Goal: Task Accomplishment & Management: Use online tool/utility

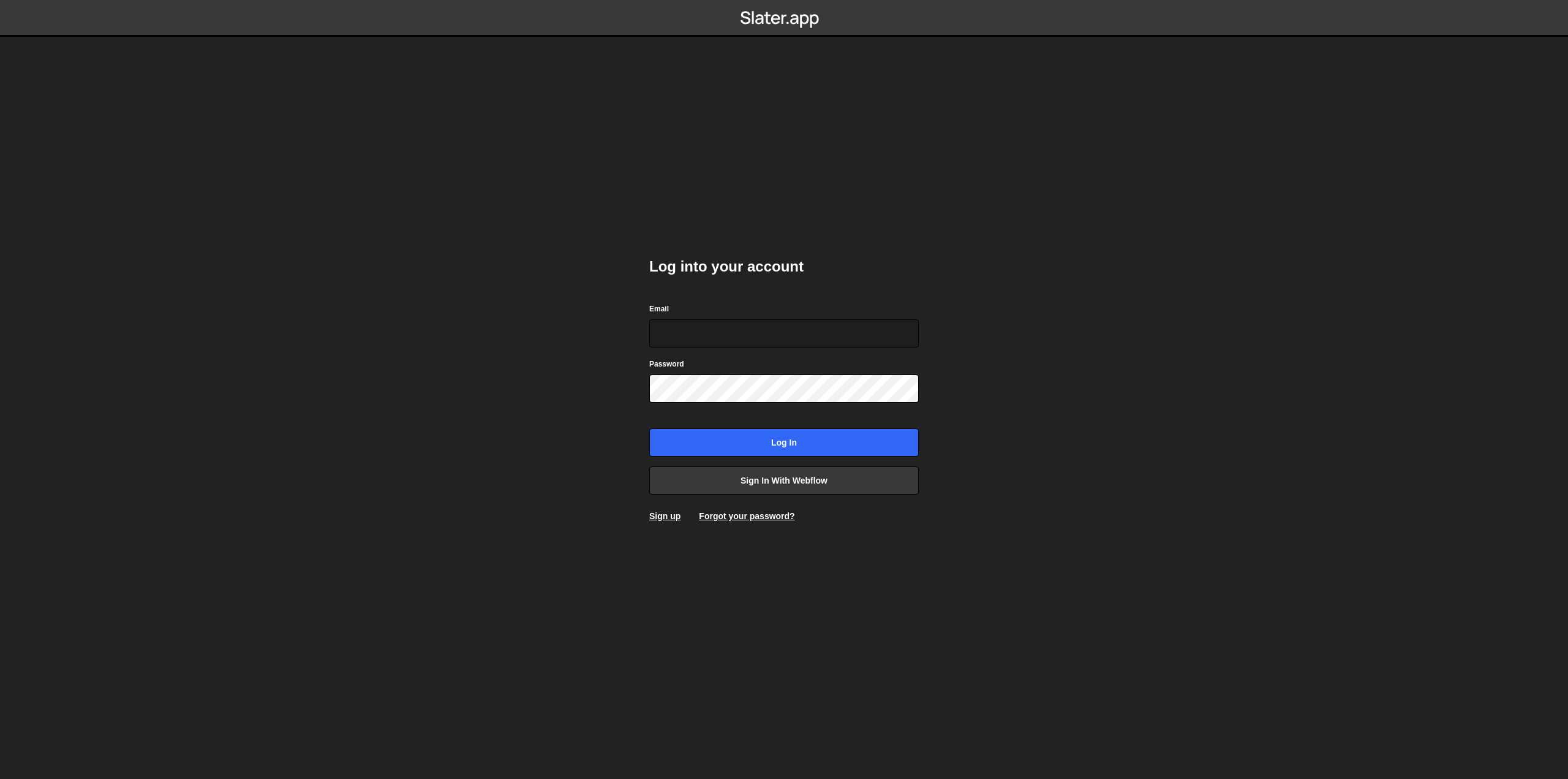
click at [784, 0] on com-1password-button at bounding box center [784, 0] width 0 height 0
type input "nanderson@bigslatemedia.com"
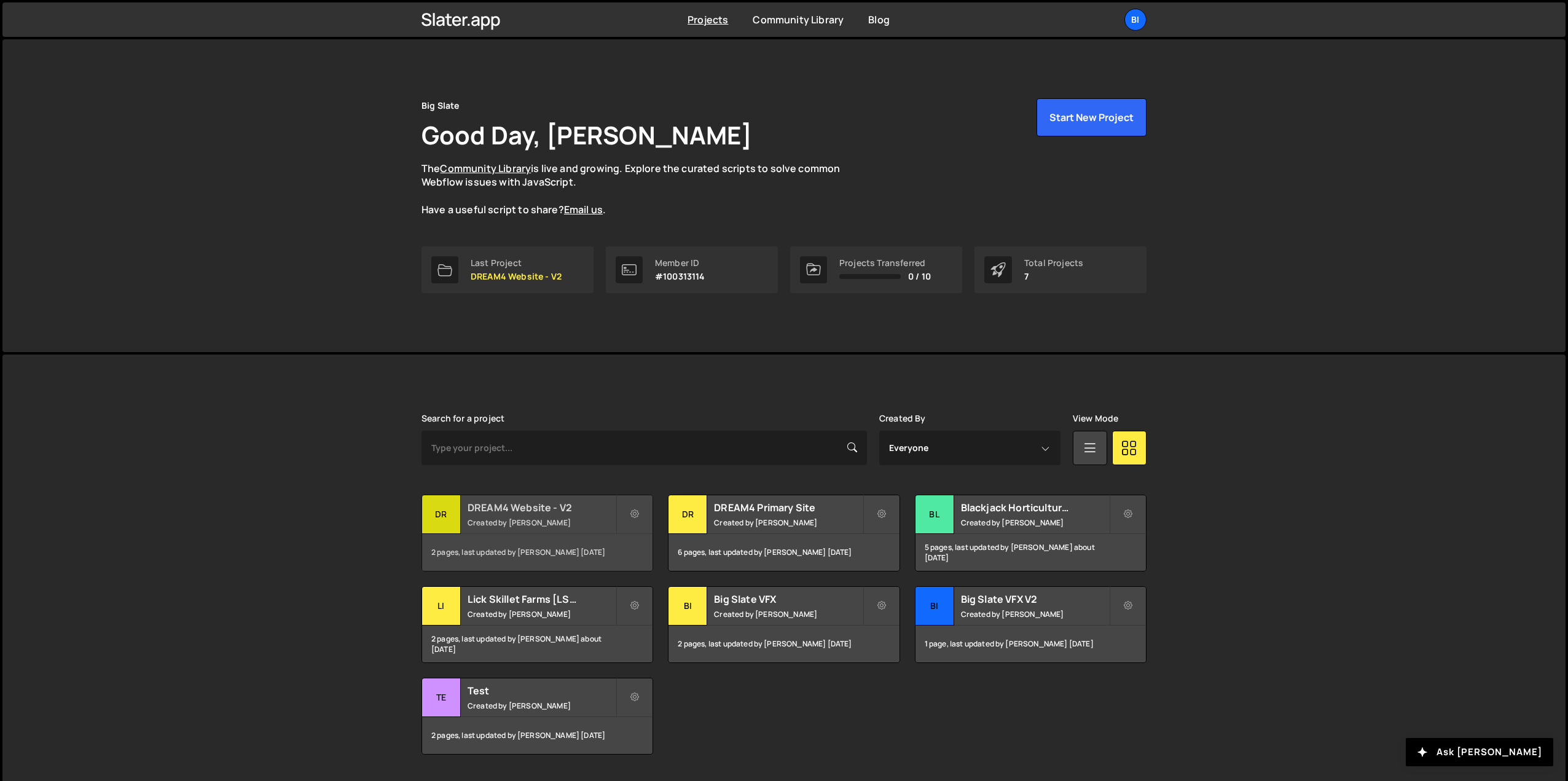
click at [534, 517] on small "Created by Nathan Anderson" at bounding box center [541, 522] width 148 height 10
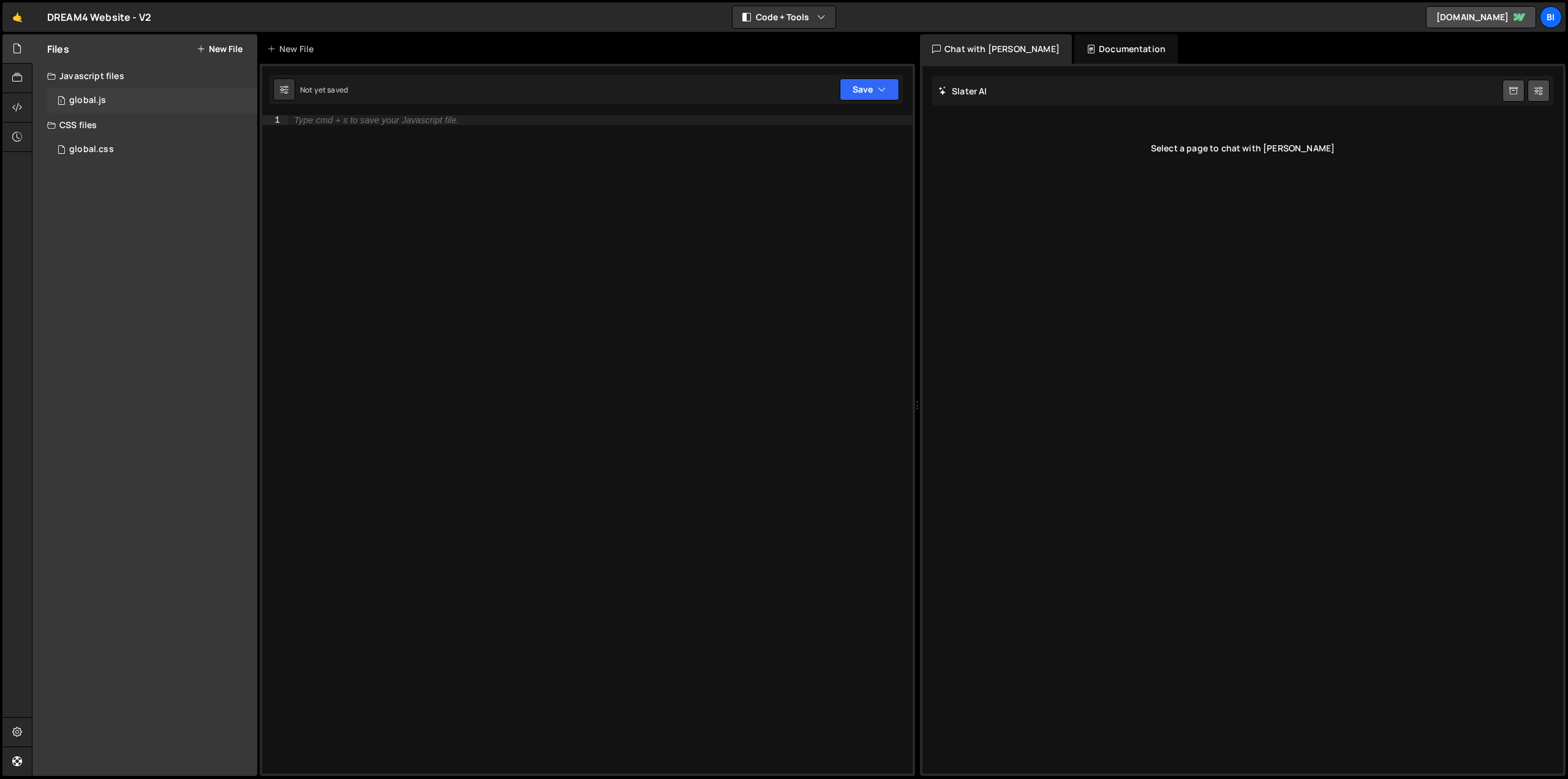
click at [113, 97] on div "1 global.js 0" at bounding box center [153, 100] width 210 height 24
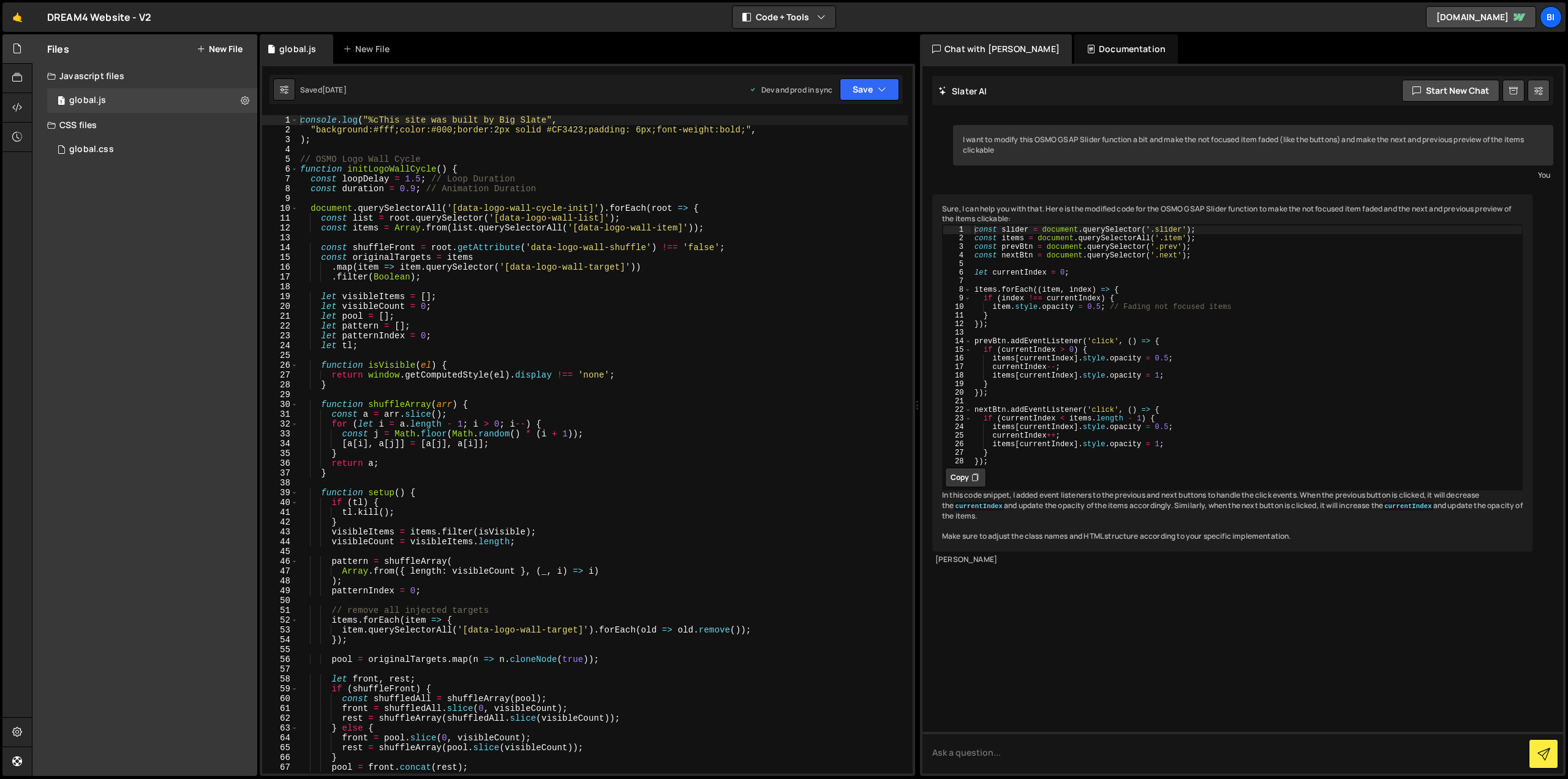
click at [474, 292] on div "console . log ( "%cThis site was built by Big Slate" , "background:#fff;color:#…" at bounding box center [602, 455] width 610 height 678
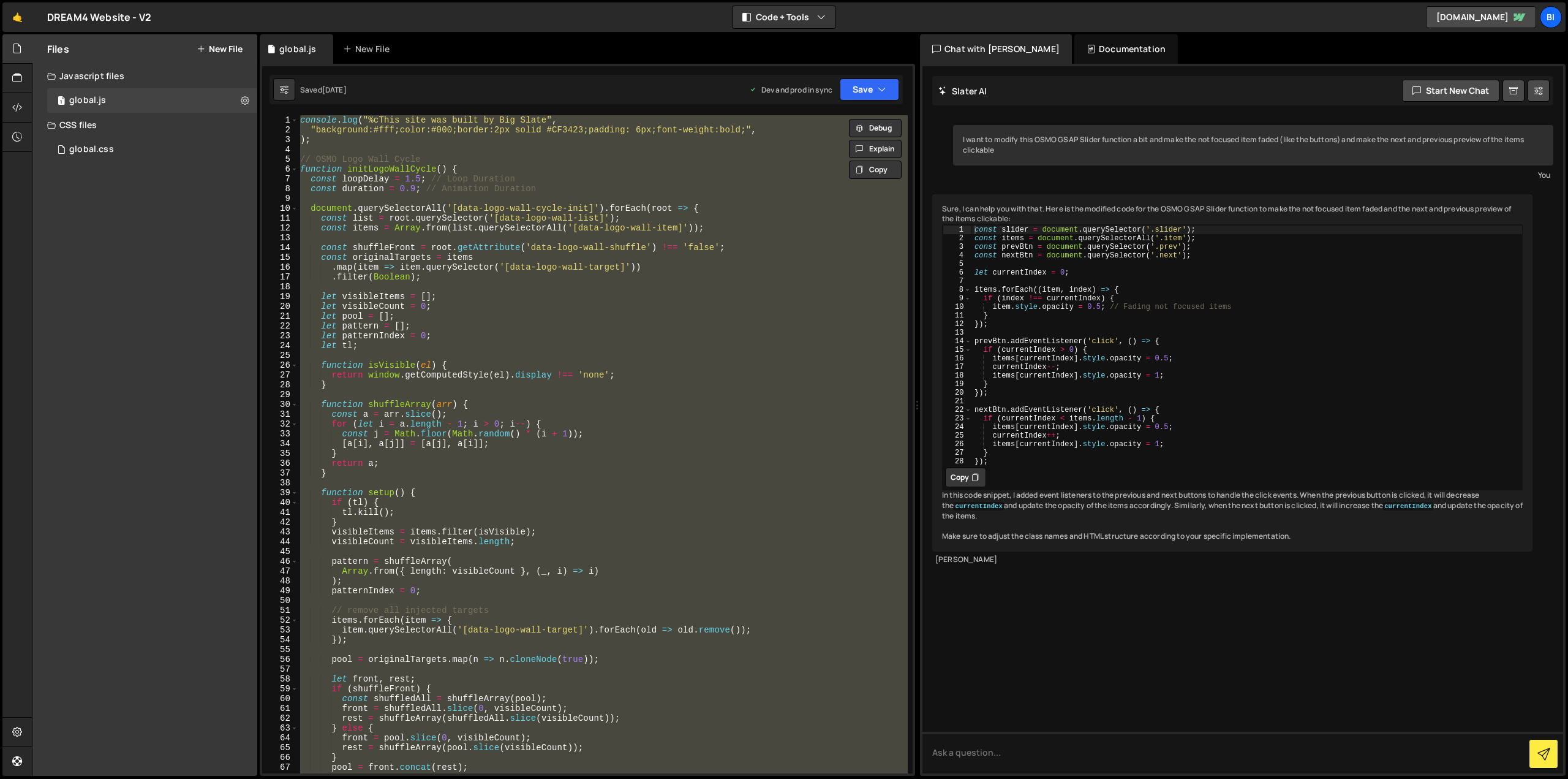
drag, startPoint x: 623, startPoint y: 343, endPoint x: 629, endPoint y: 350, distance: 9.2
click at [623, 342] on div "console . log ( "%cThis site was built by Big Slate" , "background:#fff;color:#…" at bounding box center [602, 444] width 610 height 658
type textarea "let tl;"
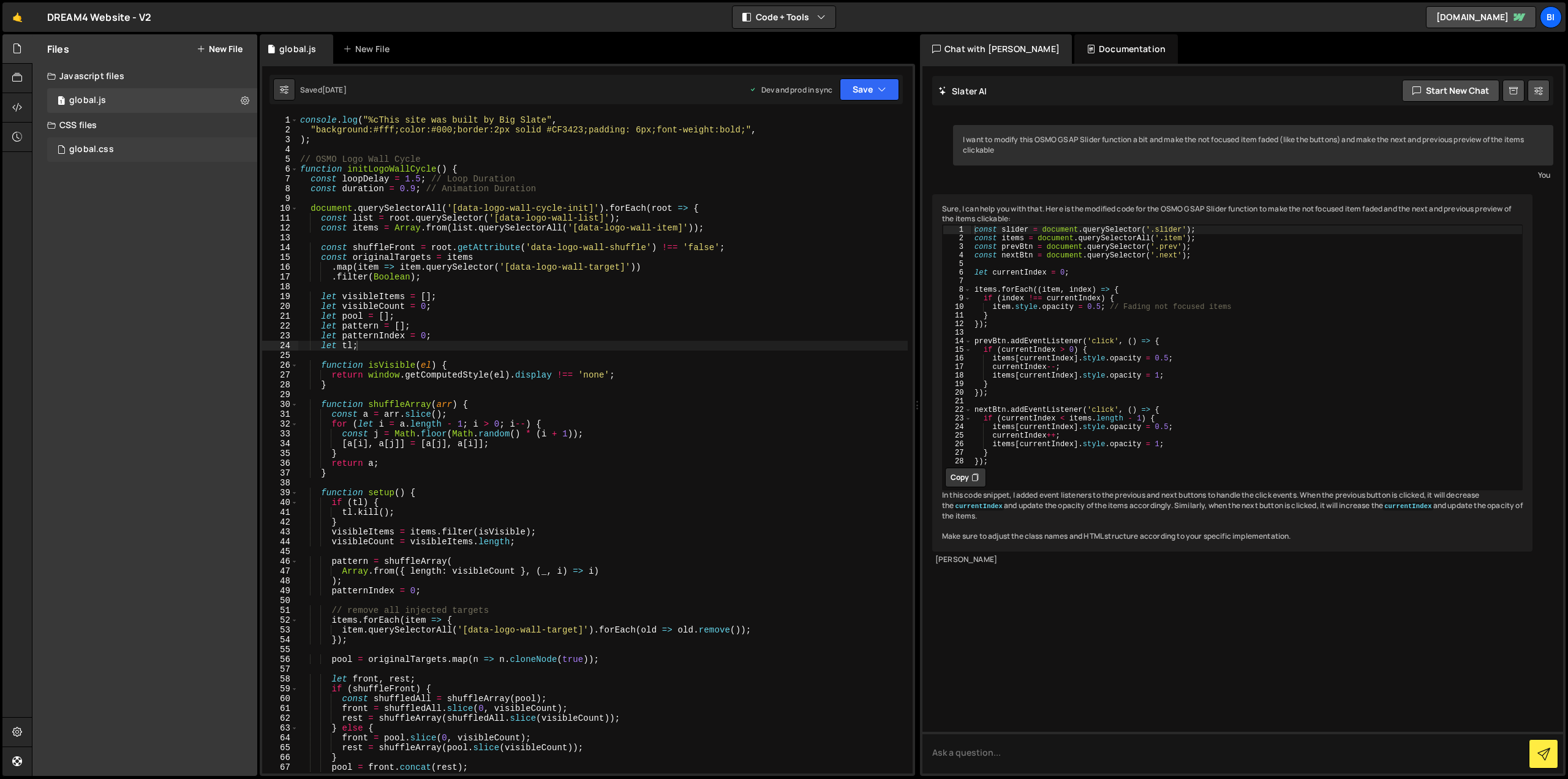
click at [146, 150] on div "global.css 0" at bounding box center [153, 149] width 210 height 24
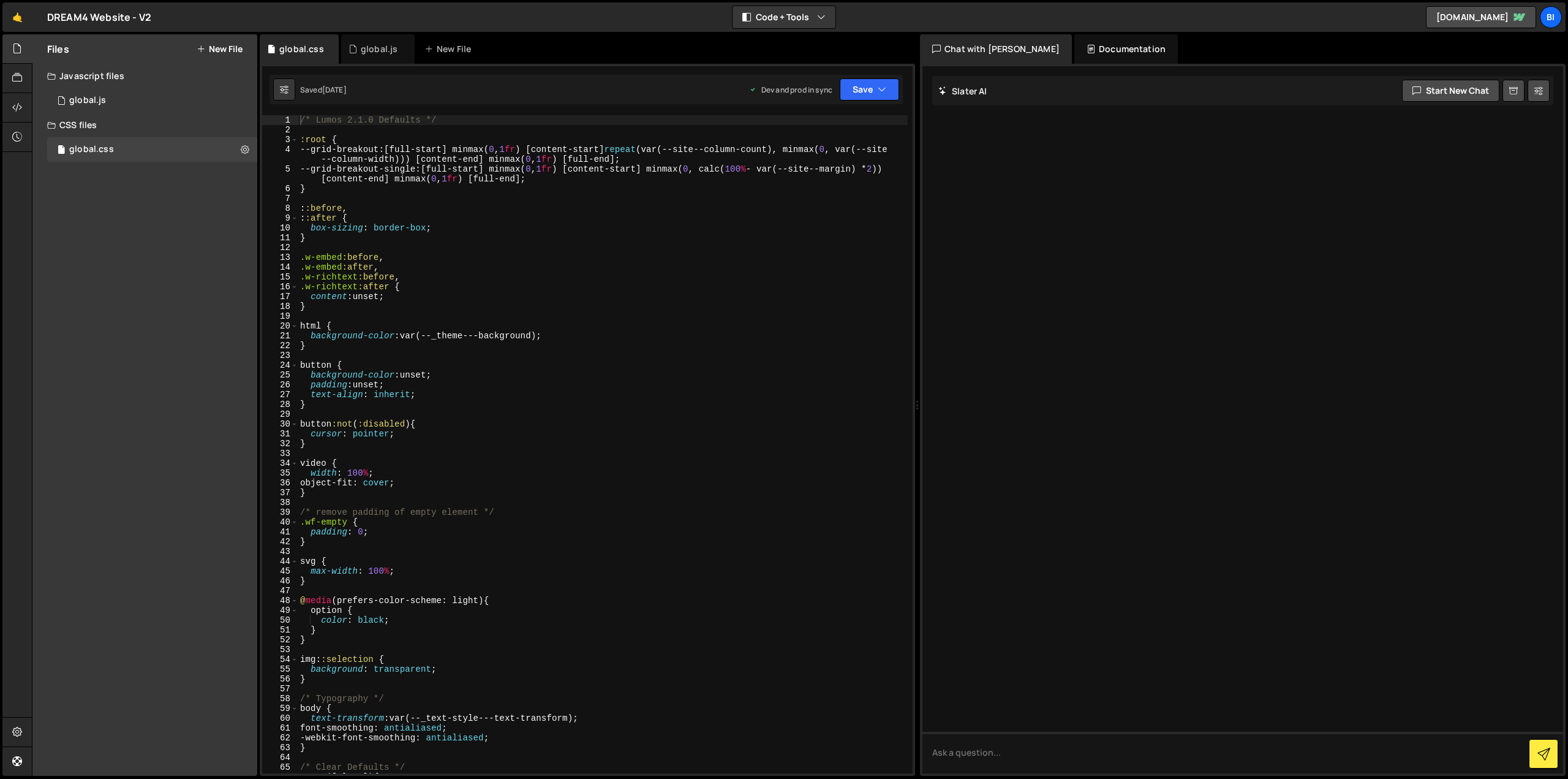
click at [513, 247] on div "/* Lumos 2.1.0 Defaults */ :root { --grid-breakout : [full-start] minmax( 0 , 1…" at bounding box center [602, 455] width 610 height 678
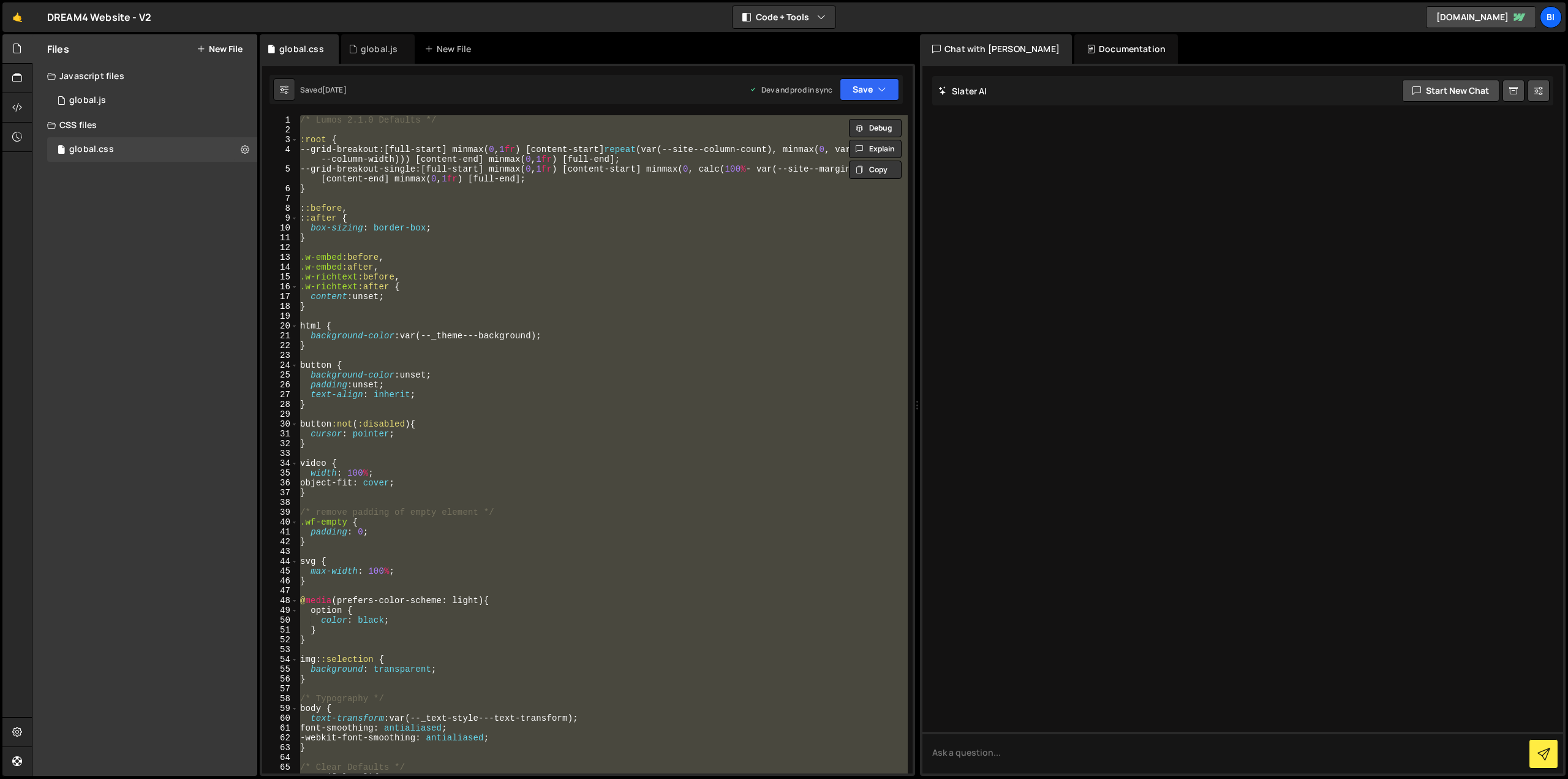
click at [636, 259] on div "/* Lumos 2.1.0 Defaults */ :root { --grid-breakout : [full-start] minmax( 0 , 1…" at bounding box center [602, 444] width 610 height 658
type textarea ".w-embed:before,"
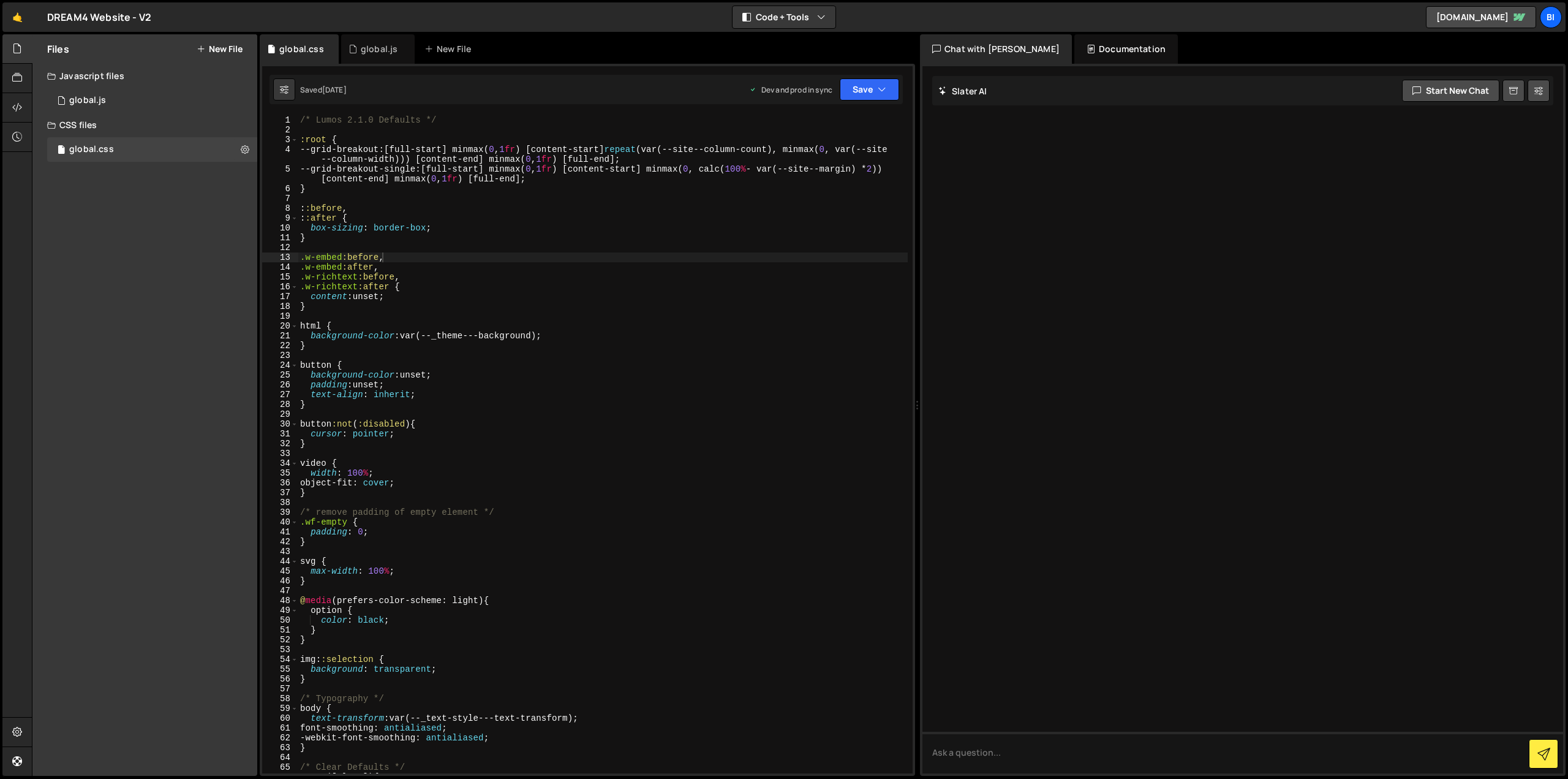
click at [107, 229] on div "Files New File Javascript files 1 global.js 0 CSS files global.css 0 Copy share…" at bounding box center [145, 405] width 225 height 741
click at [22, 13] on link "🤙" at bounding box center [17, 17] width 30 height 29
click at [381, 52] on div "global.js" at bounding box center [379, 49] width 37 height 12
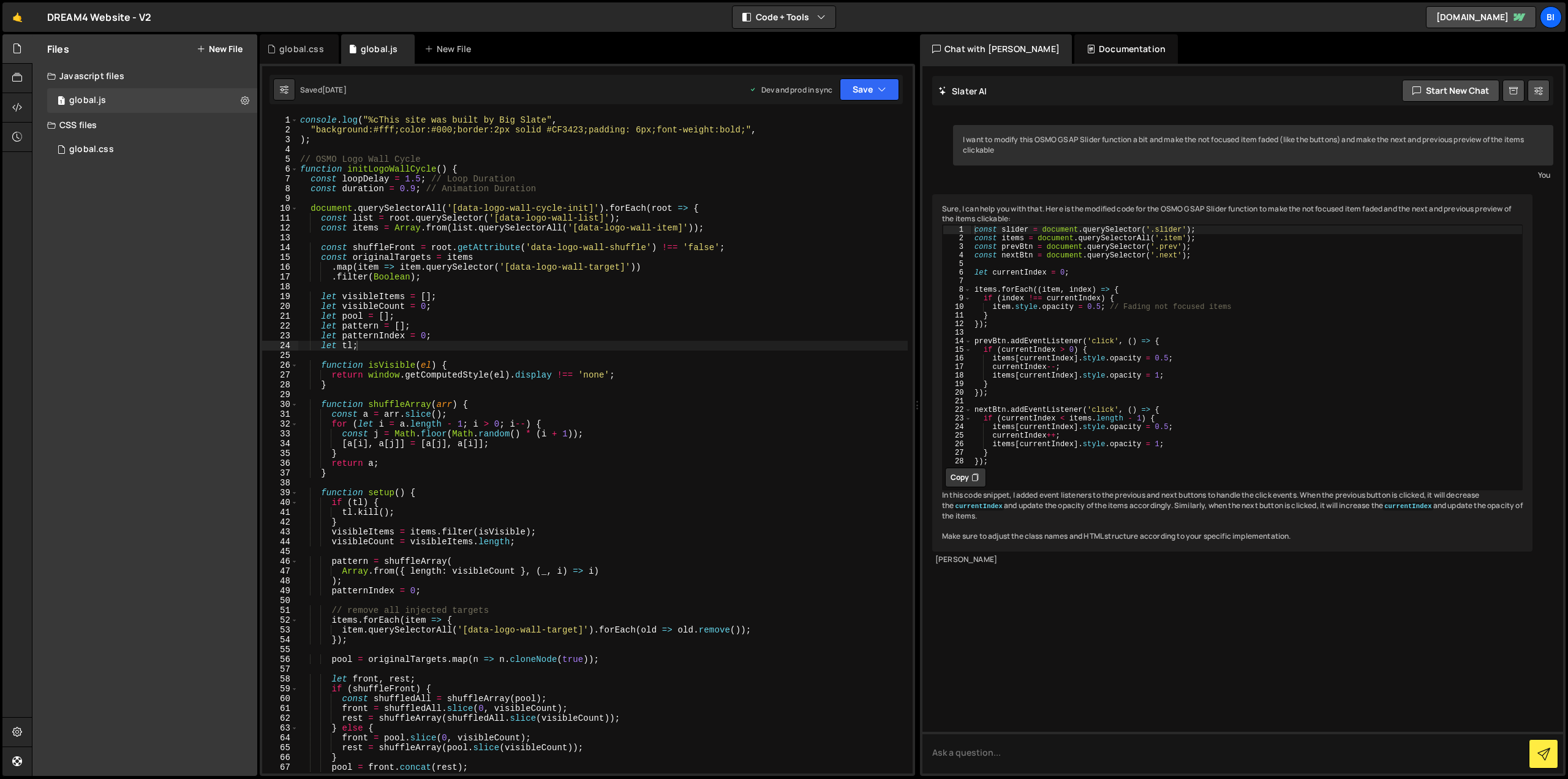
click at [470, 347] on div "console . log ( "%cThis site was built by Big Slate" , "background:#fff;color:#…" at bounding box center [602, 455] width 610 height 678
type textarea ");"
click at [336, 136] on div "console . log ( "%cThis site was built by Big Slate" , "background:#fff;color:#…" at bounding box center [602, 455] width 610 height 678
type textarea ");"
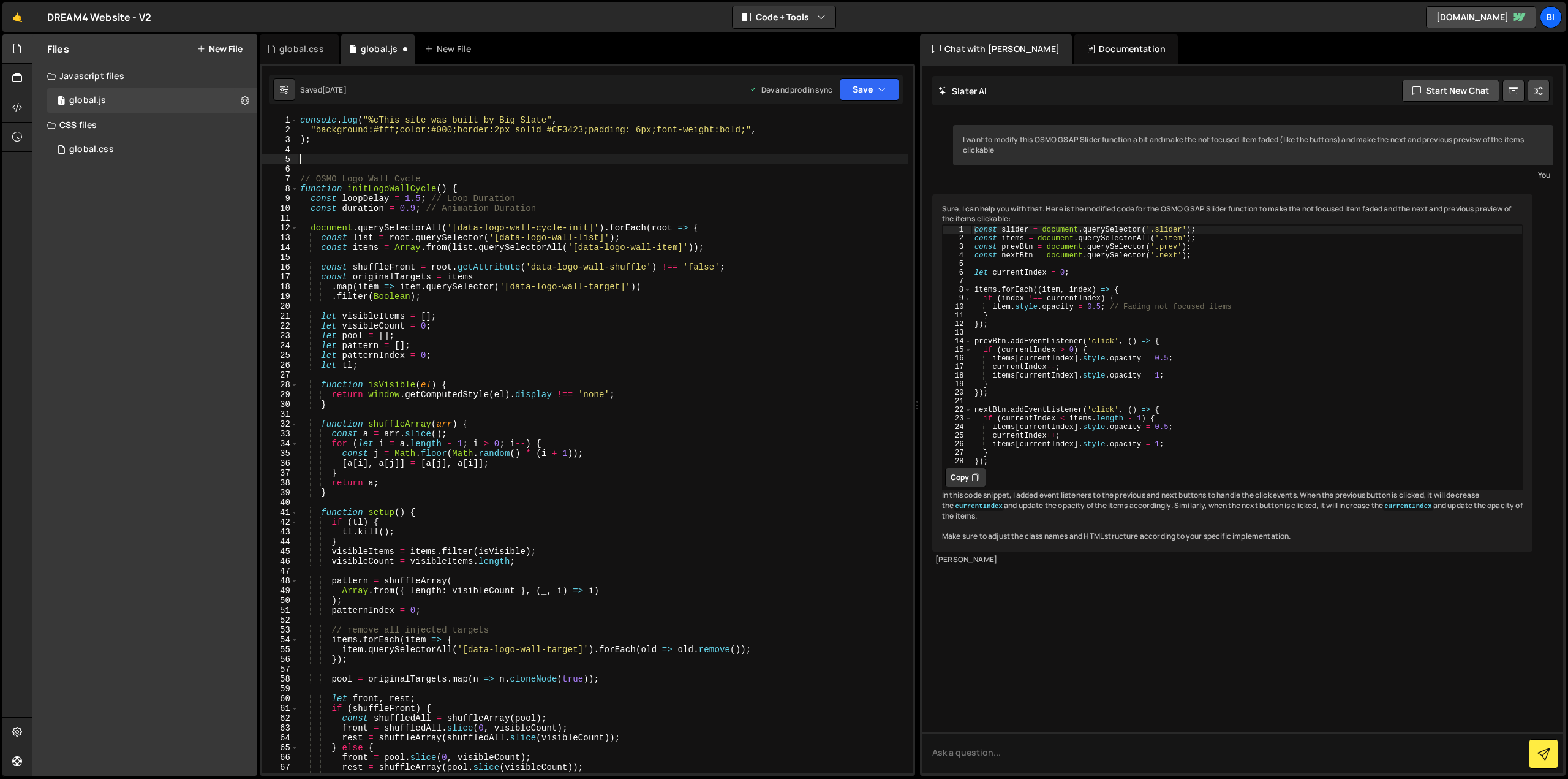
type textarea ");"
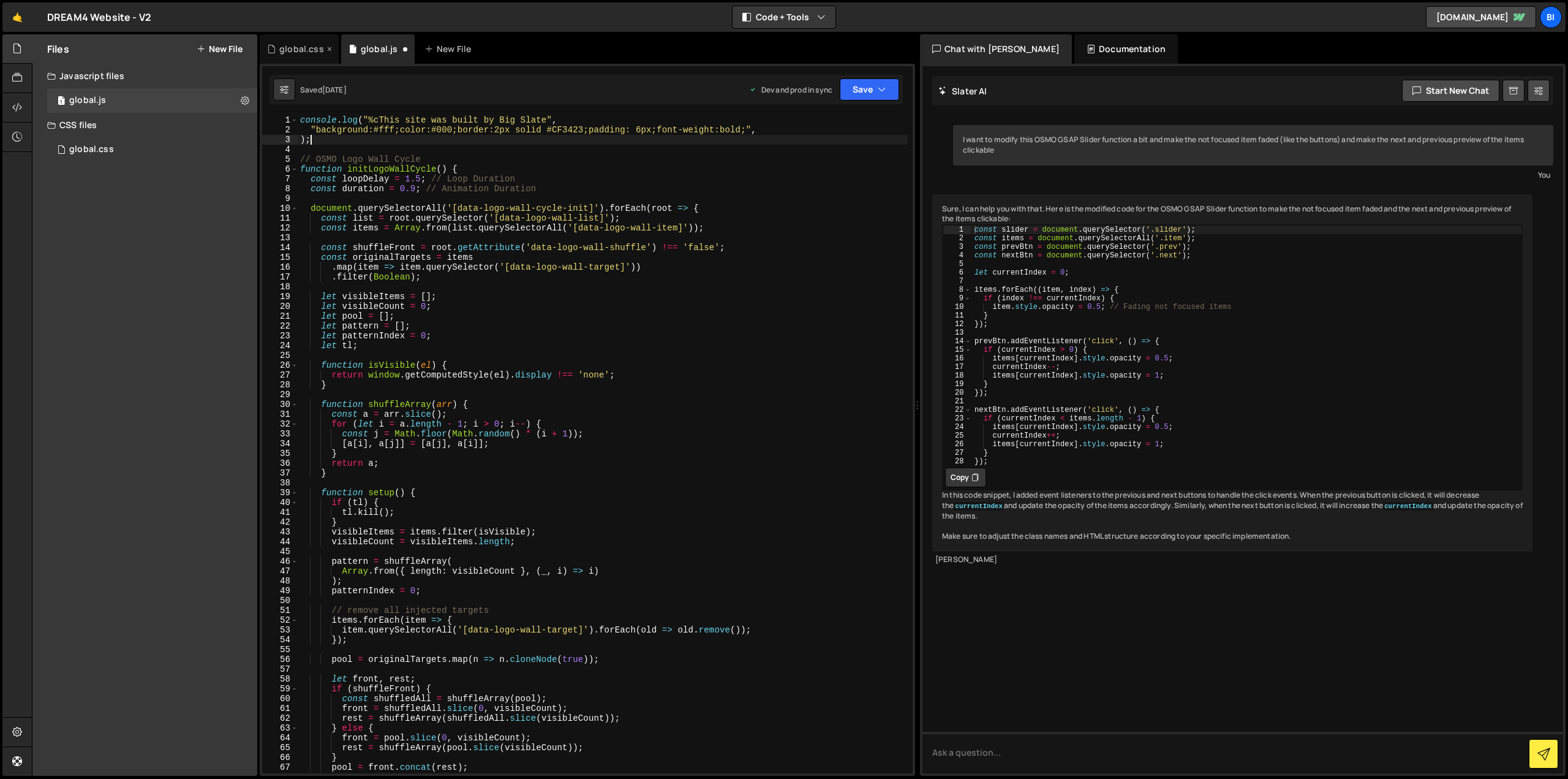
click at [300, 53] on div "global.css" at bounding box center [302, 49] width 45 height 12
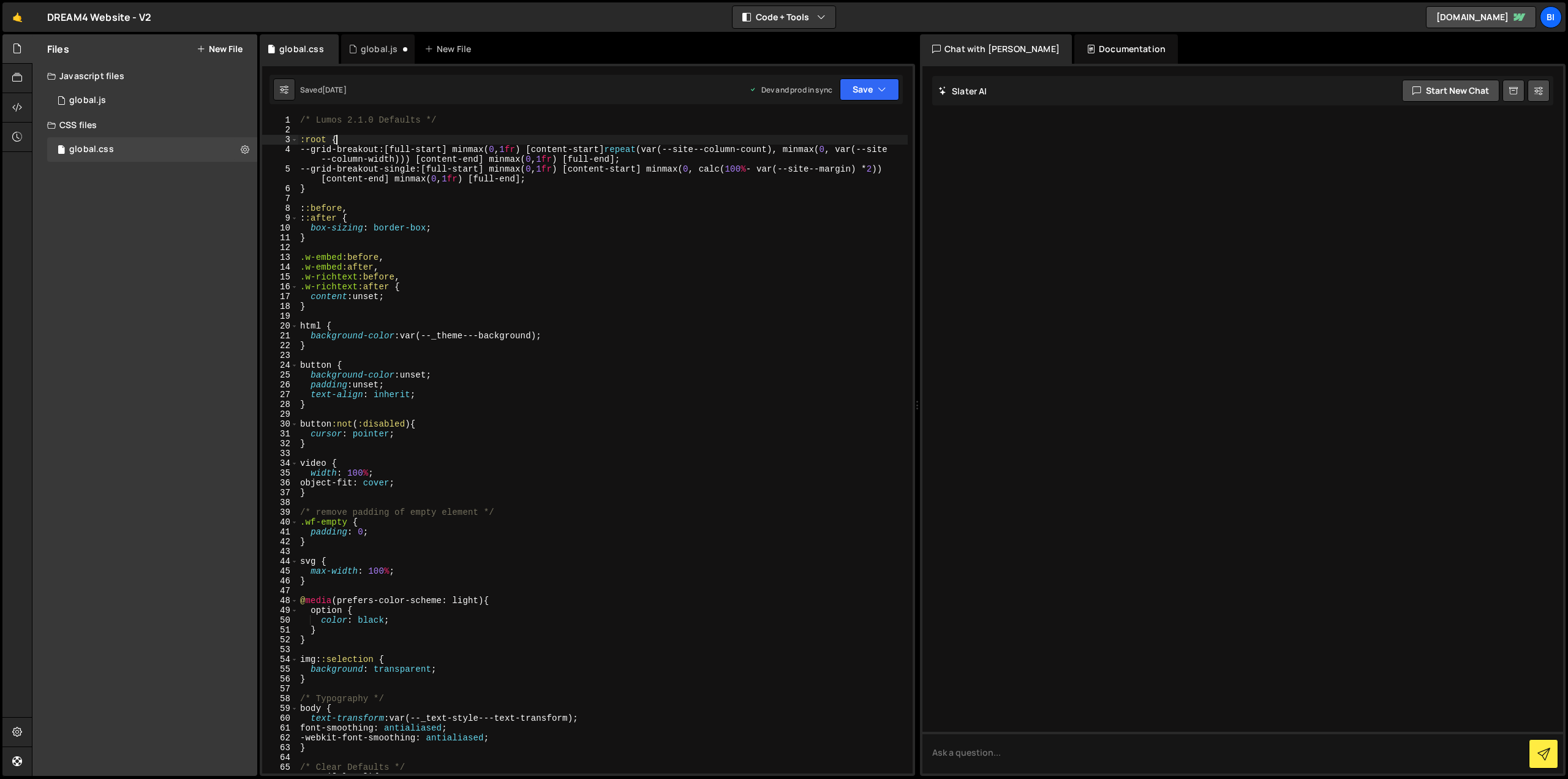
click at [363, 135] on div "/* Lumos 2.1.0 Defaults */ :root { --grid-breakout : [full-start] minmax( 0 , 1…" at bounding box center [602, 455] width 610 height 678
type textarea "/* Lumos 2.1.0 Defaults */"
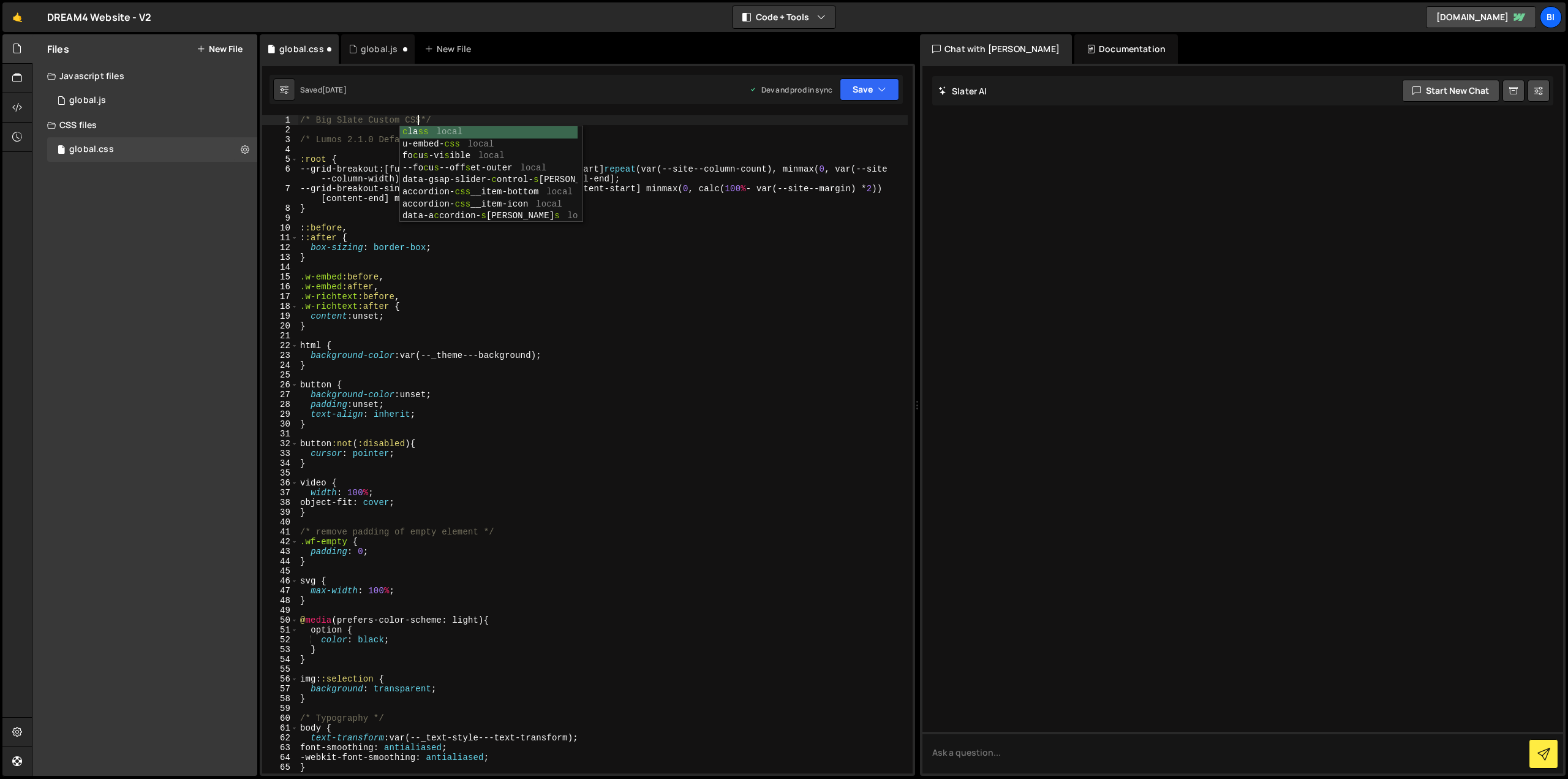
type textarea "/* Big Slate Custom CSS */"
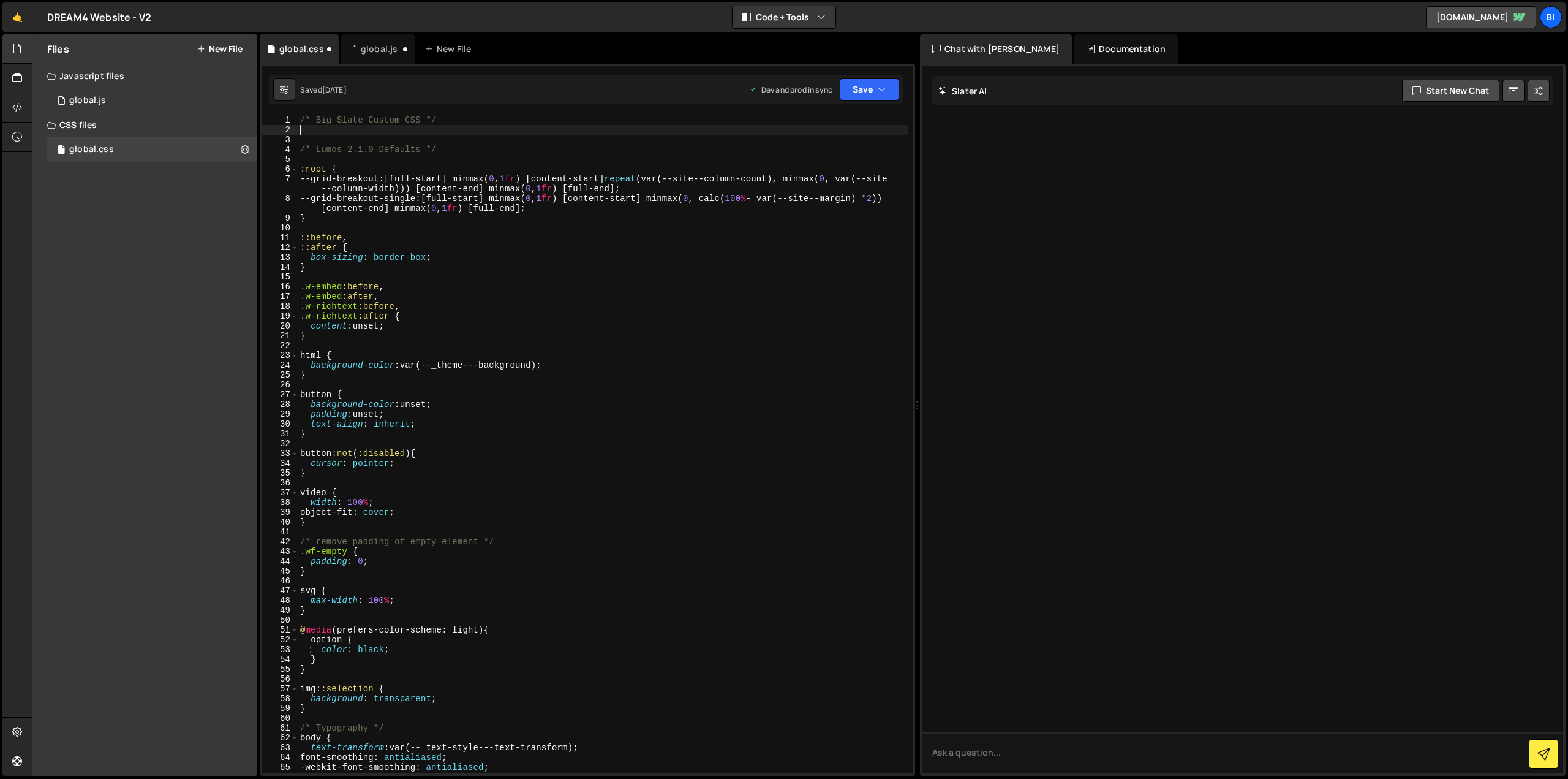
paste textarea
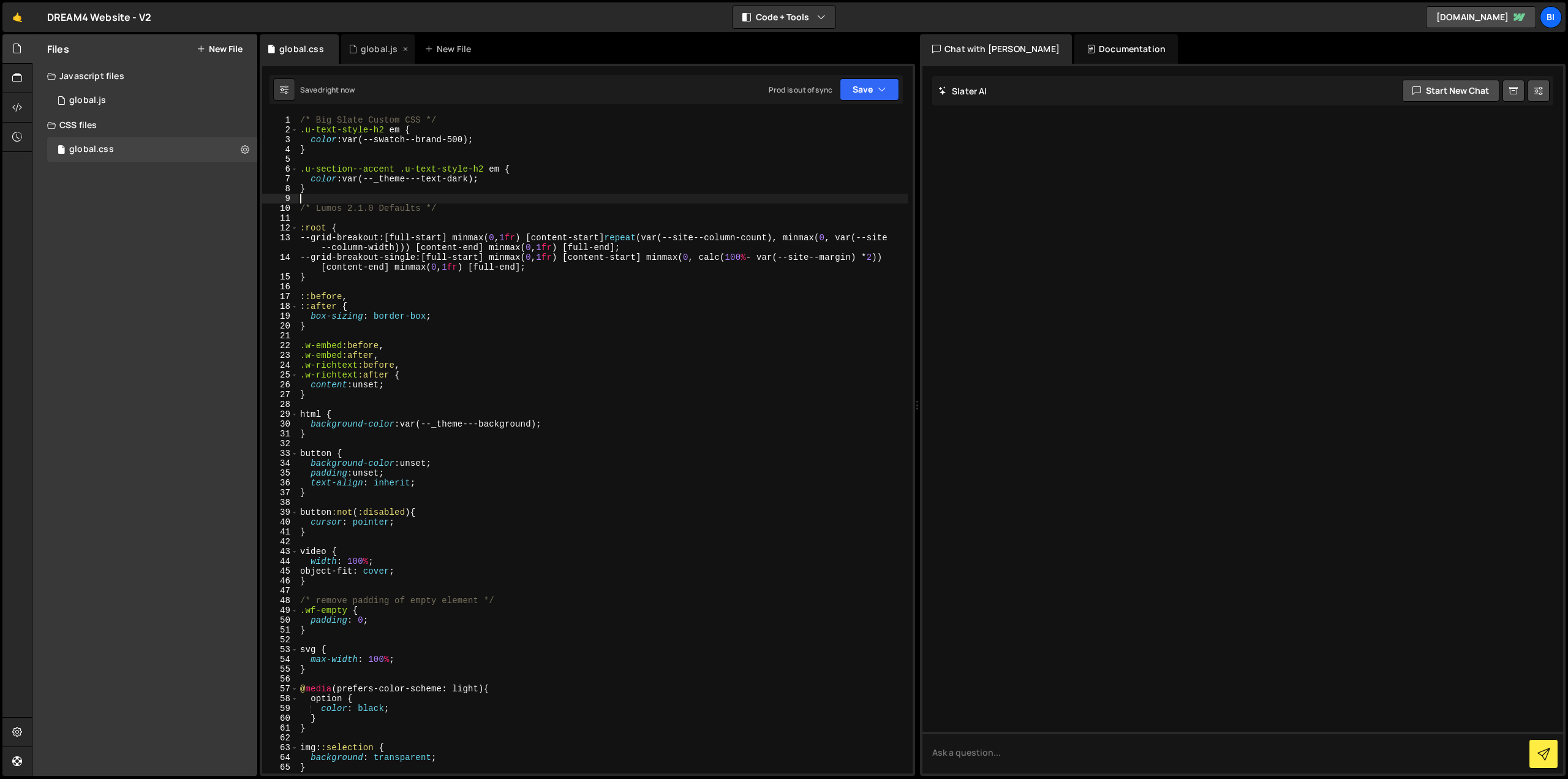
click at [366, 50] on div "global.js" at bounding box center [379, 49] width 37 height 12
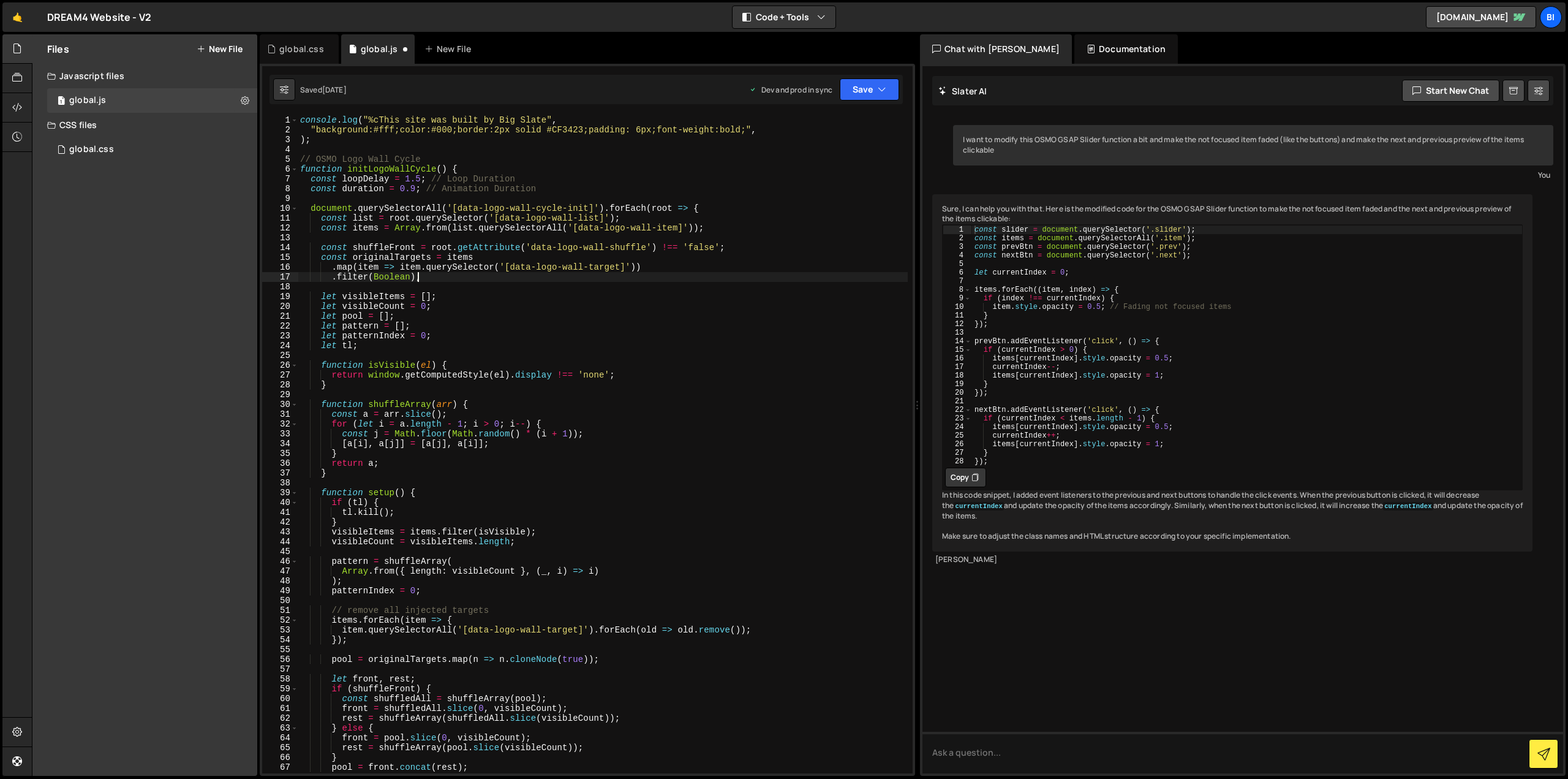
click at [425, 275] on div "console . log ( "%cThis site was built by Big Slate" , "background:#fff;color:#…" at bounding box center [602, 455] width 610 height 678
click at [356, 141] on div "console . log ( "%cThis site was built by Big Slate" , "background:#fff;color:#…" at bounding box center [602, 455] width 610 height 678
type textarea "console.log("%cThis site was built by Big Slate","
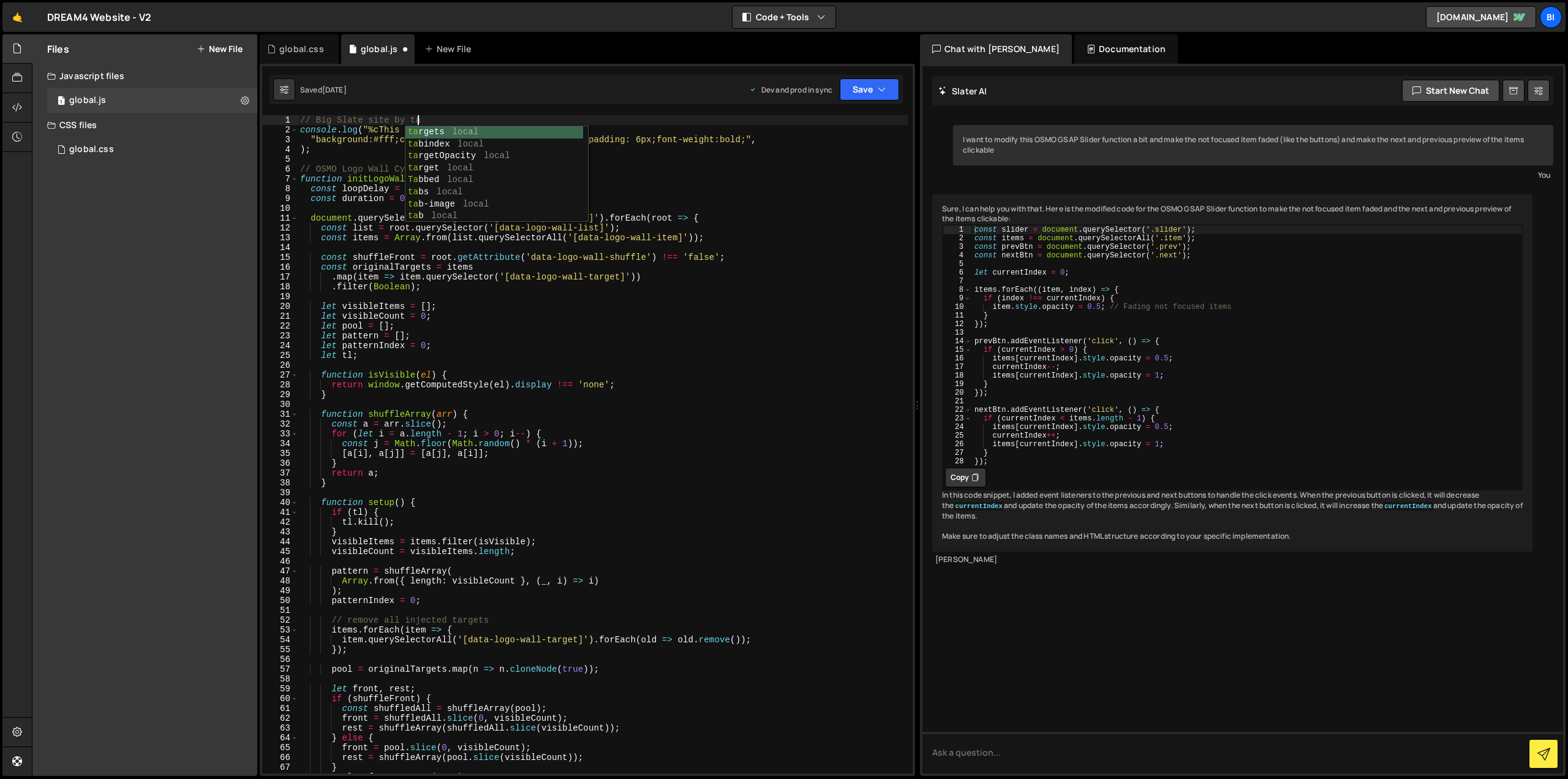
scroll to position [0, 8]
click at [442, 181] on div "// Big Slate site by tag console . log ( "%cThis site was built by Big Slate" ,…" at bounding box center [602, 455] width 610 height 678
click at [451, 149] on div "// Big Slate site by tag console . log ( "%cThis site was built by Big Slate" ,…" at bounding box center [602, 455] width 610 height 678
type textarea ");"
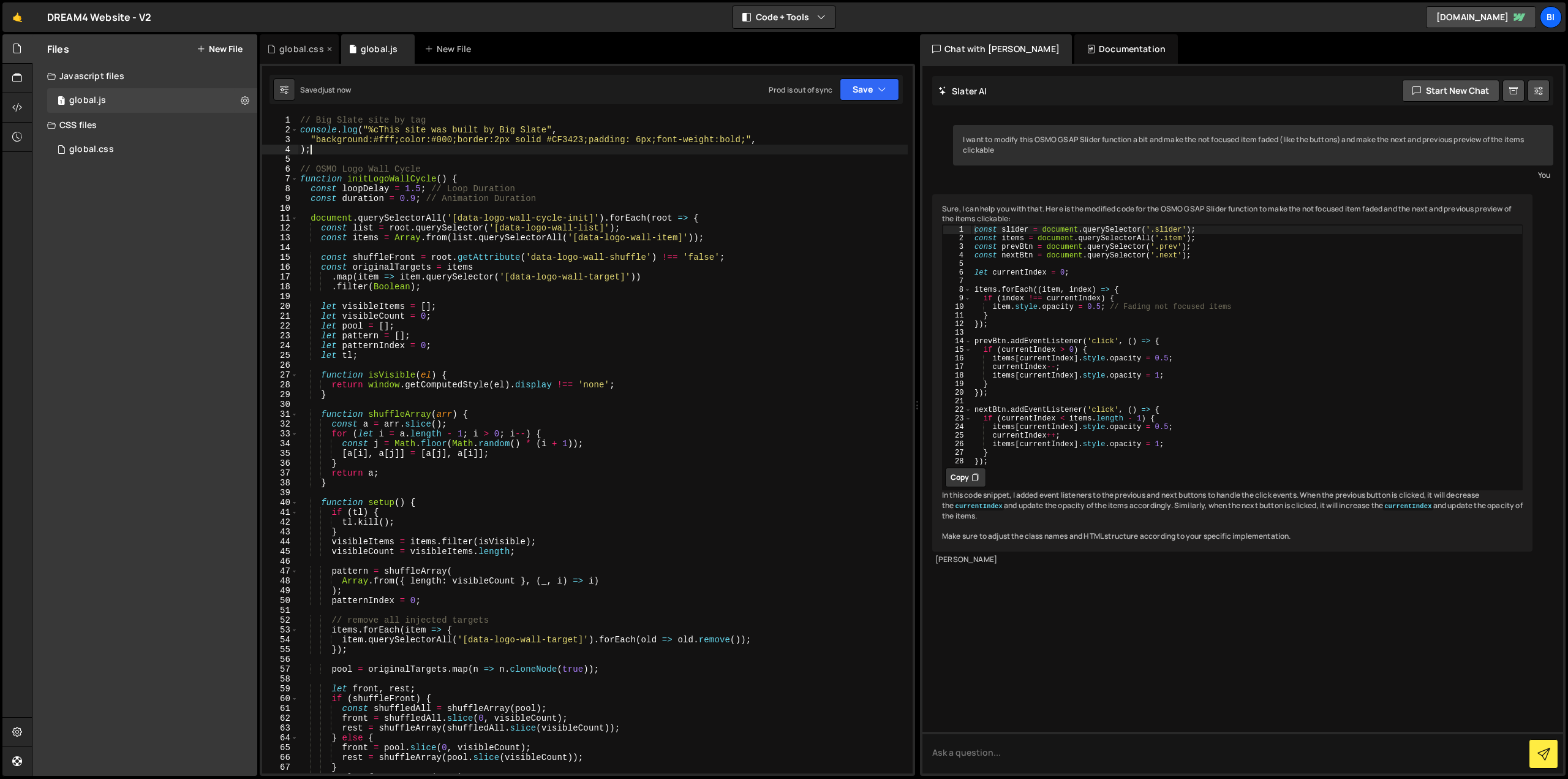
click at [306, 46] on div "global.css" at bounding box center [302, 49] width 45 height 12
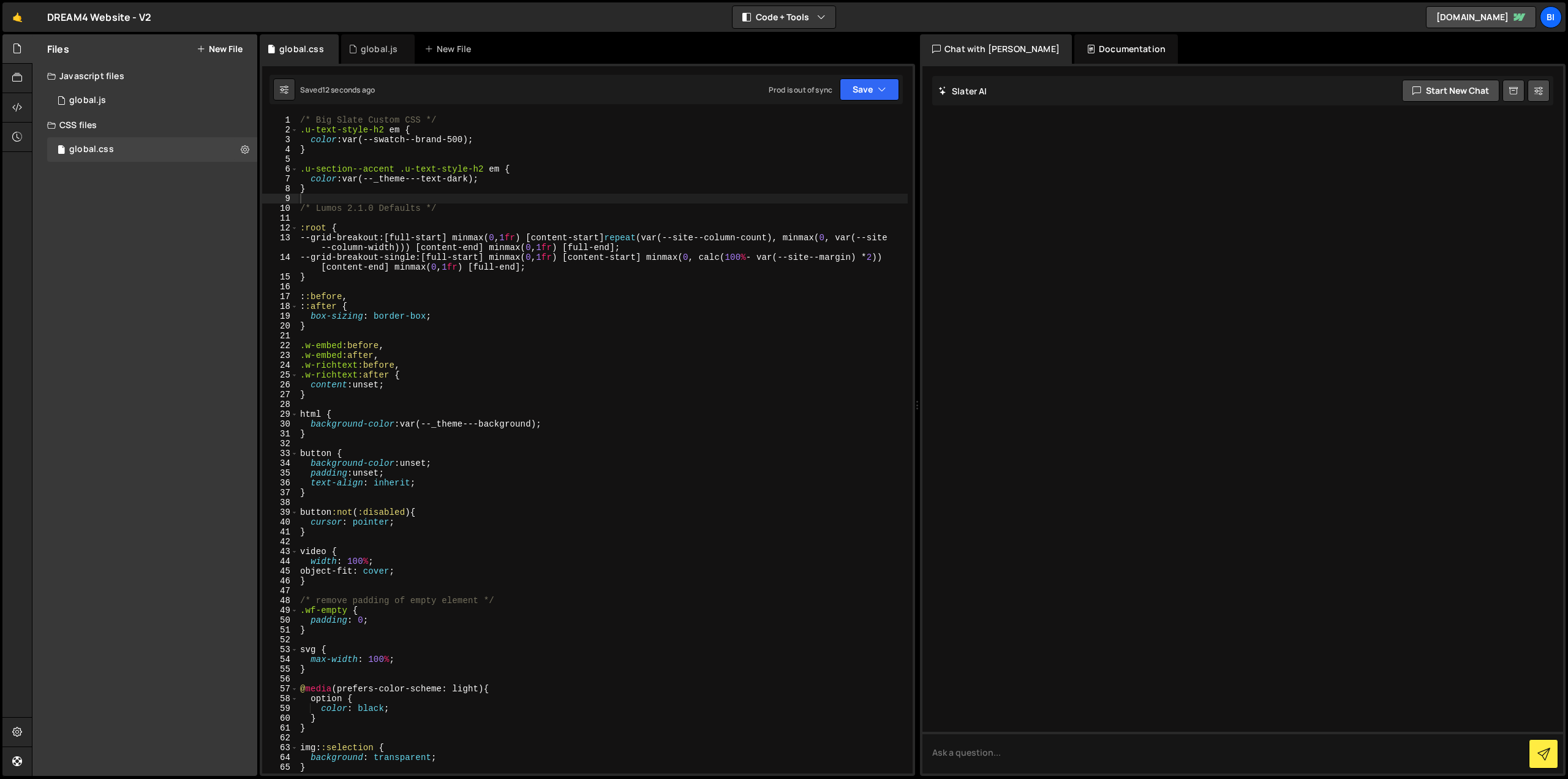
click at [425, 161] on div "/* Big Slate Custom CSS */ .u-text-style-h2 em { color : var(--swatch--brand-50…" at bounding box center [602, 455] width 610 height 678
click at [423, 229] on div "/* Big Slate Custom CSS */ .u-text-style-h2 em { color : var(--swatch--brand-50…" at bounding box center [602, 455] width 610 height 678
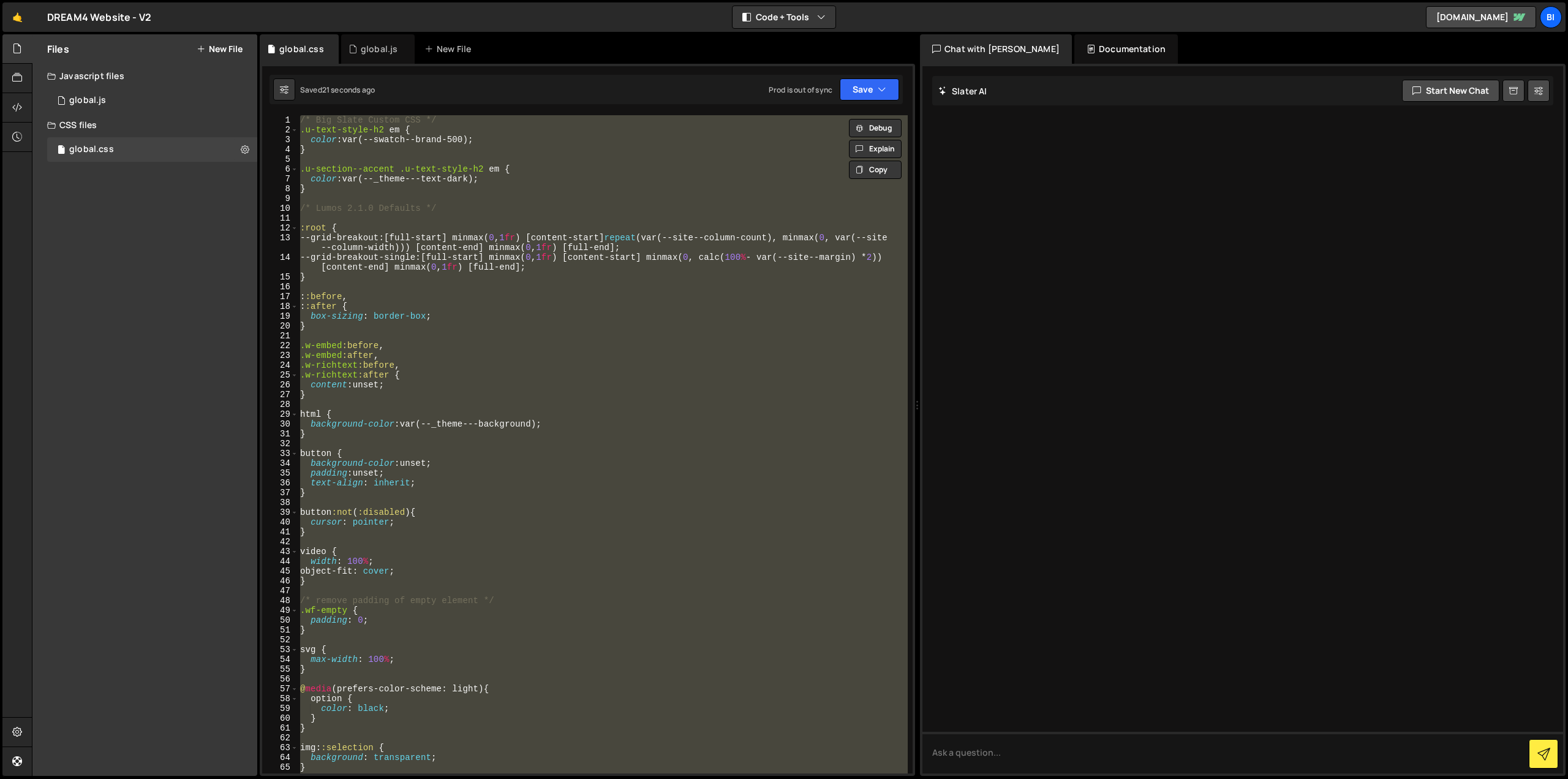
click at [570, 236] on div "/* Big Slate Custom CSS */ .u-text-style-h2 em { color : var(--swatch--brand-50…" at bounding box center [602, 444] width 610 height 658
type textarea "--grid-breakout: [full-start] minmax(0, 1fr) [content-start] repeat(var(--site-…"
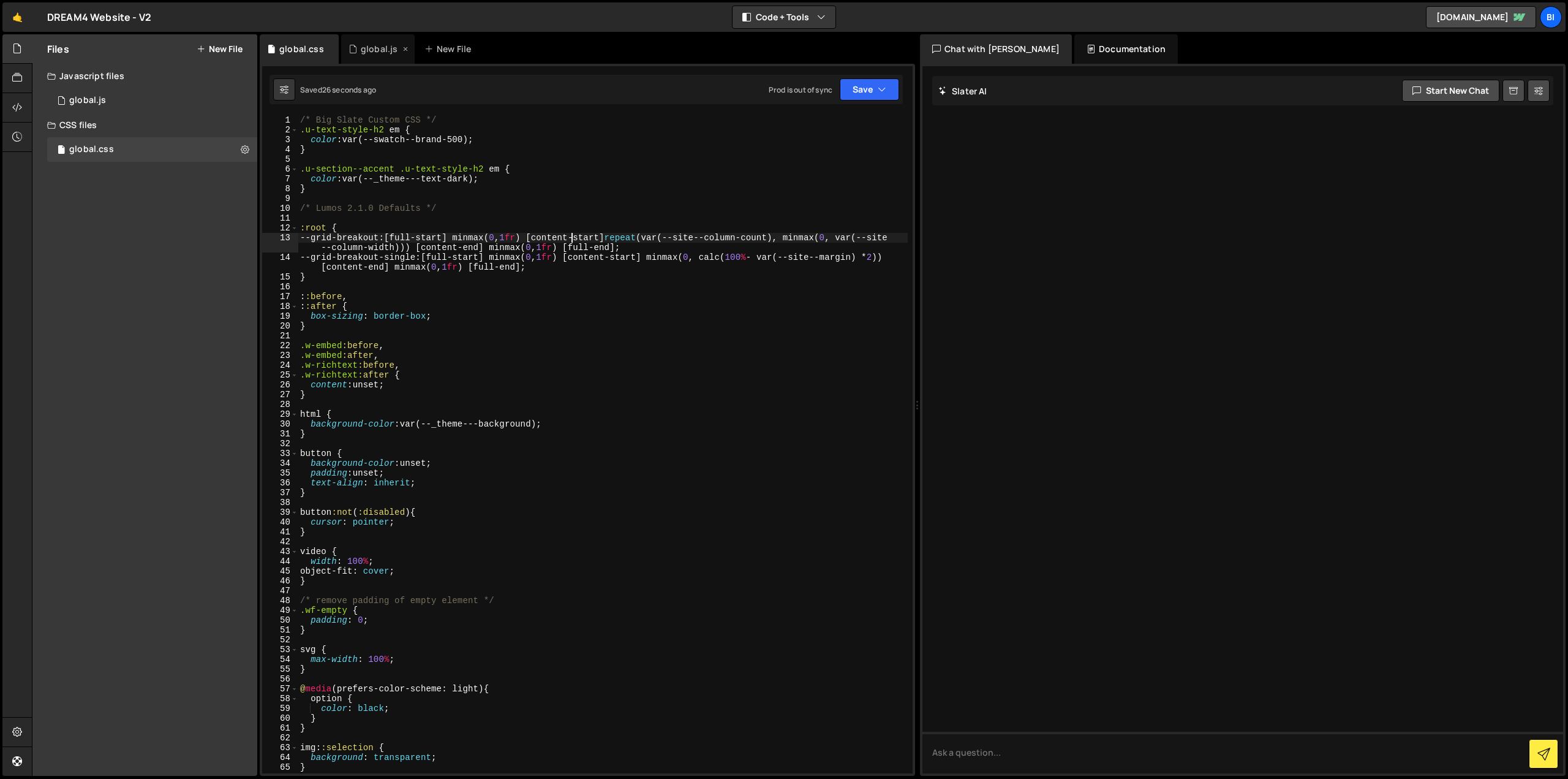
click at [355, 46] on div "global.js" at bounding box center [374, 49] width 52 height 12
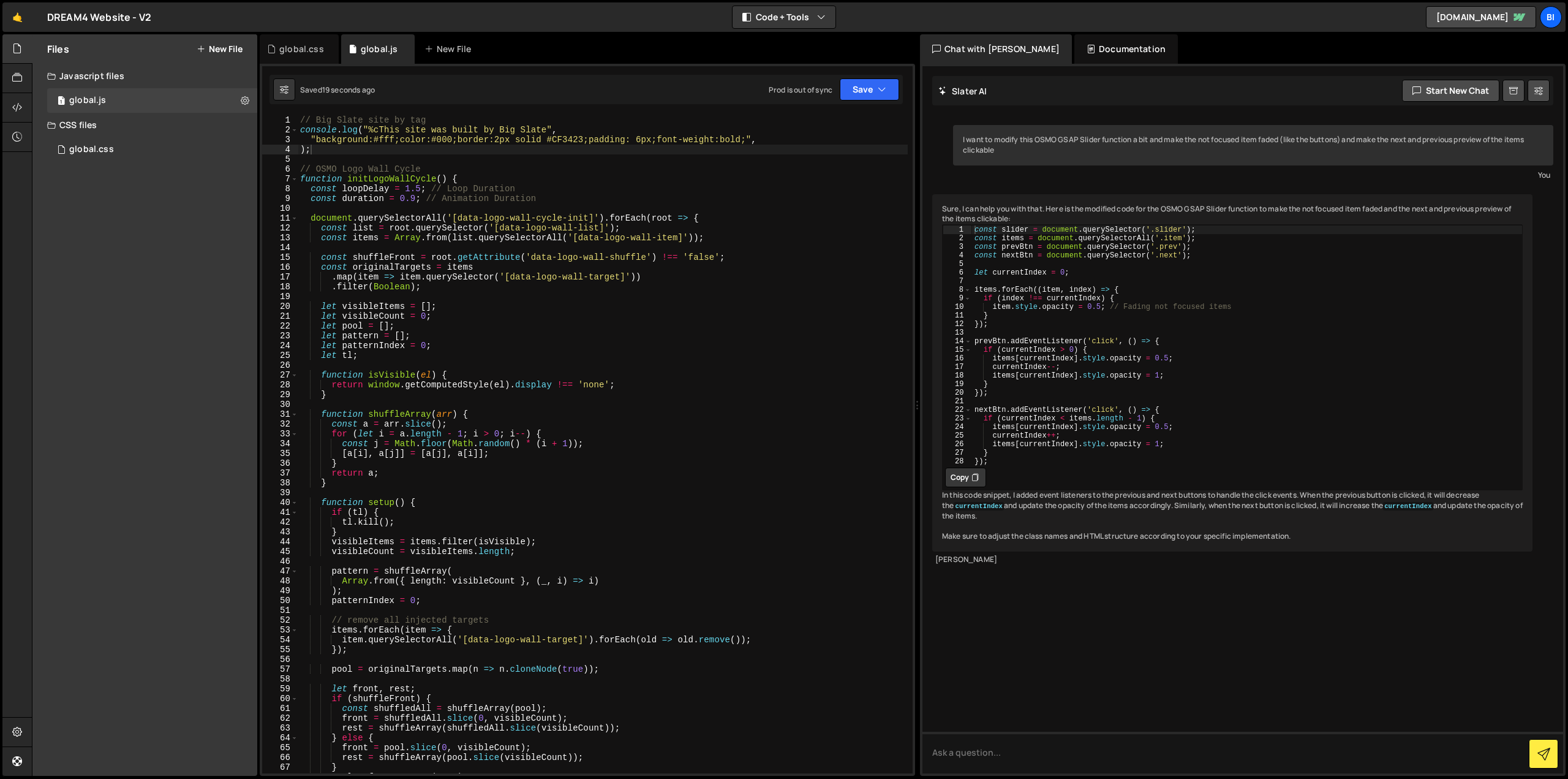
click at [442, 226] on div "// Big Slate site by tag console . log ( "%cThis site was built by Big Slate" ,…" at bounding box center [602, 455] width 610 height 678
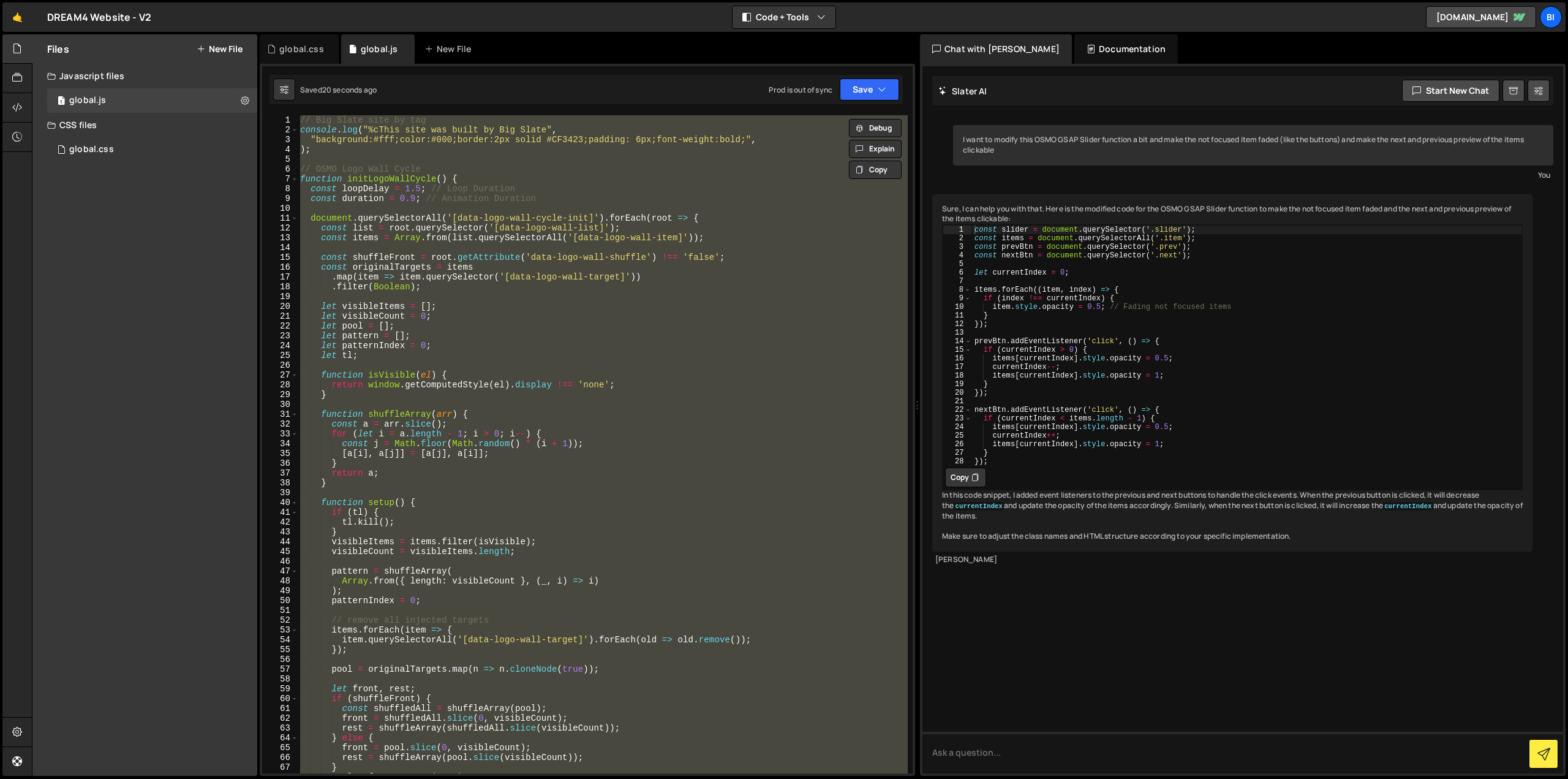
click at [545, 236] on div "// Big Slate site by tag console . log ( "%cThis site was built by Big Slate" ,…" at bounding box center [602, 444] width 610 height 658
type textarea "const items = Array.from(list.querySelectorAll('[data-logo-wall-item]'));"
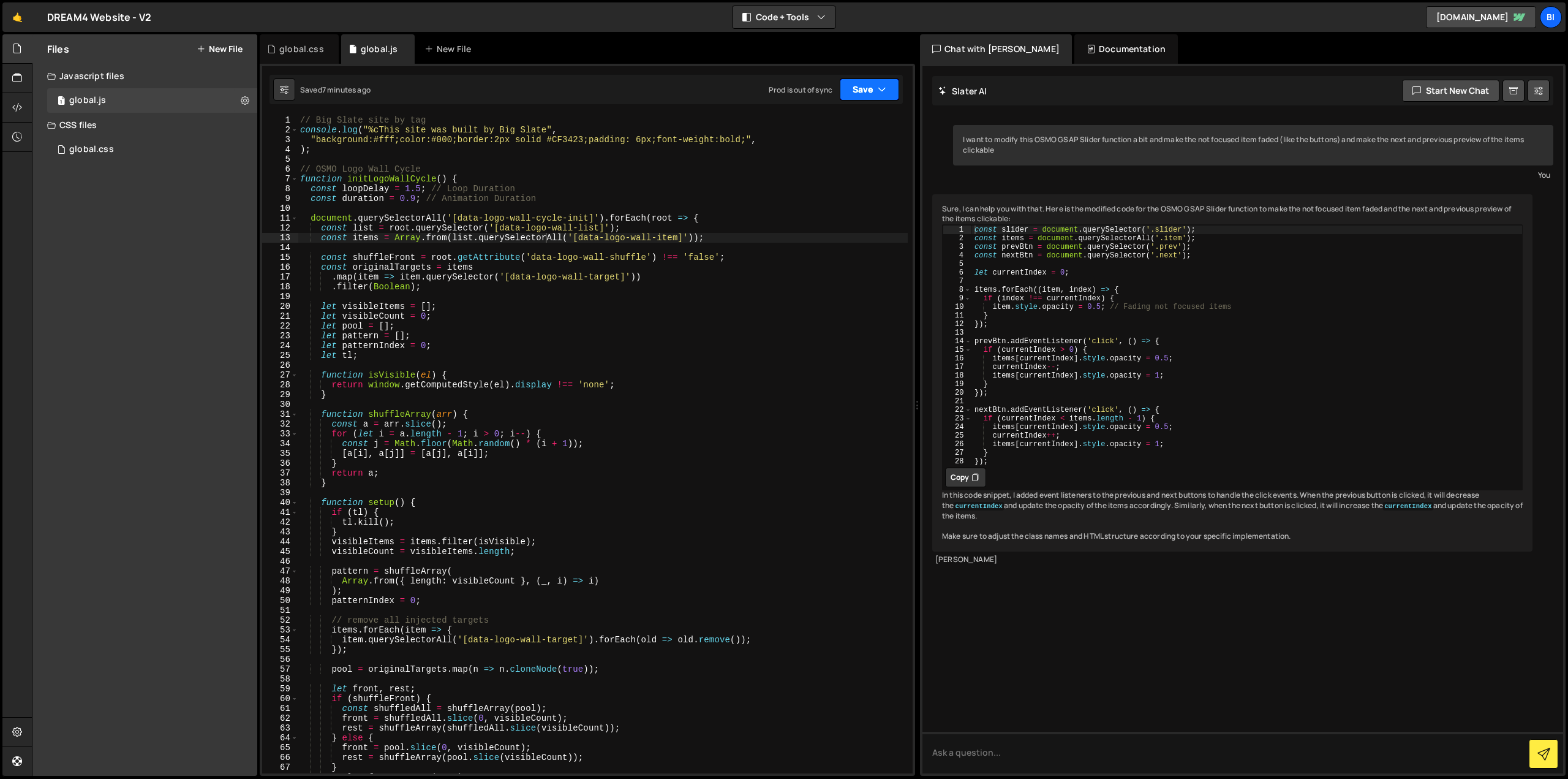
click at [858, 94] on button "Save" at bounding box center [869, 90] width 60 height 22
click at [807, 129] on div "7 minutes ago" at bounding box center [809, 133] width 47 height 10
click at [862, 91] on button "Save" at bounding box center [869, 90] width 60 height 22
click at [810, 172] on div "2 days ago" at bounding box center [798, 173] width 24 height 10
click at [155, 134] on div "CSS files" at bounding box center [145, 125] width 225 height 24
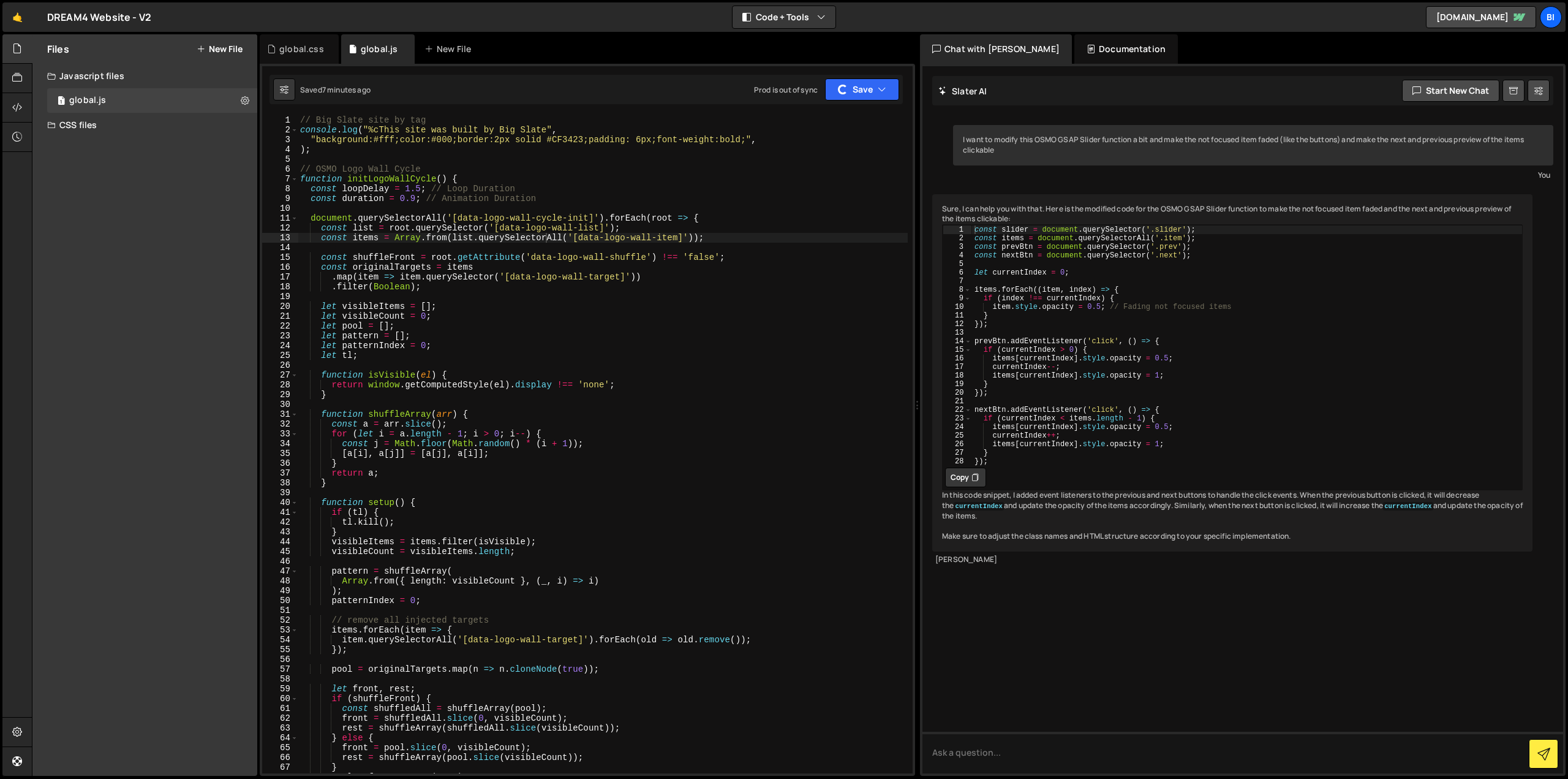
click at [142, 124] on div "CSS files" at bounding box center [145, 125] width 225 height 24
click at [138, 157] on div "global.css 0" at bounding box center [154, 149] width 215 height 24
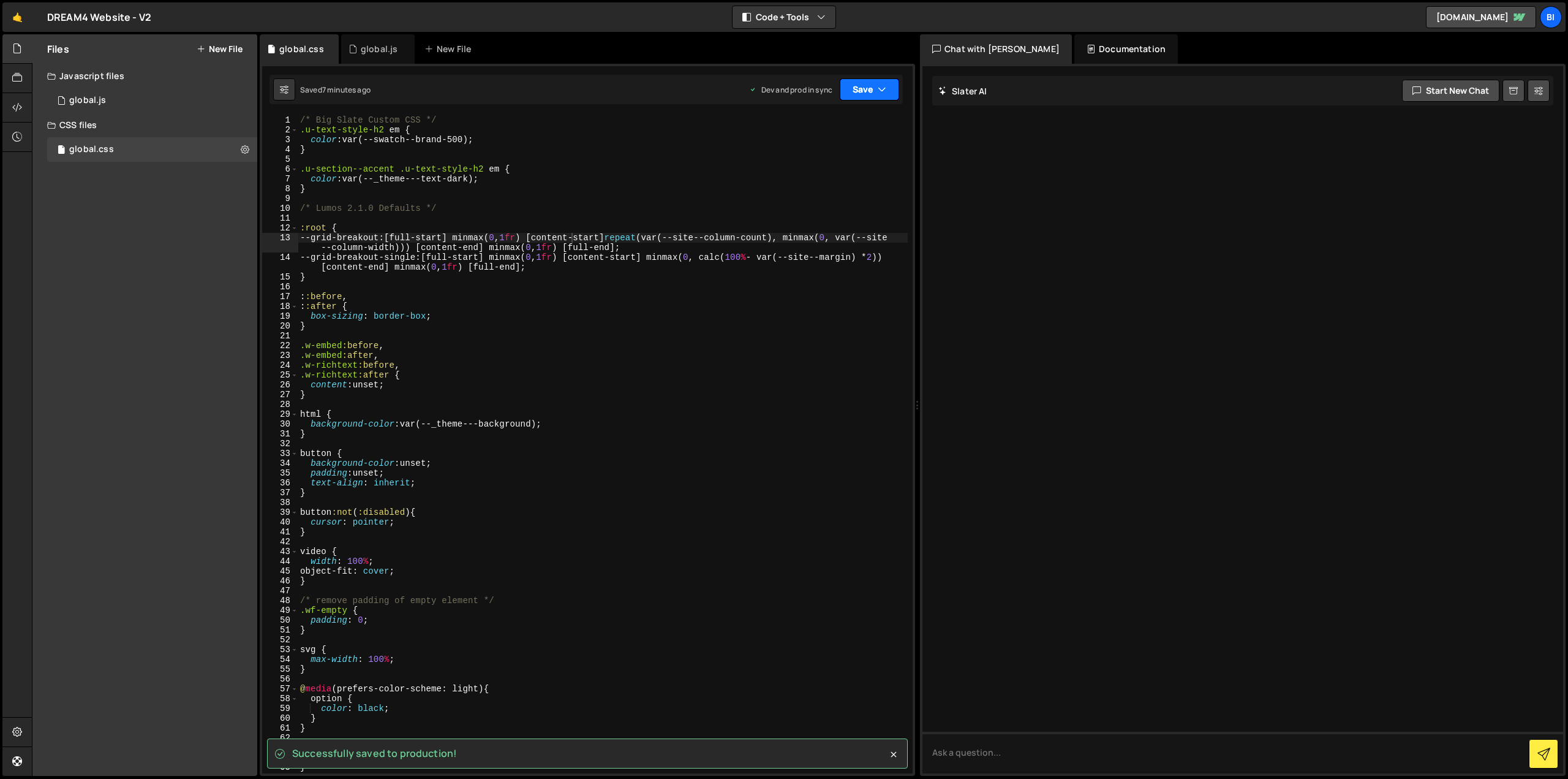
click at [892, 92] on button "Save" at bounding box center [869, 90] width 60 height 22
click at [858, 118] on div "Save to Staging S" at bounding box center [828, 119] width 128 height 12
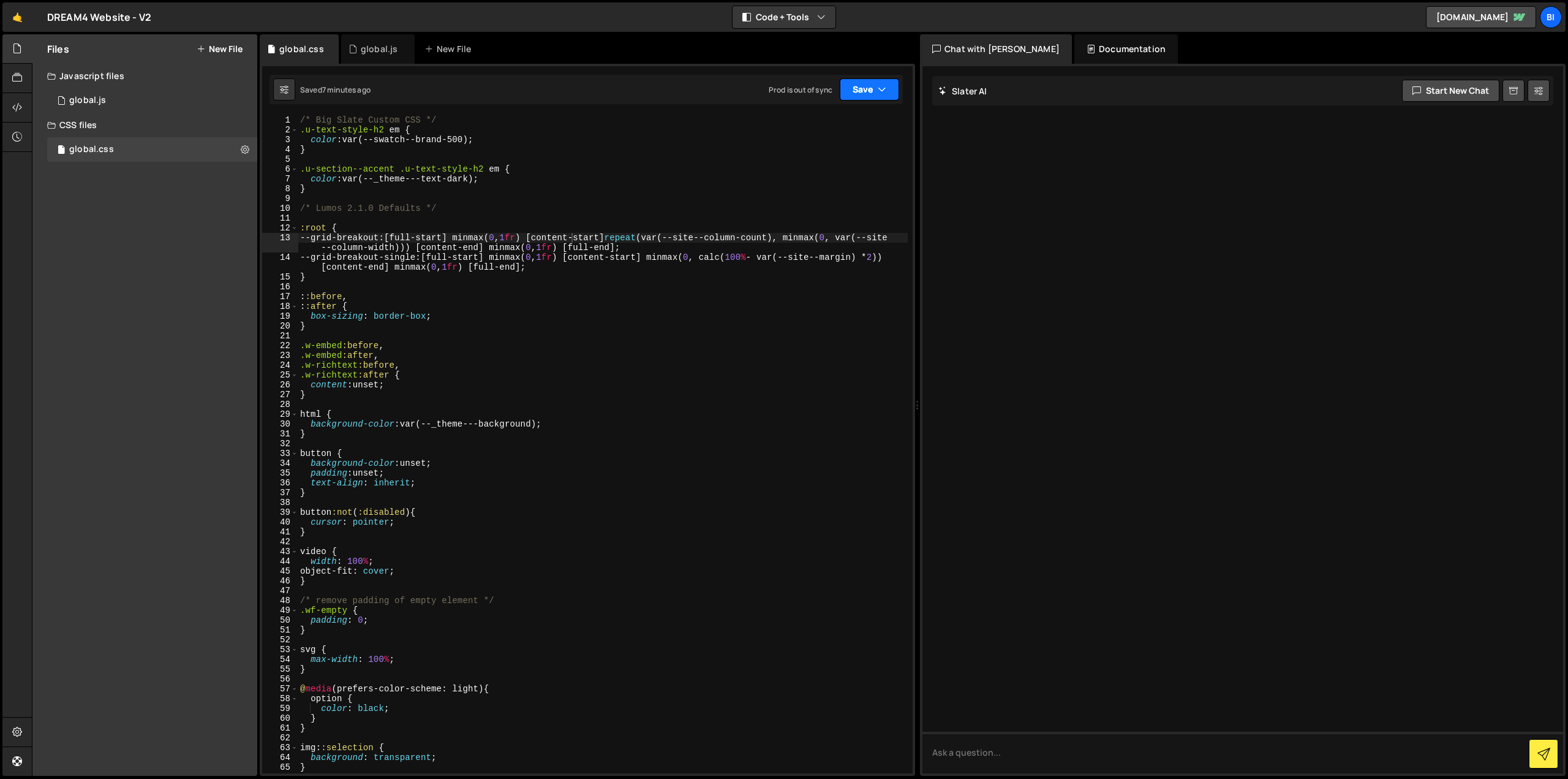
click at [859, 79] on button "Save" at bounding box center [869, 90] width 60 height 22
click at [843, 169] on div "Saved 2 days ago" at bounding box center [828, 173] width 128 height 15
click at [438, 198] on div "/* Big Slate Custom CSS */ .u-text-style-h2 em { color : var(--swatch--brand-50…" at bounding box center [602, 455] width 610 height 678
click at [288, 301] on div "18" at bounding box center [280, 305] width 36 height 9
type textarea "::after { box-sizing: border-box;"
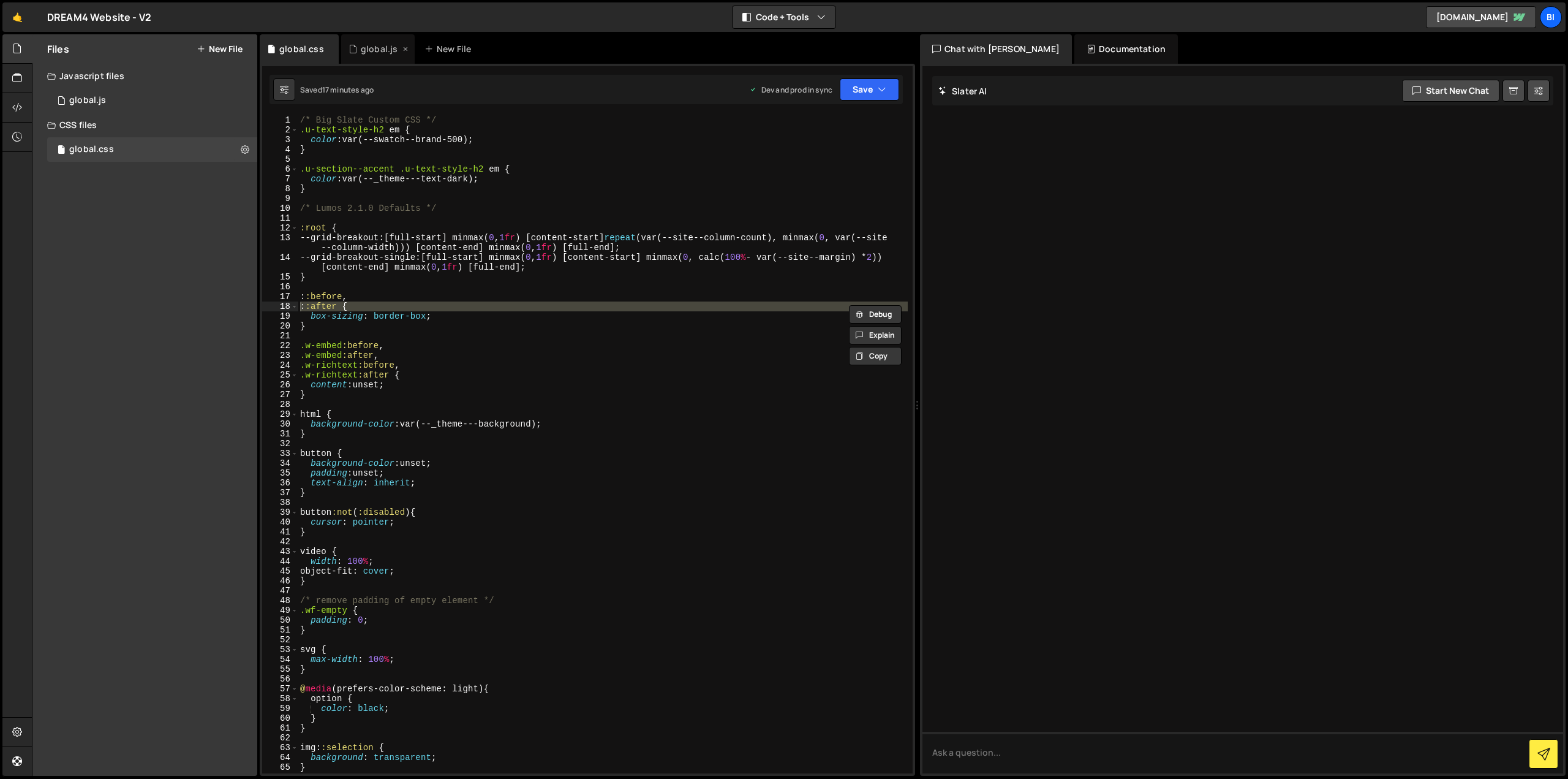
click at [361, 46] on div "global.js" at bounding box center [379, 49] width 37 height 12
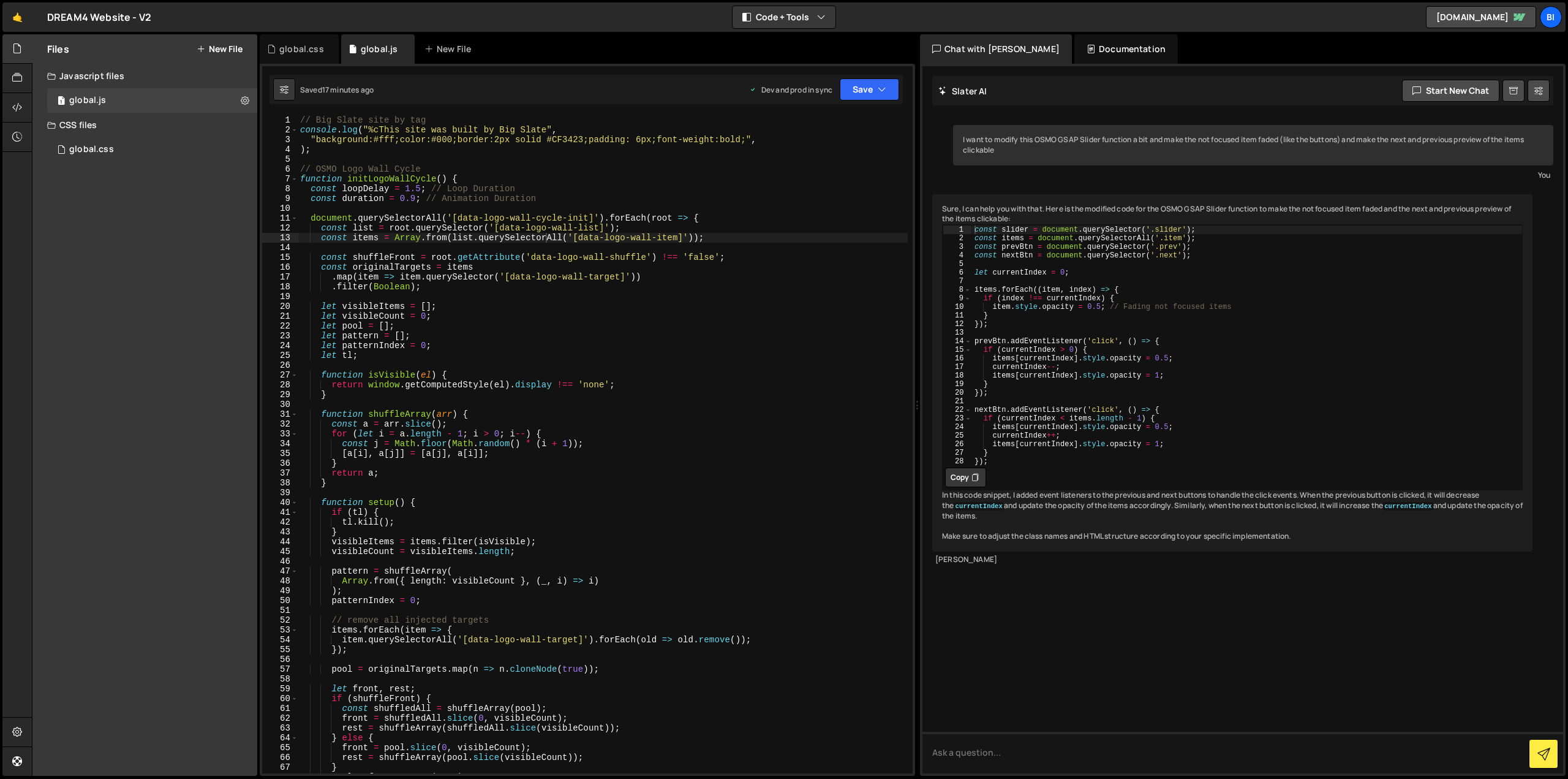
click at [476, 277] on div "// Big Slate site by tag console . log ( "%cThis site was built by Big Slate" ,…" at bounding box center [602, 455] width 610 height 678
type textarea "initSmartNavigation();"
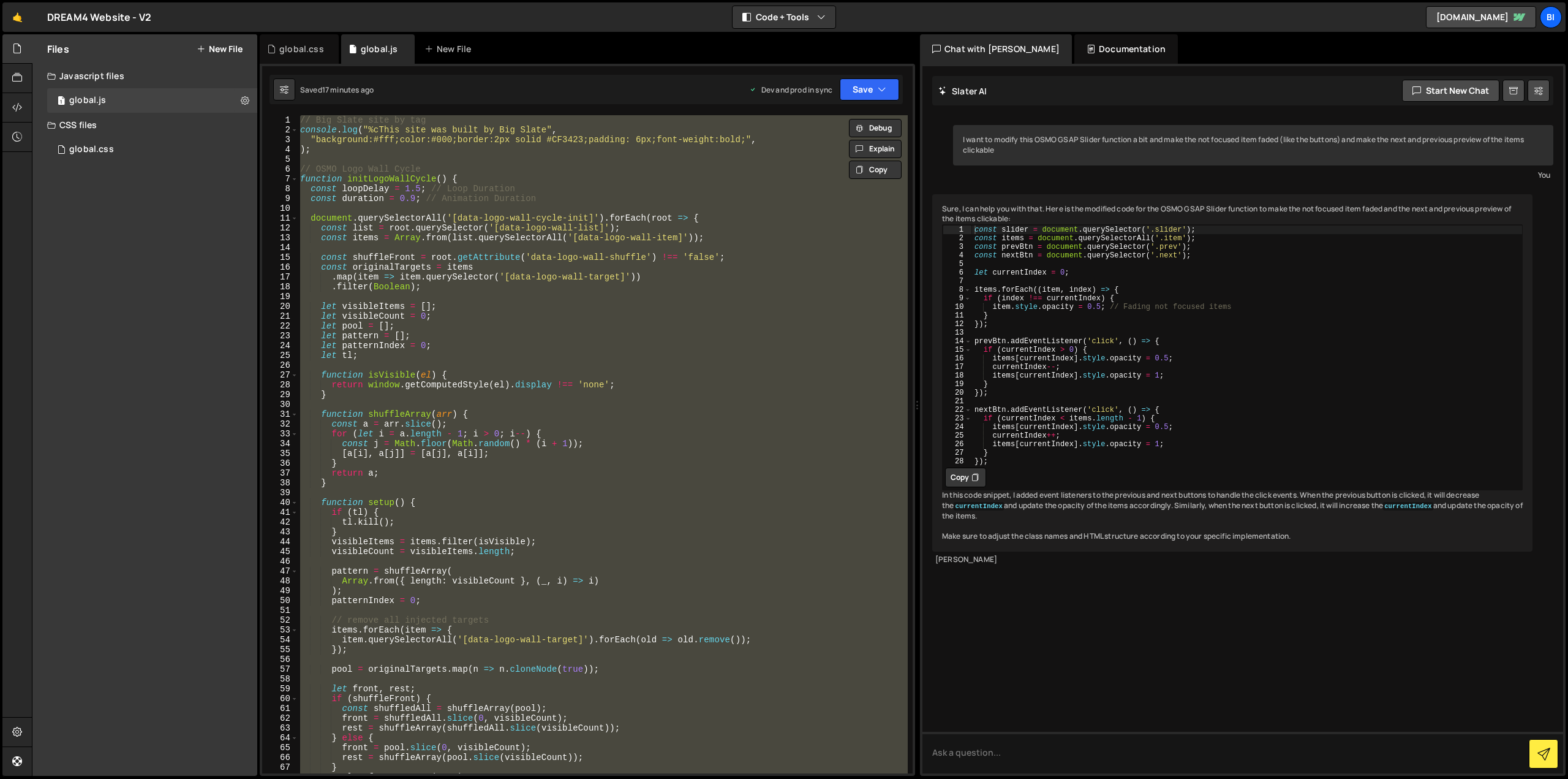
paste textarea
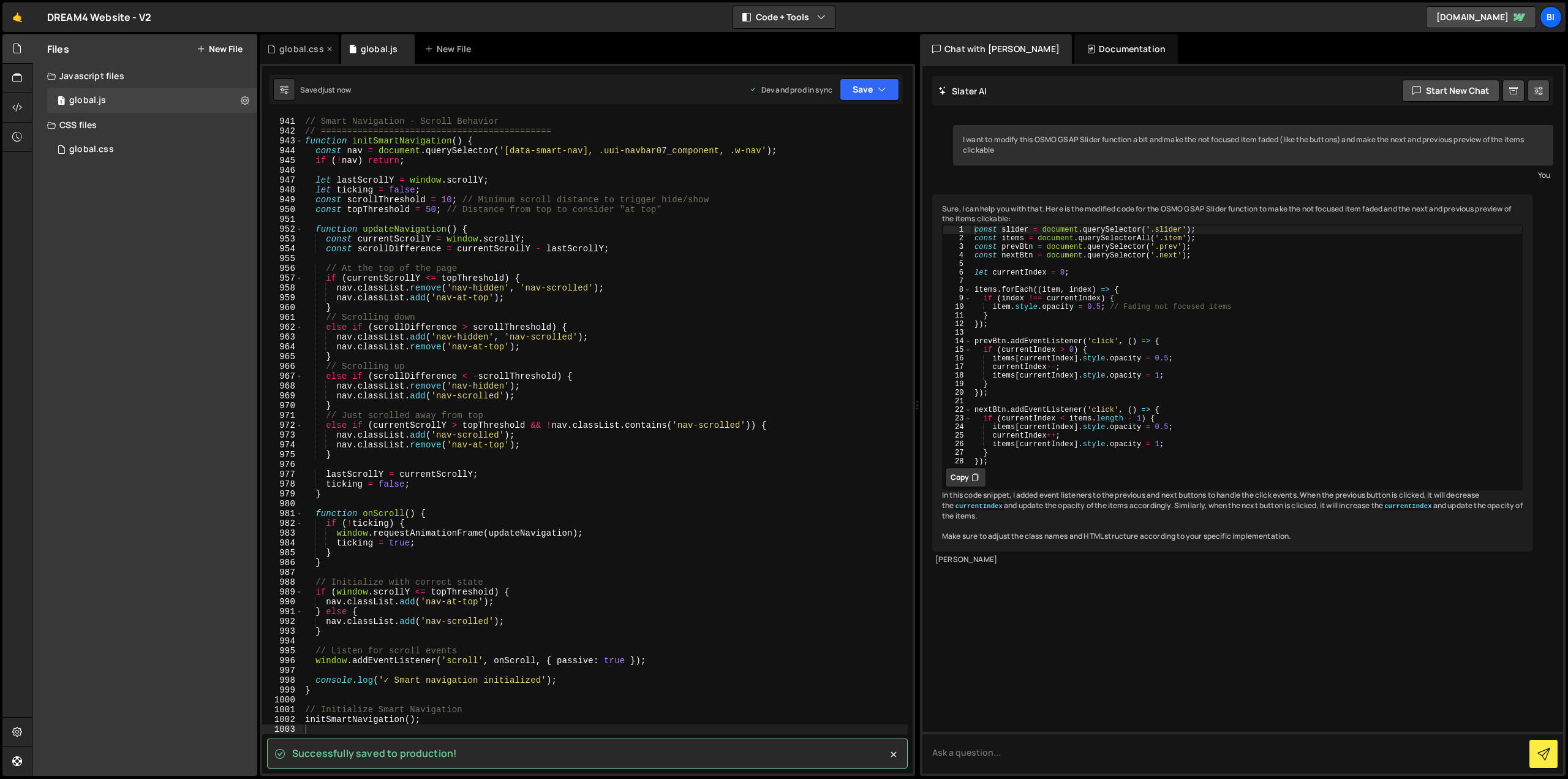
click at [298, 58] on div "global.css" at bounding box center [299, 49] width 79 height 29
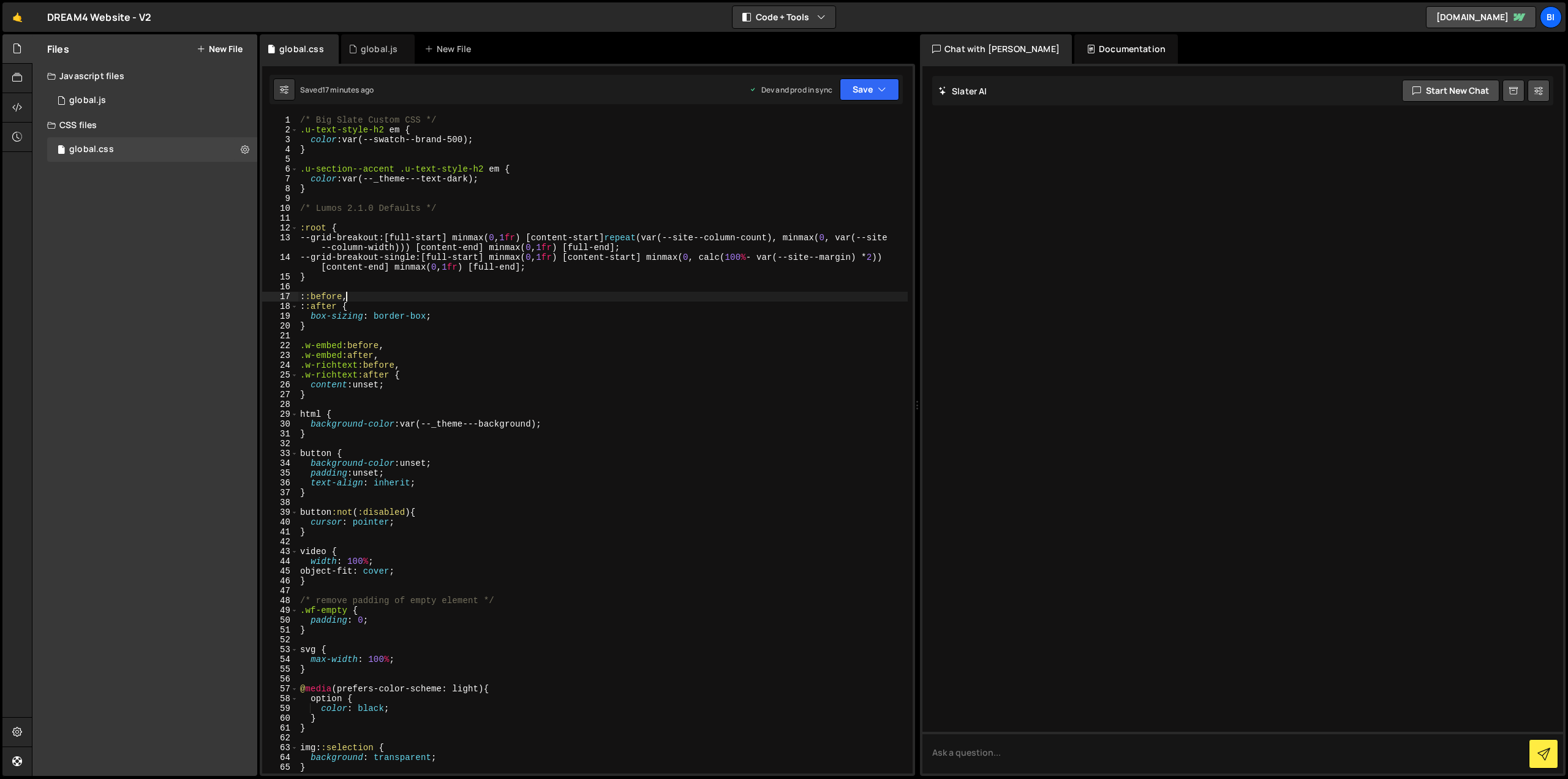
click at [488, 298] on div "/* Big Slate Custom CSS */ .u-text-style-h2 em { color : var(--swatch--brand-50…" at bounding box center [602, 455] width 610 height 678
type textarea "}"
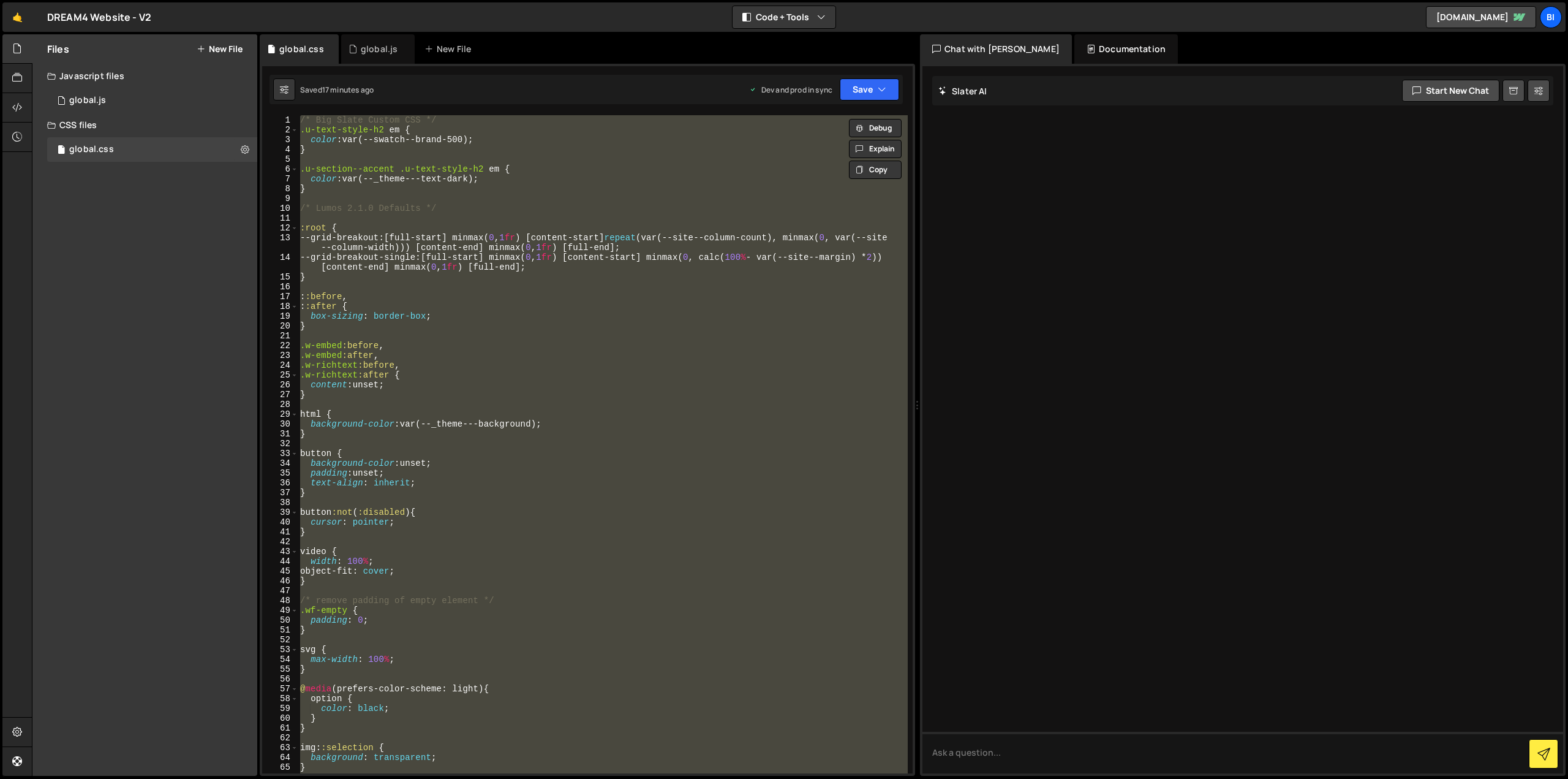
paste textarea
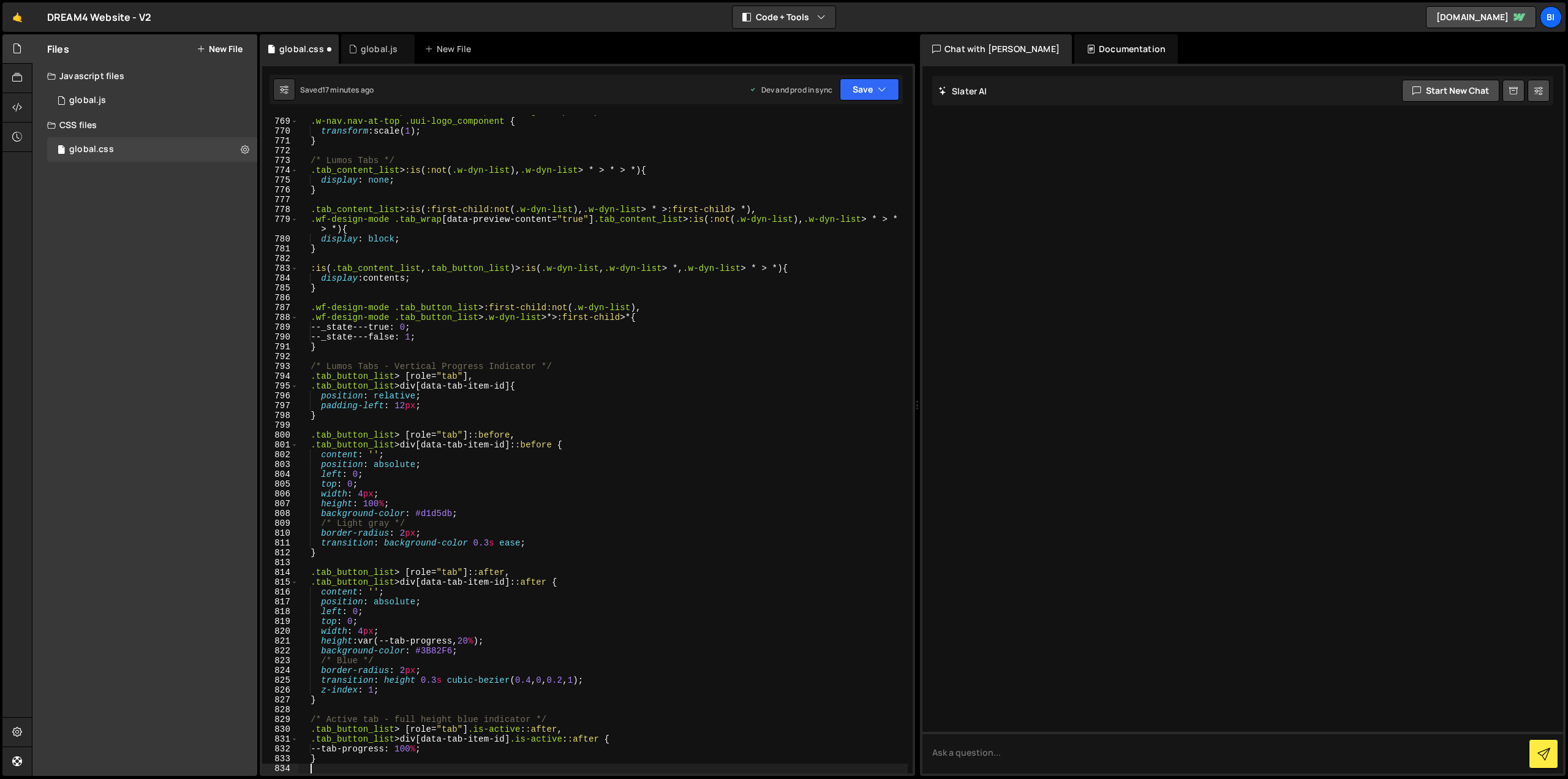
scroll to position [7587, 0]
click at [549, 289] on div ".uui-navbar07_component.nav-at-top .uui-logo_component , .w-nav.nav-at-top .uui…" at bounding box center [602, 446] width 610 height 678
type textarea "}"
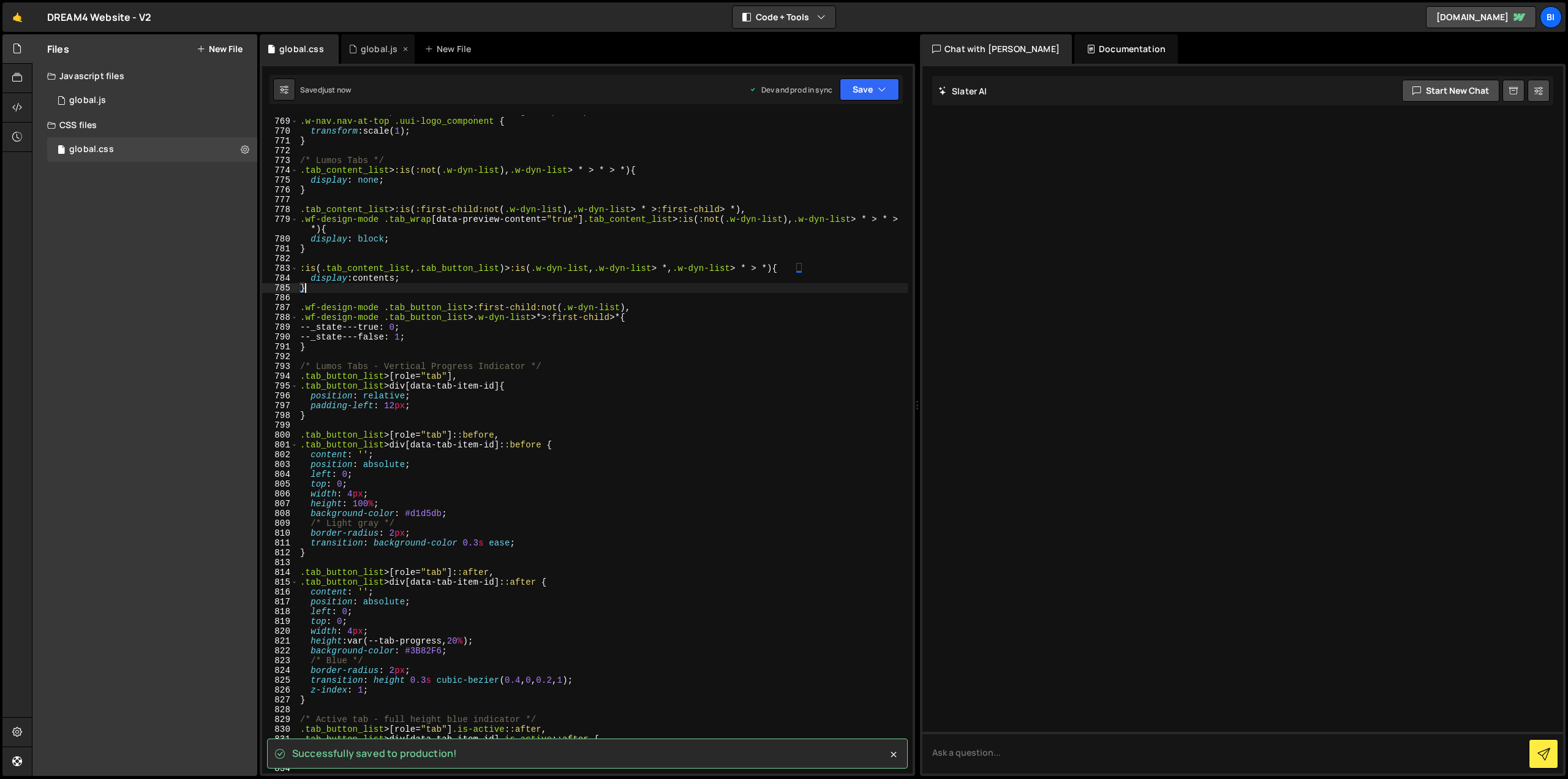
click at [367, 43] on div "global.js" at bounding box center [379, 49] width 37 height 12
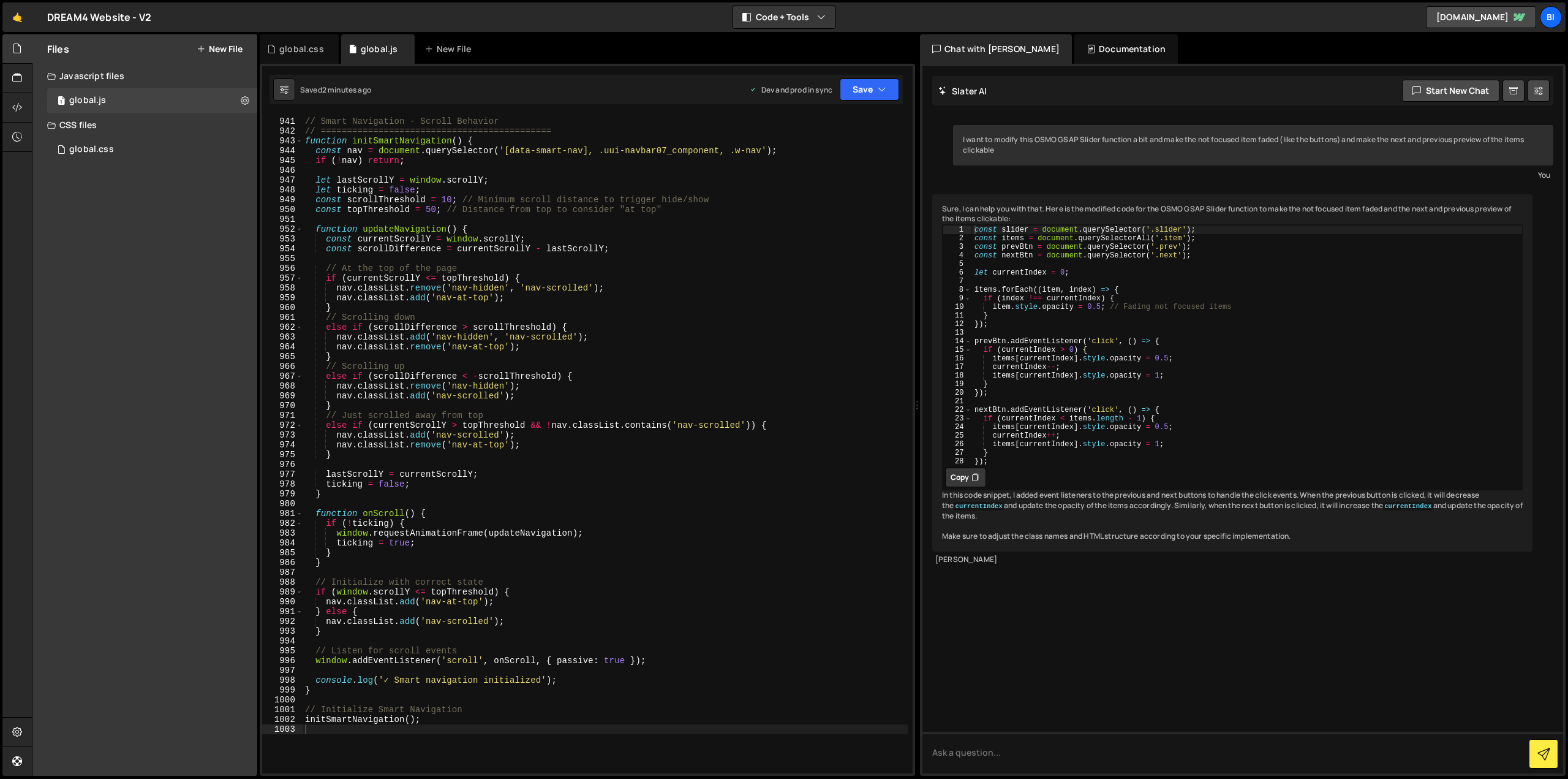
click at [553, 289] on div "// Smart Navigation - Scroll Behavior // ======================================…" at bounding box center [605, 446] width 605 height 678
type textarea "initSmartNavigation();"
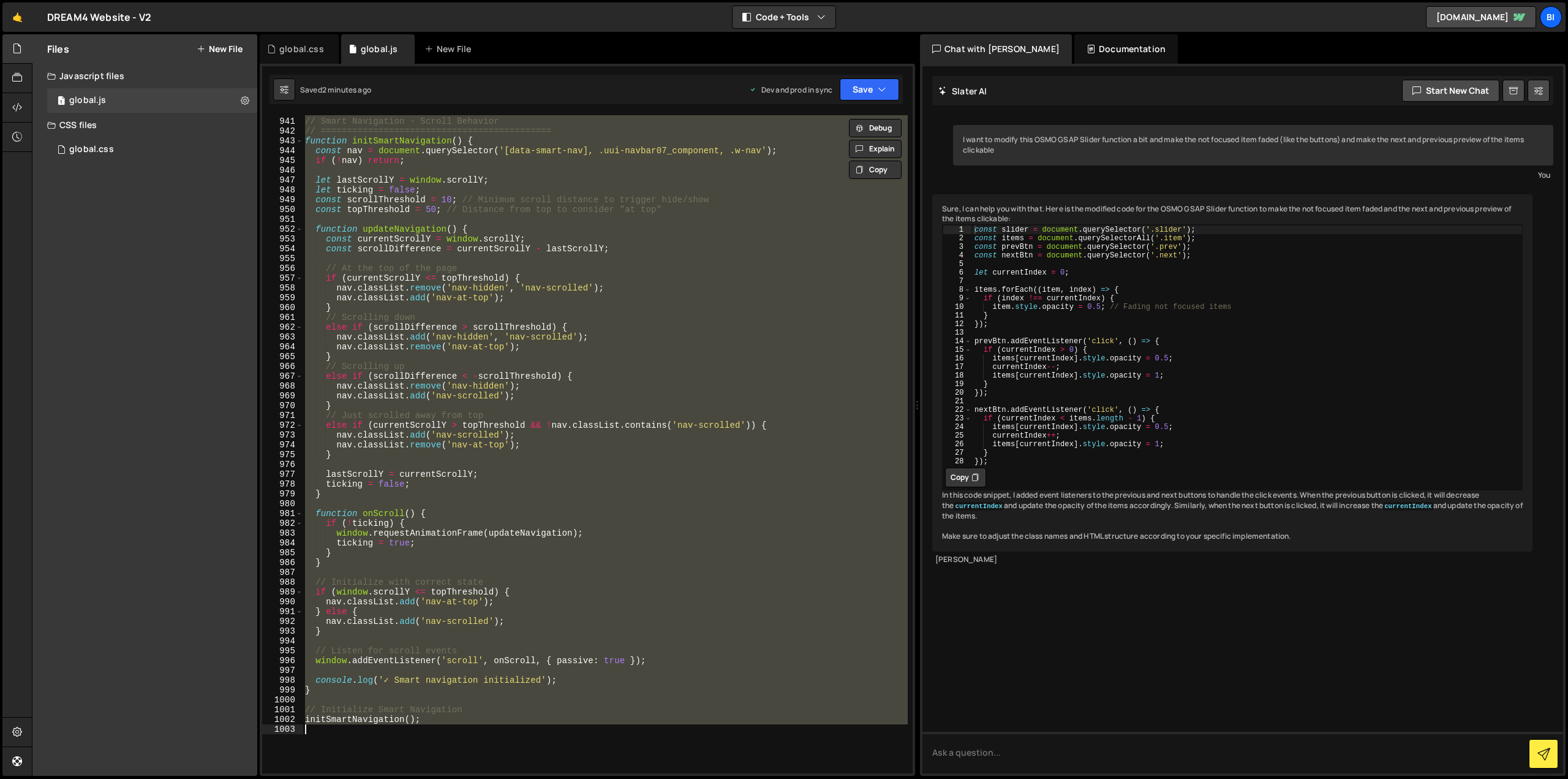
paste textarea
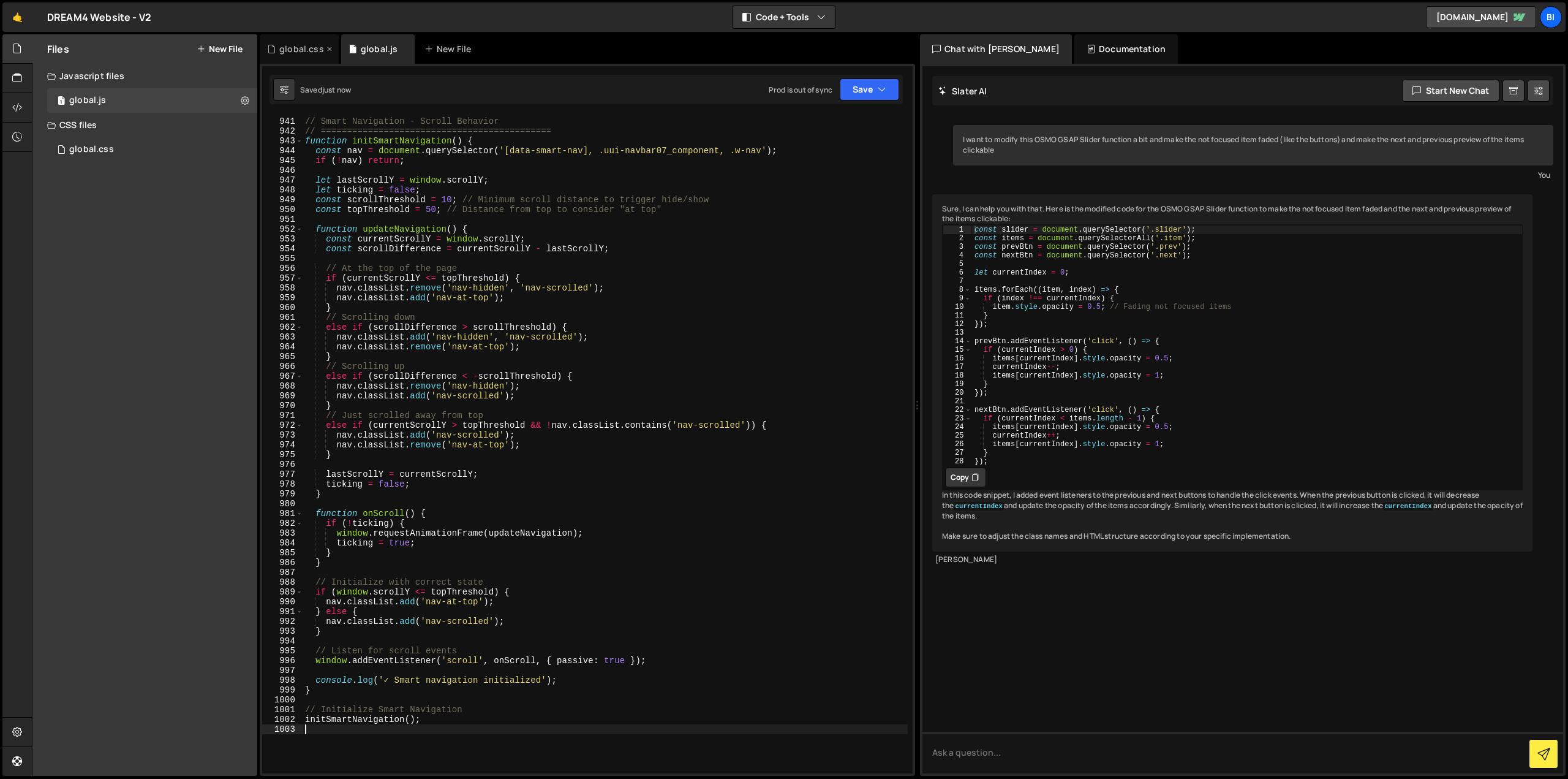
click at [286, 29] on div "🤙 DREAM4 Website - V2 ⚠️ Code is being edited in another browser Code + Tools C…" at bounding box center [784, 17] width 1564 height 29
click at [285, 50] on div "global.css" at bounding box center [302, 49] width 45 height 12
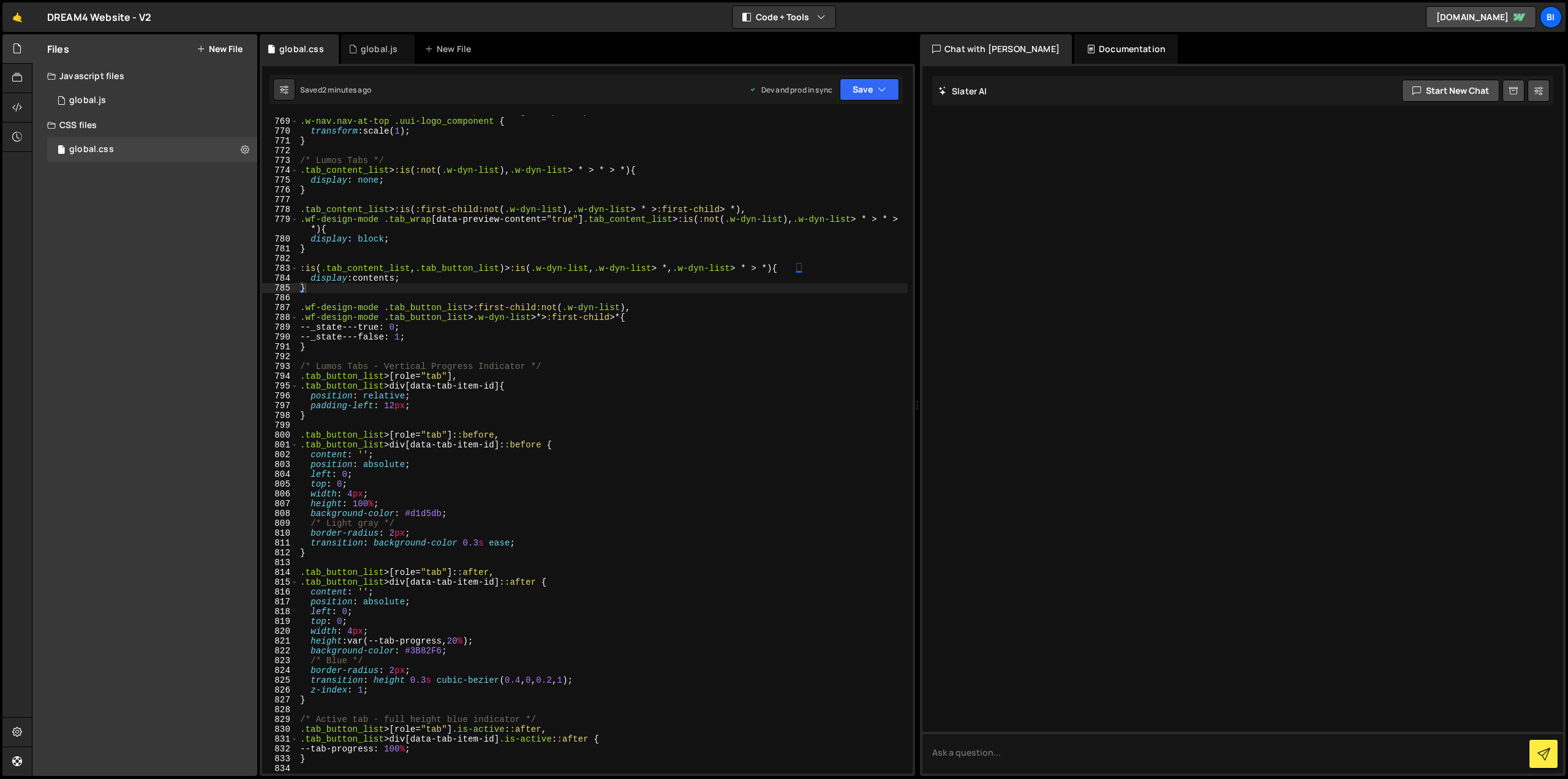
click at [411, 193] on div ".uui-navbar07_component.nav-at-top .uui-logo_component , .w-nav.nav-at-top .uui…" at bounding box center [602, 446] width 610 height 678
type textarea "}"
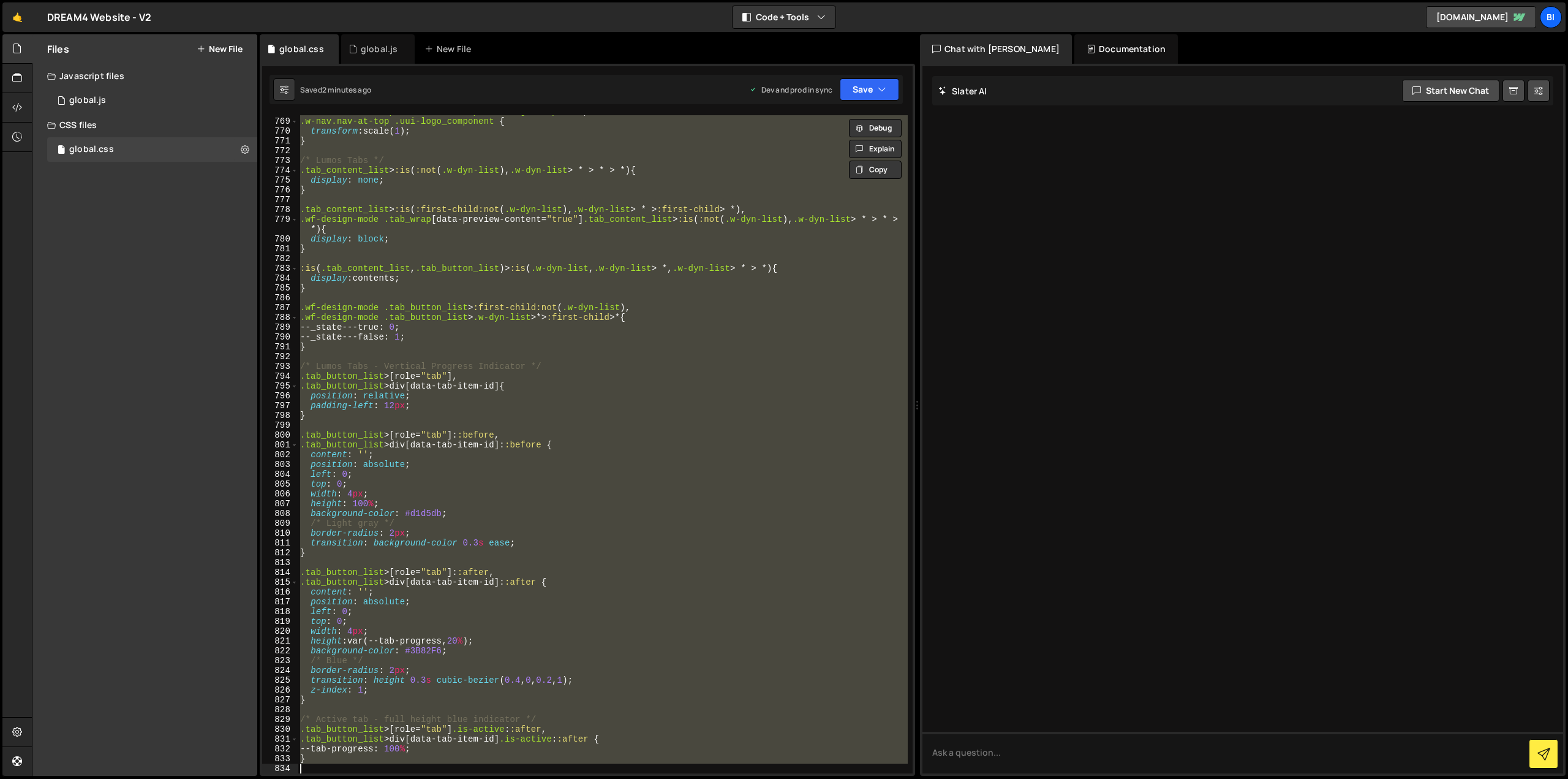
paste textarea
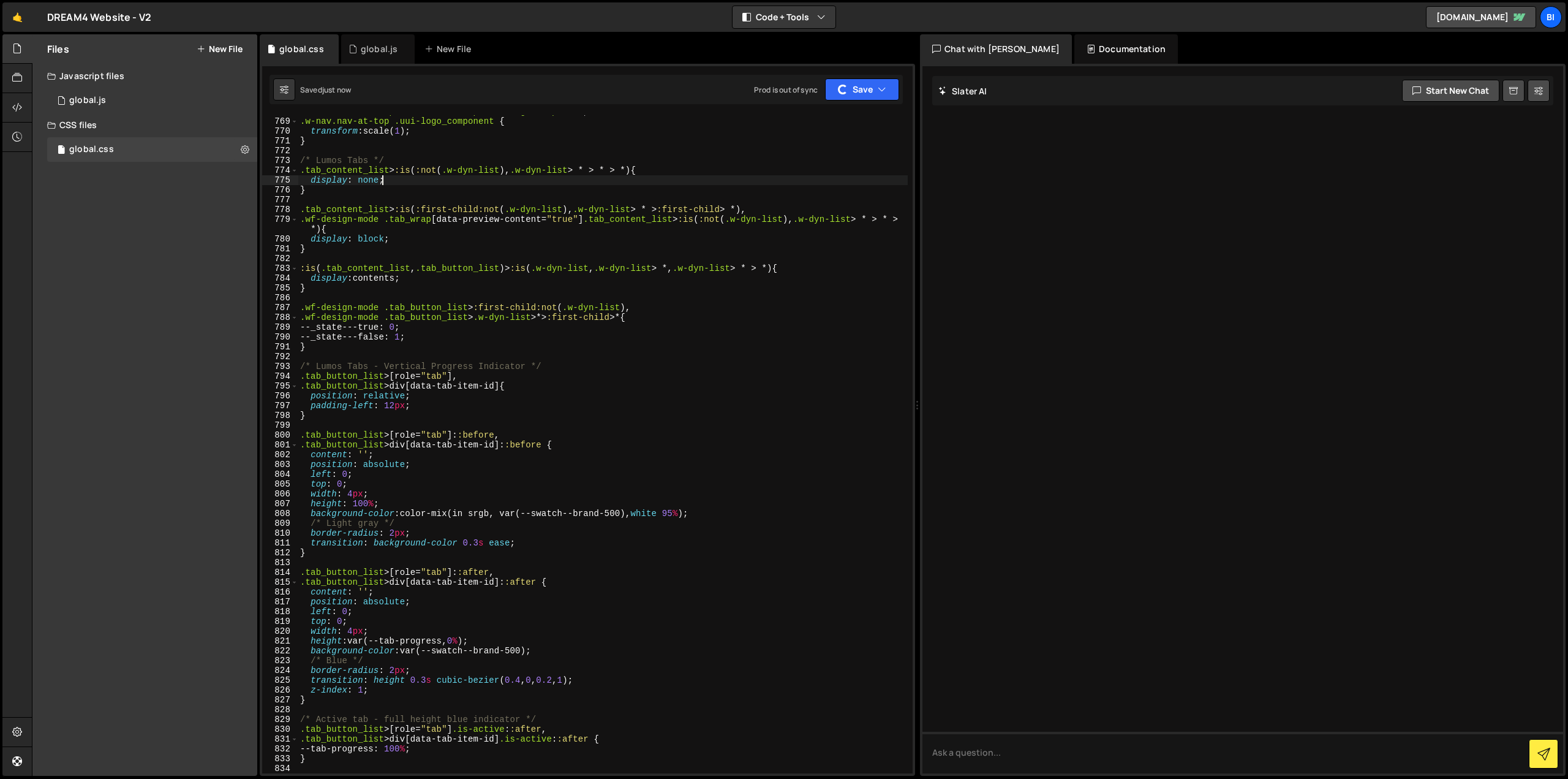
click at [434, 180] on div ".uui-navbar07_component.nav-at-top .uui-logo_component , .w-nav.nav-at-top .uui…" at bounding box center [602, 446] width 610 height 678
type textarea "display: none;"
click at [364, 52] on div "global.js" at bounding box center [379, 49] width 37 height 12
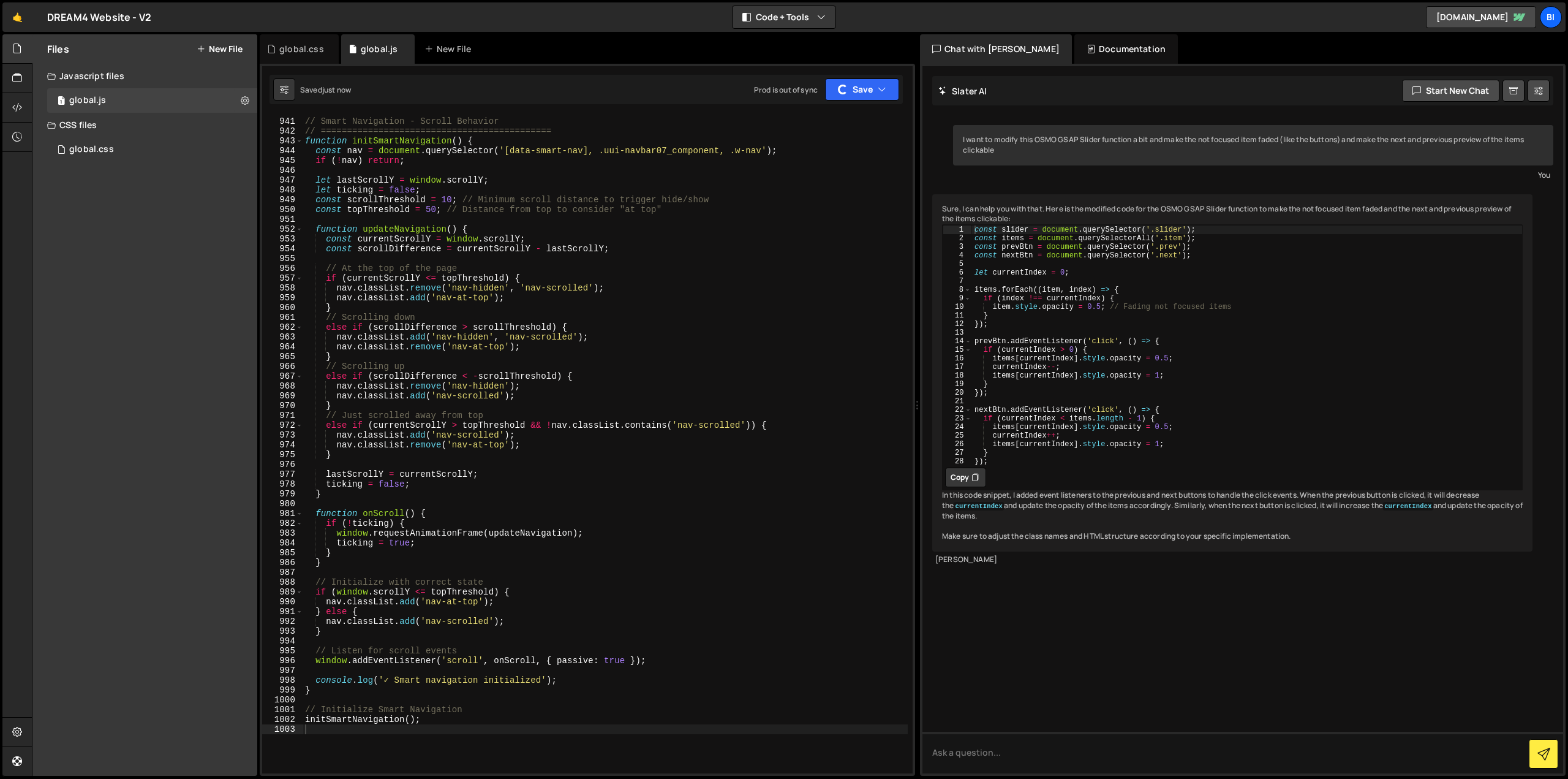
type textarea "// Scrolling down"
click at [551, 321] on div "// Smart Navigation - Scroll Behavior // ======================================…" at bounding box center [605, 446] width 605 height 678
click at [289, 47] on div "global.css" at bounding box center [302, 49] width 45 height 12
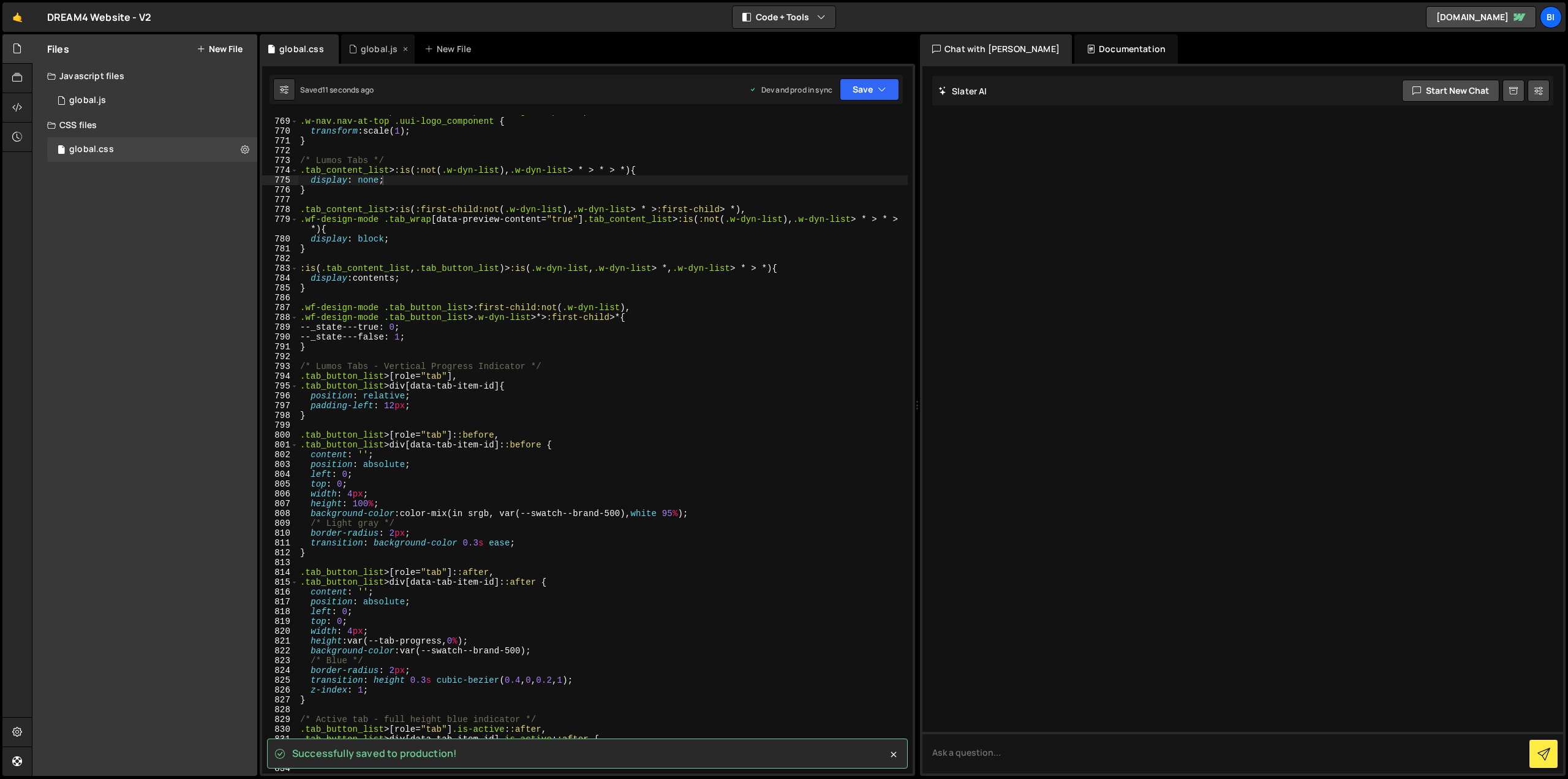
click at [367, 46] on div "global.js" at bounding box center [379, 49] width 37 height 12
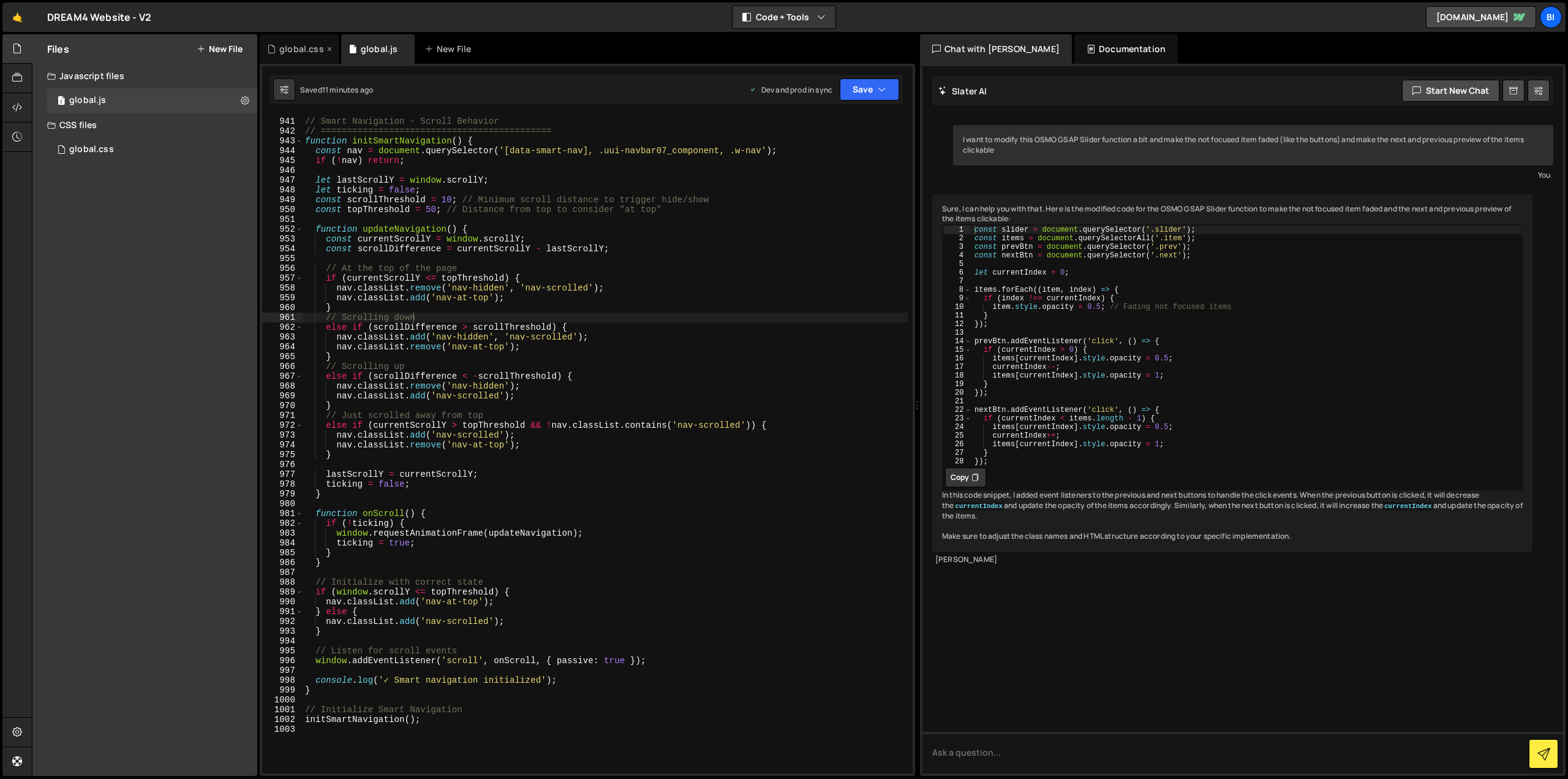
click at [304, 47] on div "global.css" at bounding box center [302, 49] width 45 height 12
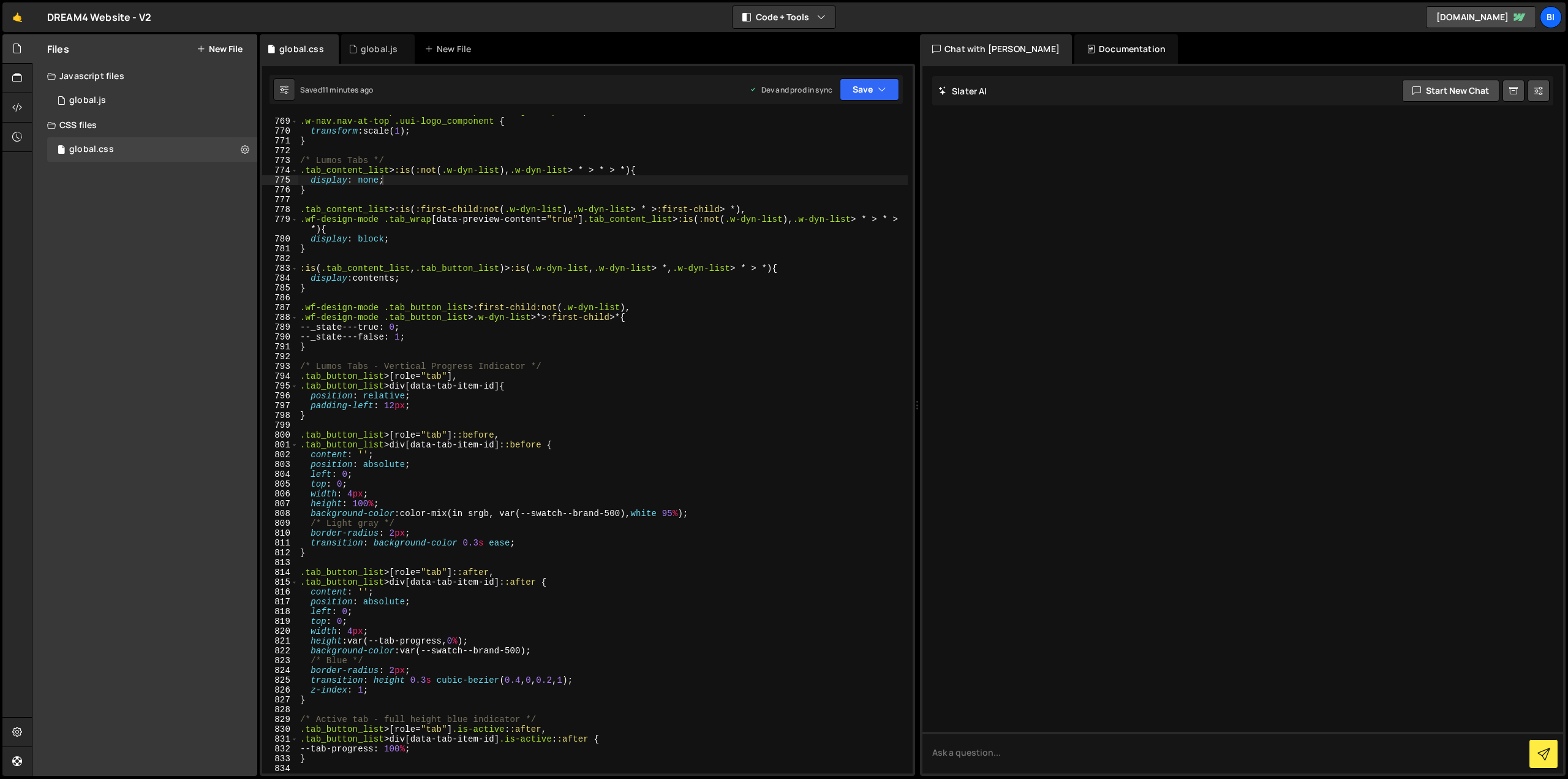
click at [471, 255] on div ".uui-navbar07_component.nav-at-top .uui-logo_component , .w-nav.nav-at-top .uui…" at bounding box center [602, 446] width 610 height 678
paste textarea
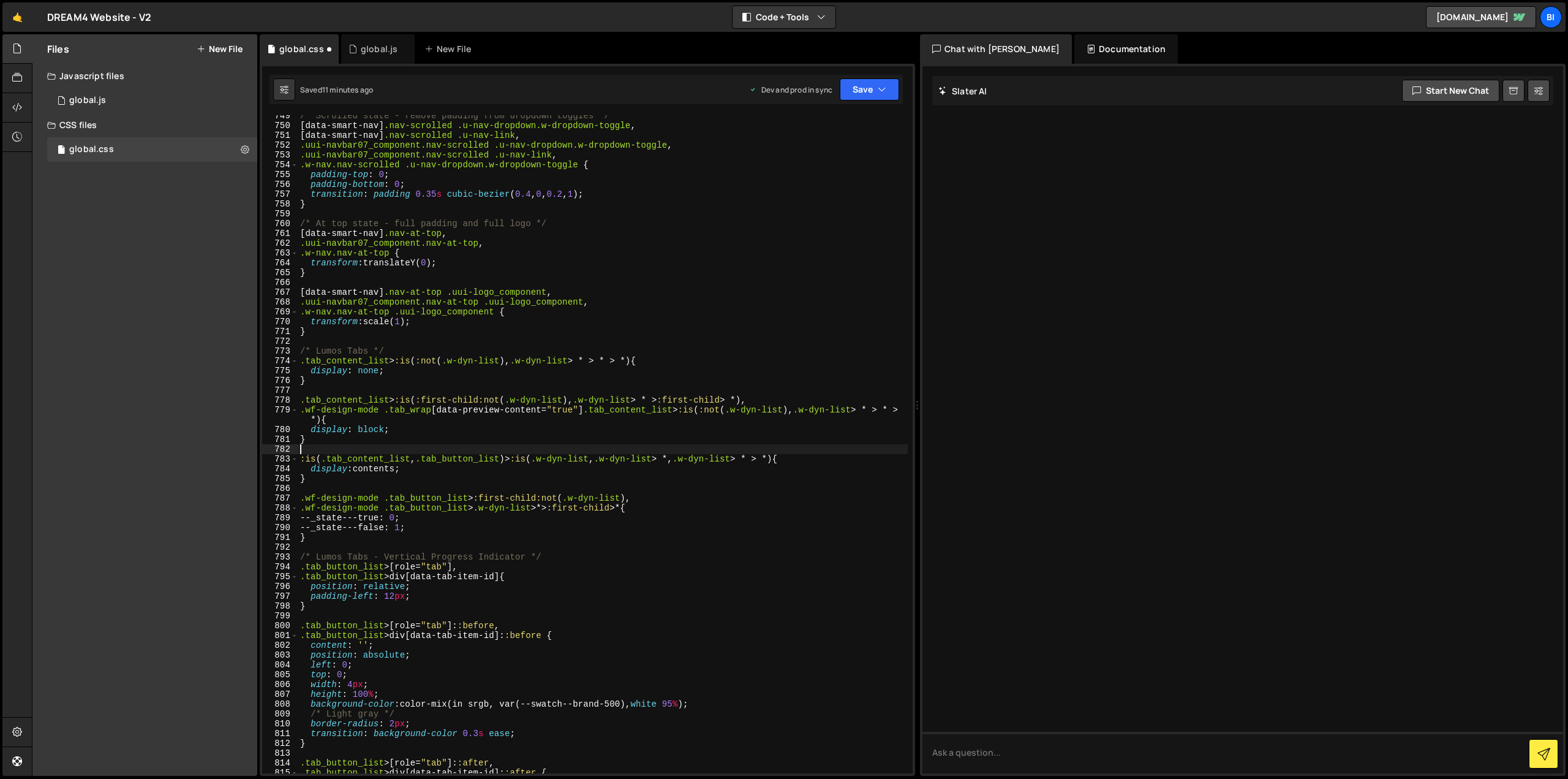
scroll to position [7397, 0]
click at [496, 312] on div "/* Scrolled state - remove padding from dropdown toggles */ [ data-smart-nav ] …" at bounding box center [602, 450] width 610 height 678
type textarea "}"
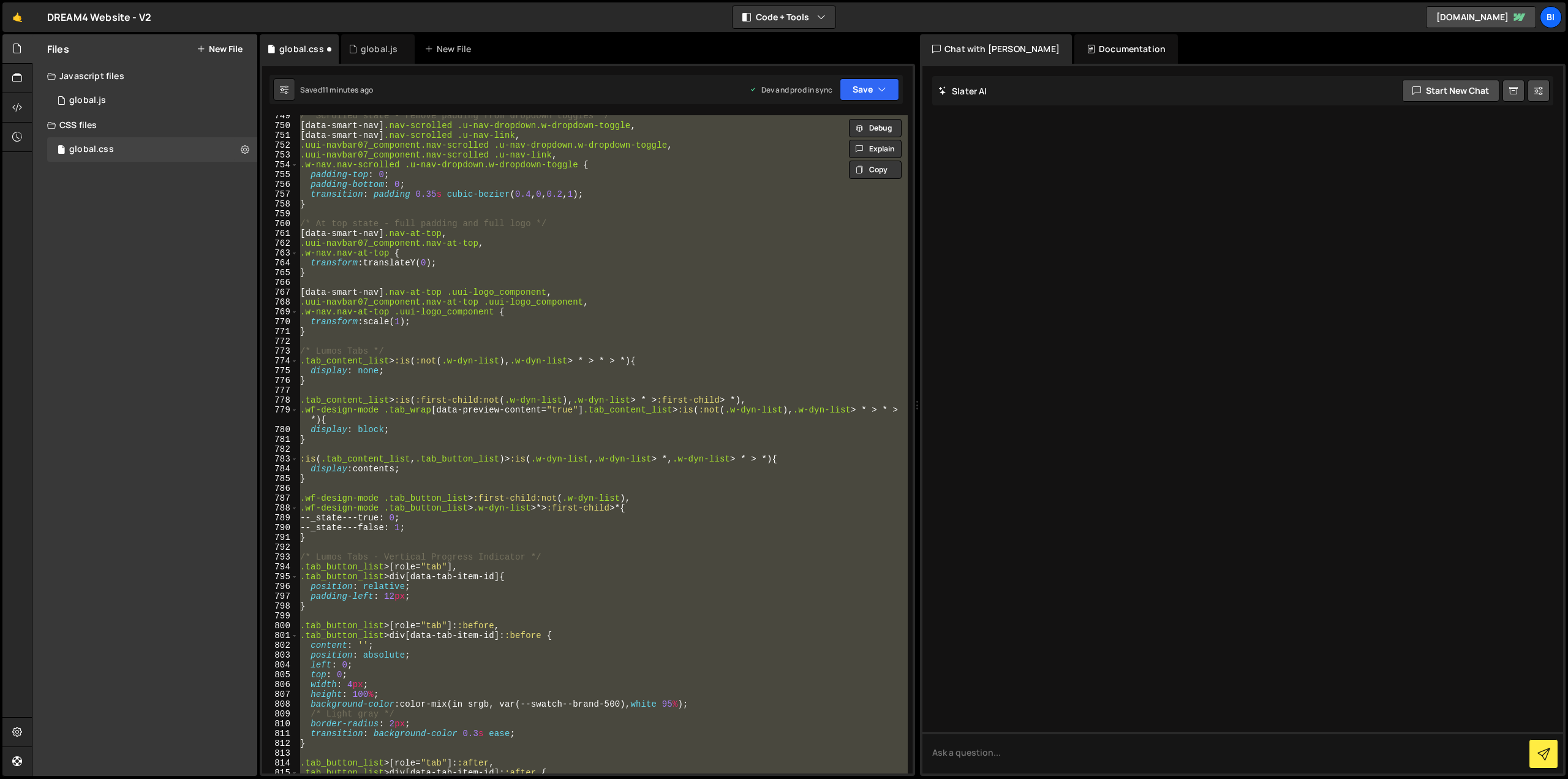
paste textarea
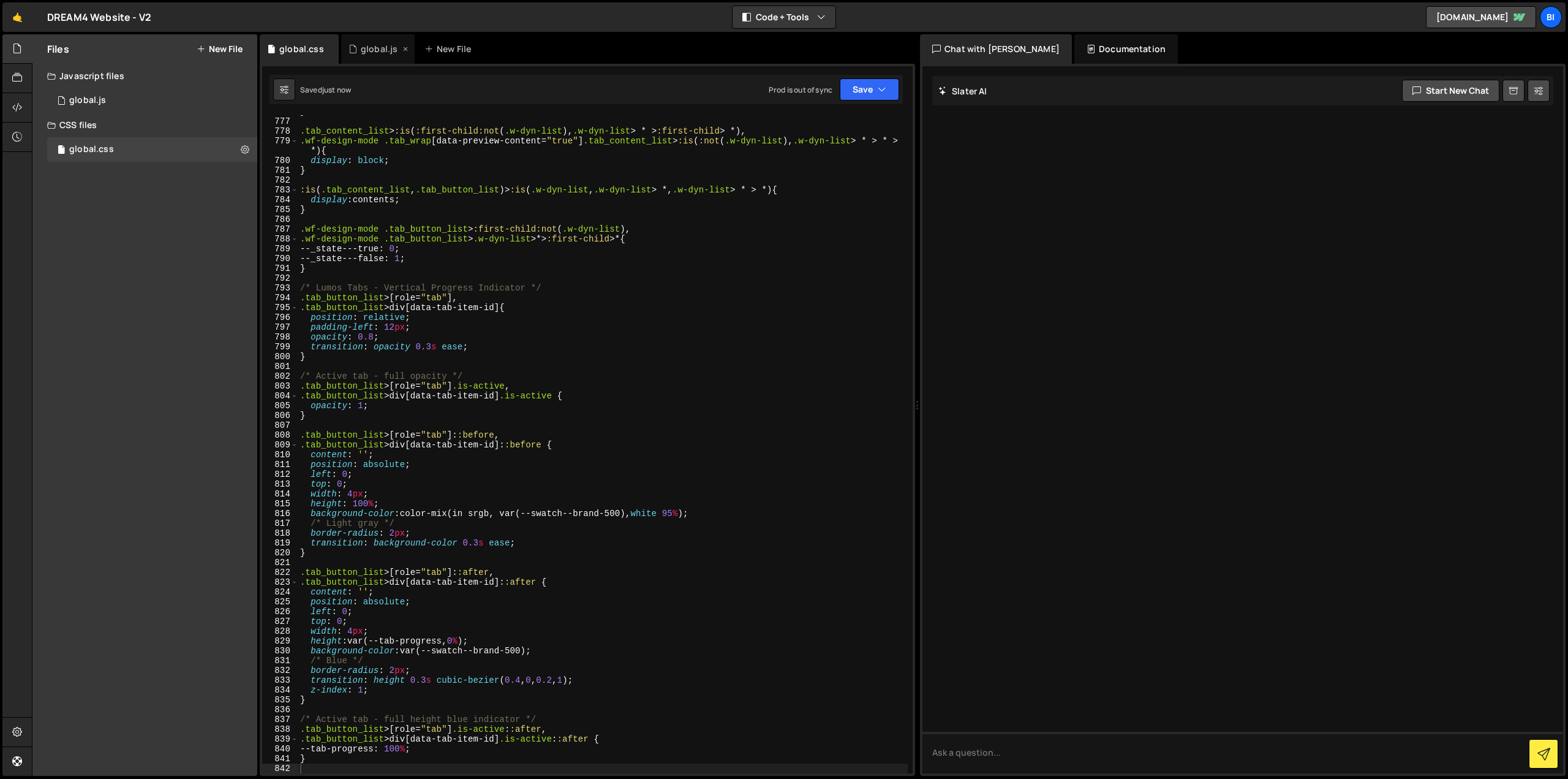
click at [370, 53] on div "global.js" at bounding box center [379, 49] width 37 height 12
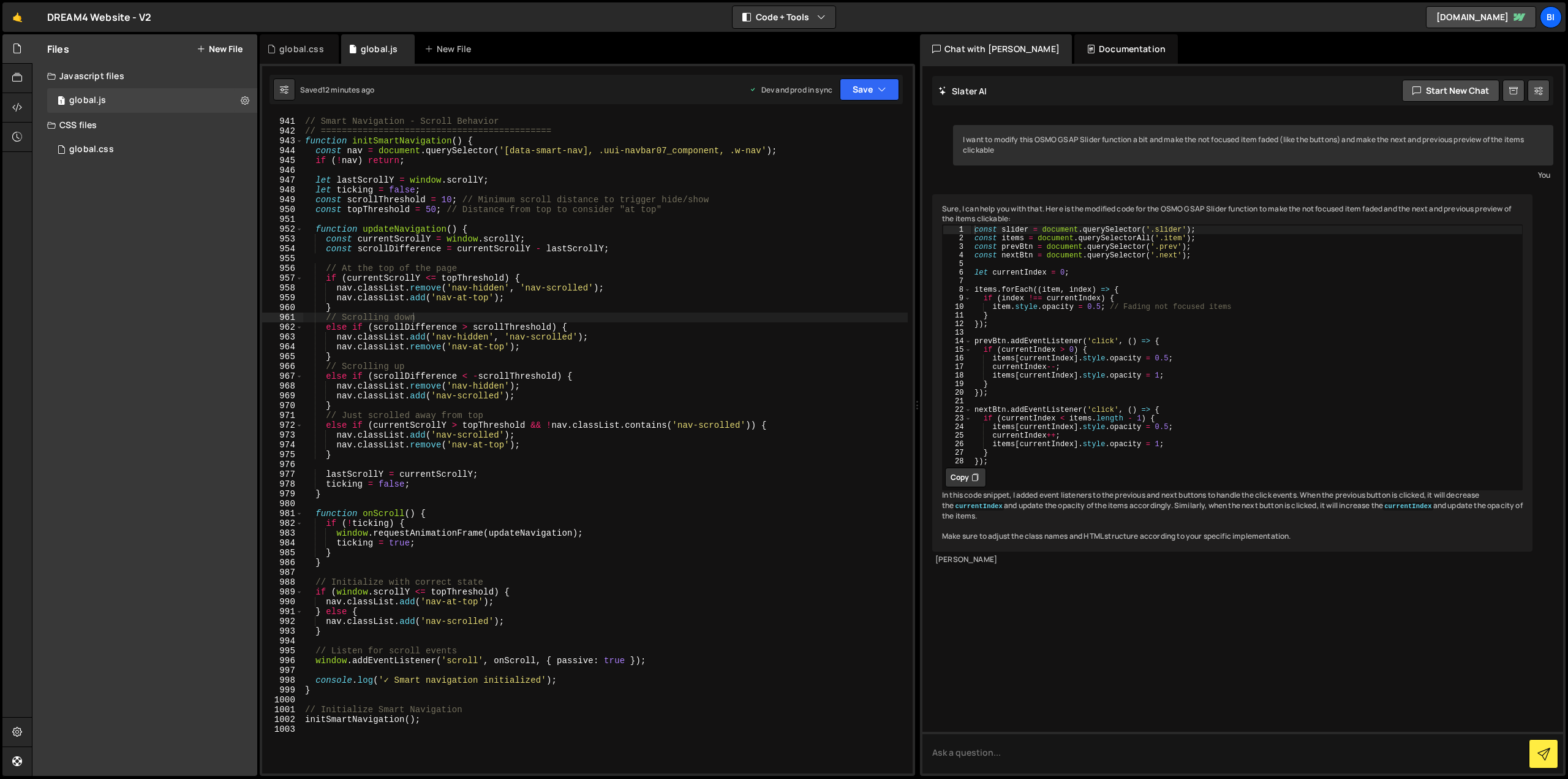
click at [428, 206] on div "// Smart Navigation - Scroll Behavior // ======================================…" at bounding box center [605, 446] width 605 height 678
type textarea "initSmartNavigation();"
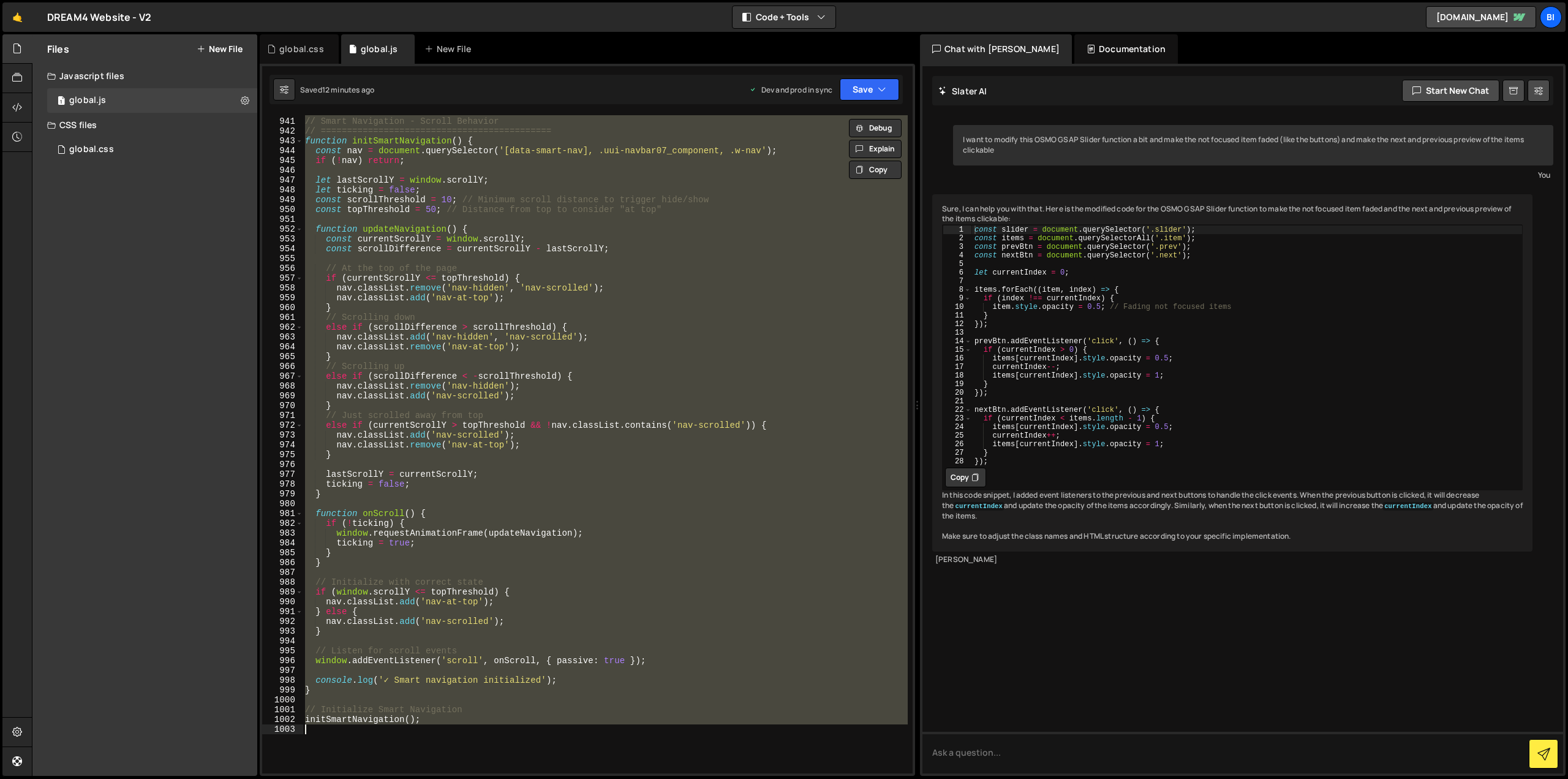
paste textarea
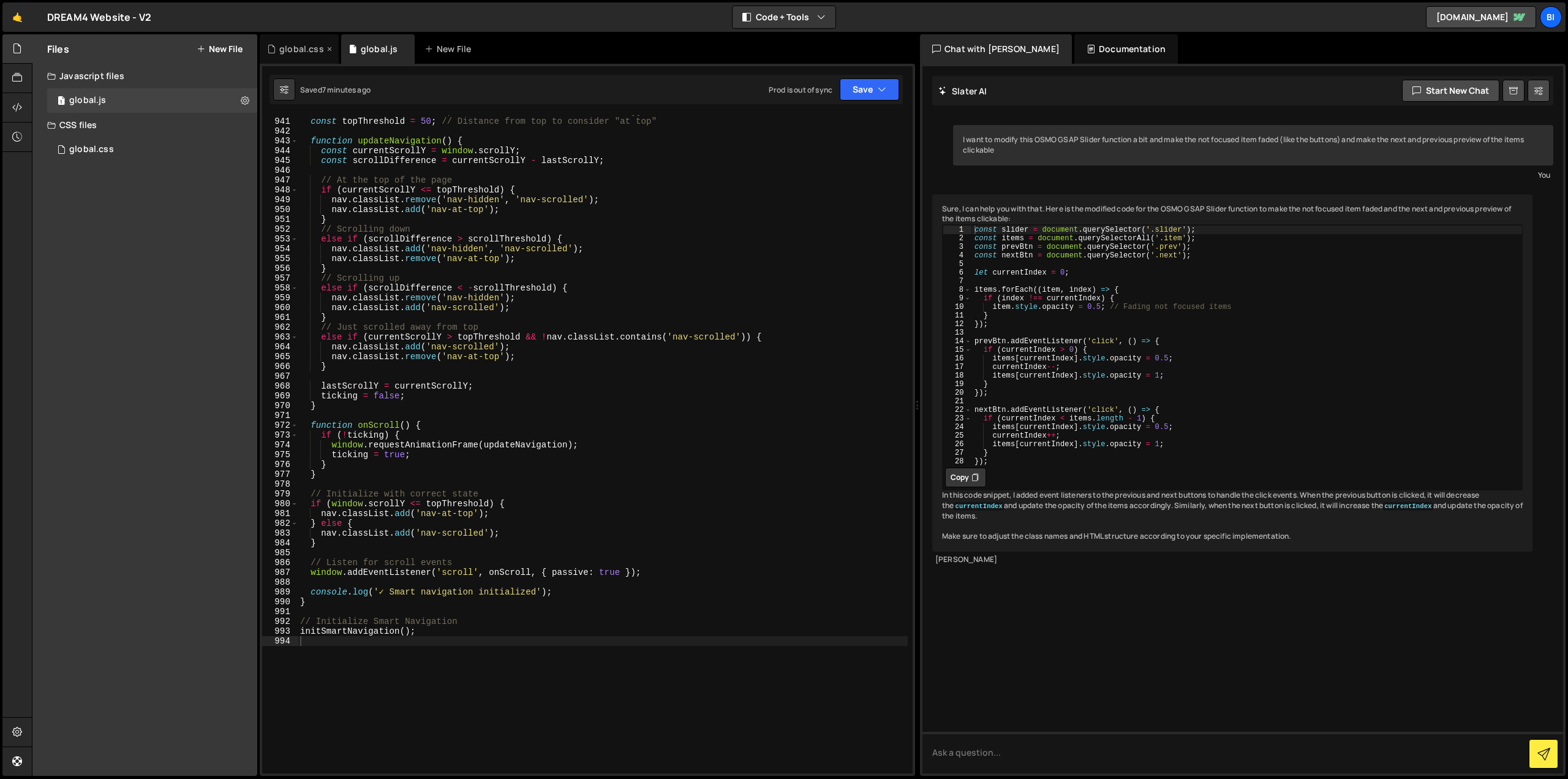
click at [309, 43] on div "global.css" at bounding box center [302, 49] width 45 height 12
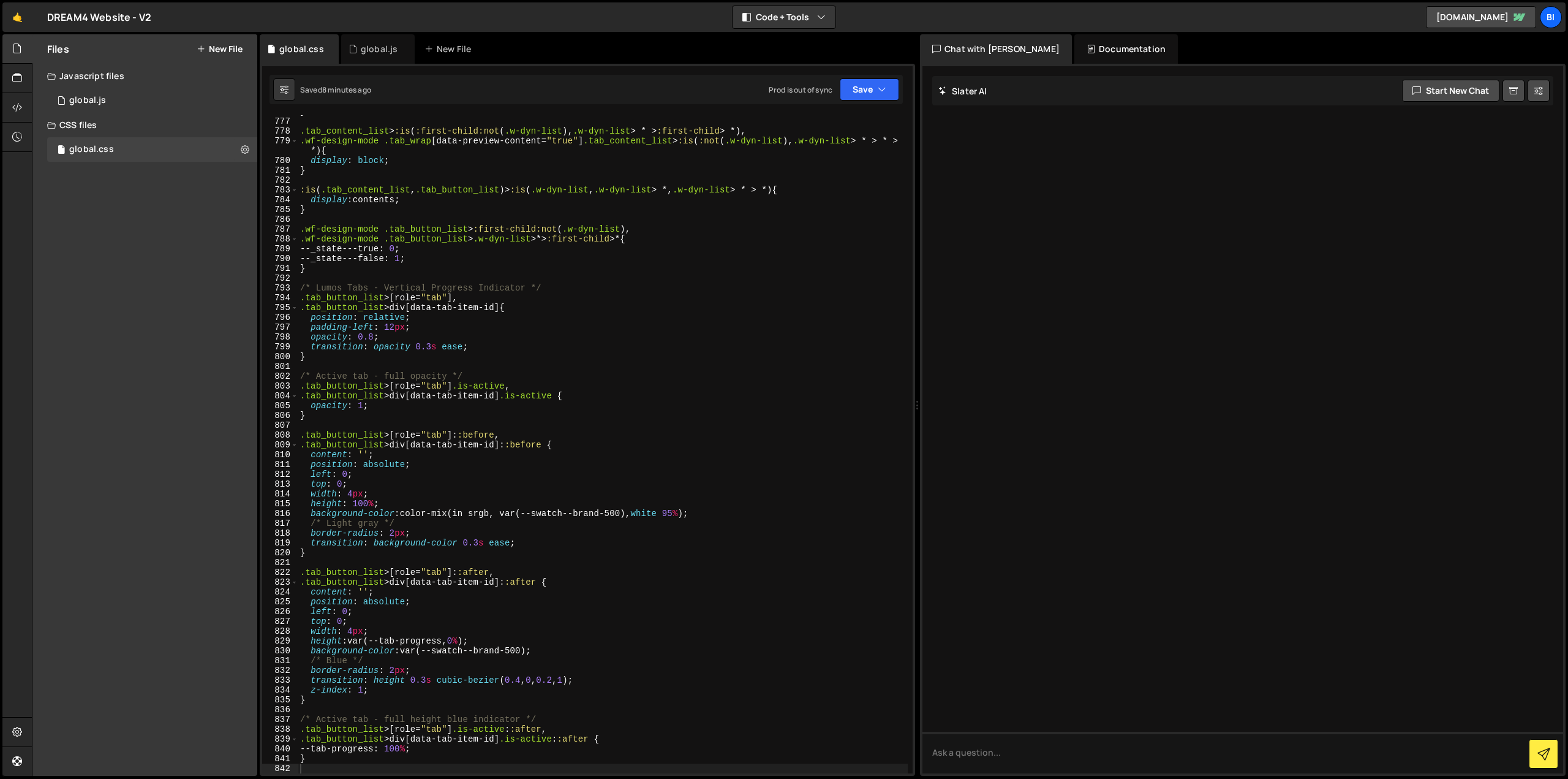
click at [436, 273] on div "} .tab_content_list > :is ( :first-child:not ( .w-dyn-list ), .w-dyn-list > * >…" at bounding box center [602, 446] width 610 height 678
type textarea "}"
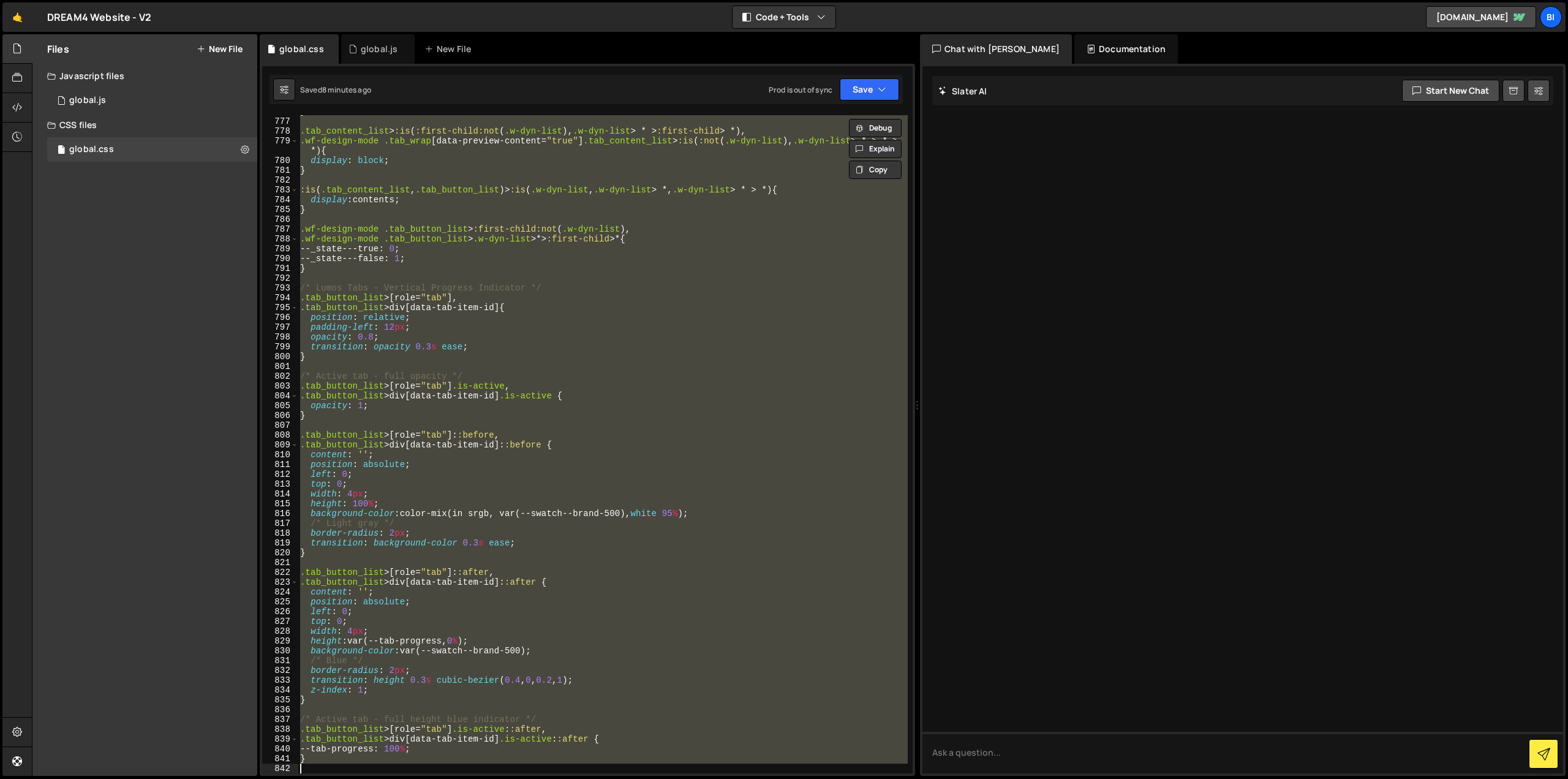
paste textarea
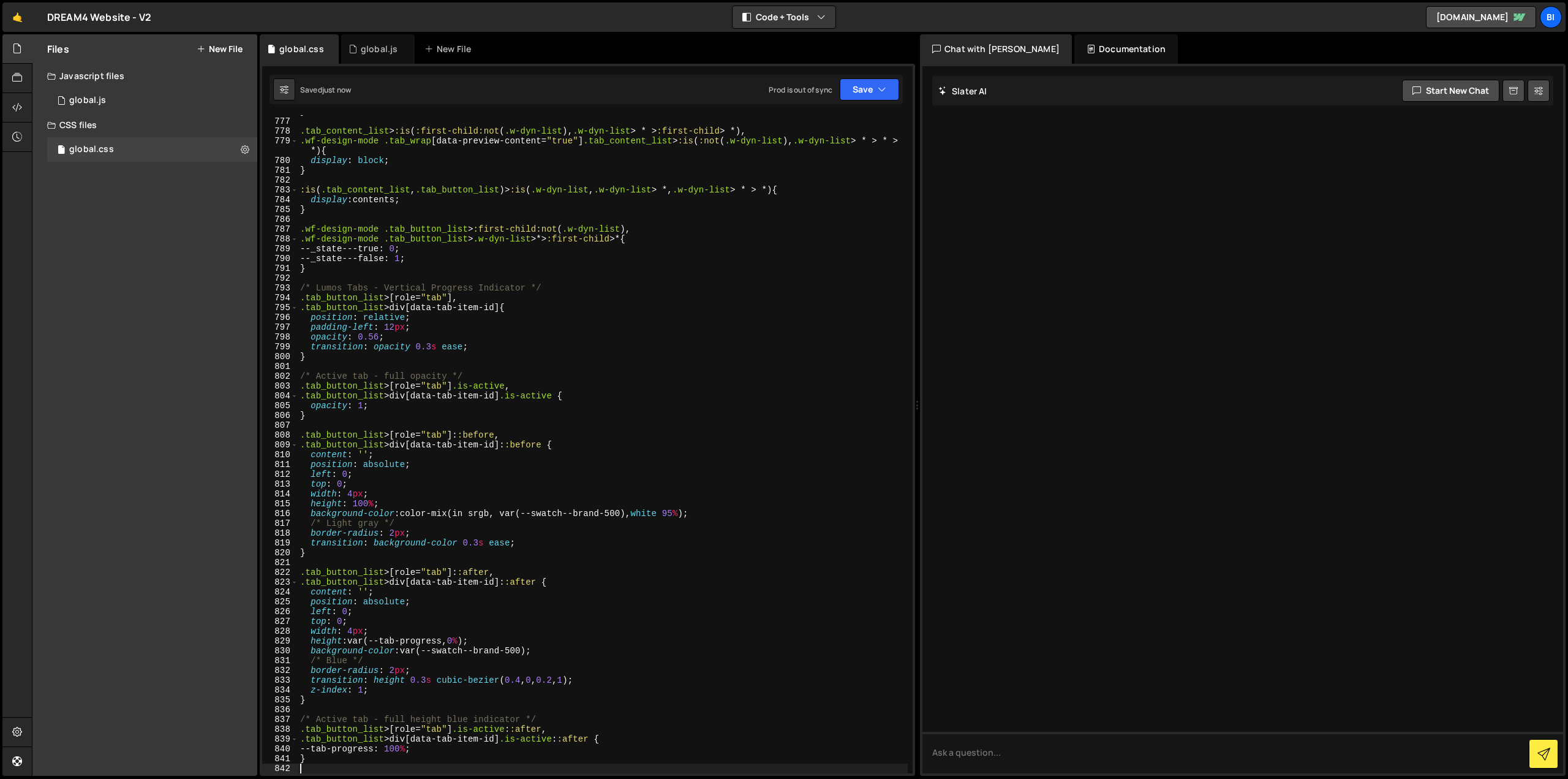
click at [414, 167] on div "} .tab_content_list > :is ( :first-child:not ( .w-dyn-list ), .w-dyn-list > * >…" at bounding box center [602, 446] width 610 height 678
type textarea "}"
click at [373, 55] on div "global.js" at bounding box center [378, 49] width 73 height 29
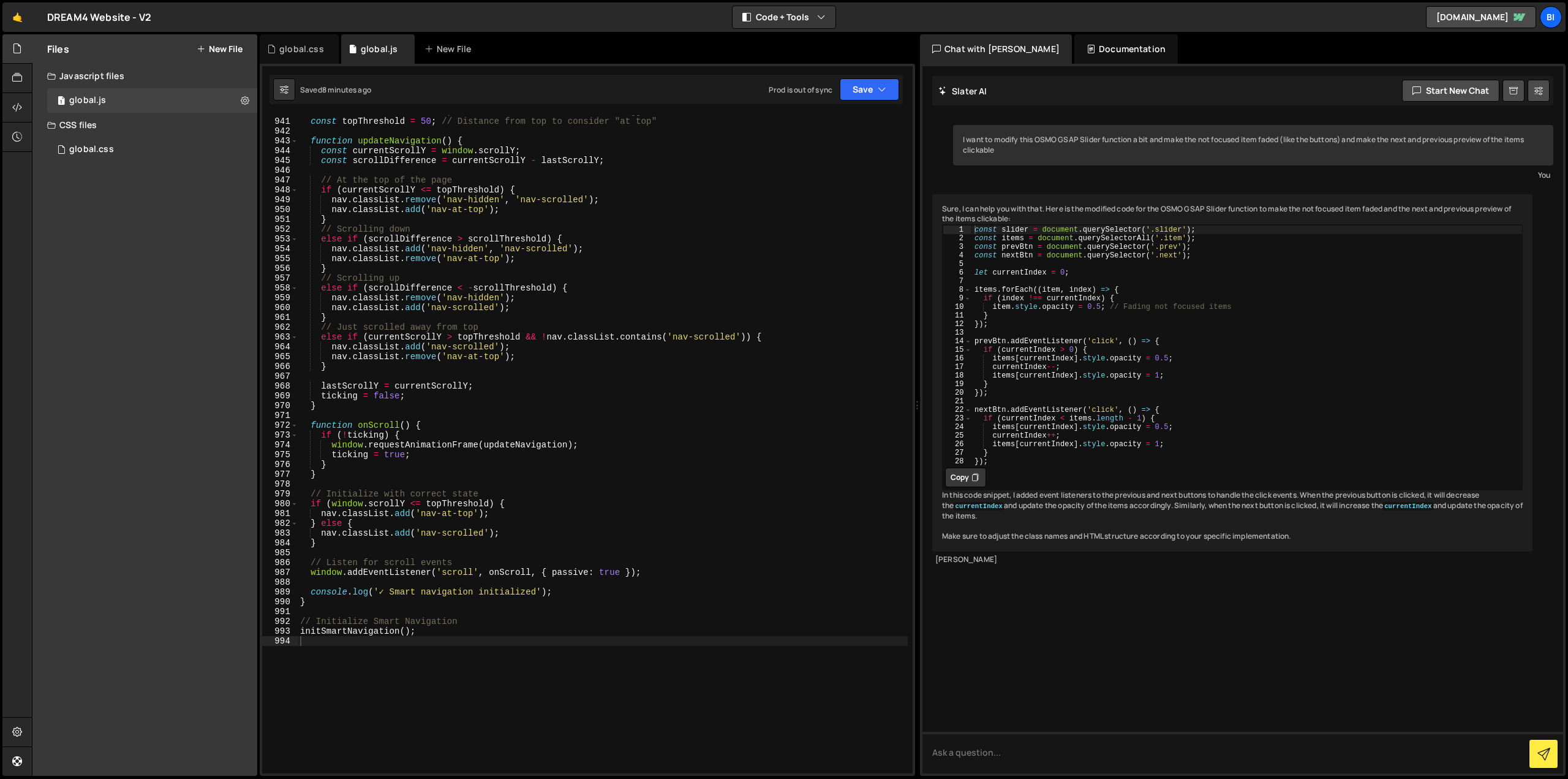
click at [448, 270] on div "const scrollThreshold = 10 ; // Minimum scroll distance to trigger hide/show co…" at bounding box center [602, 446] width 610 height 678
type textarea "initSmartNavigation();"
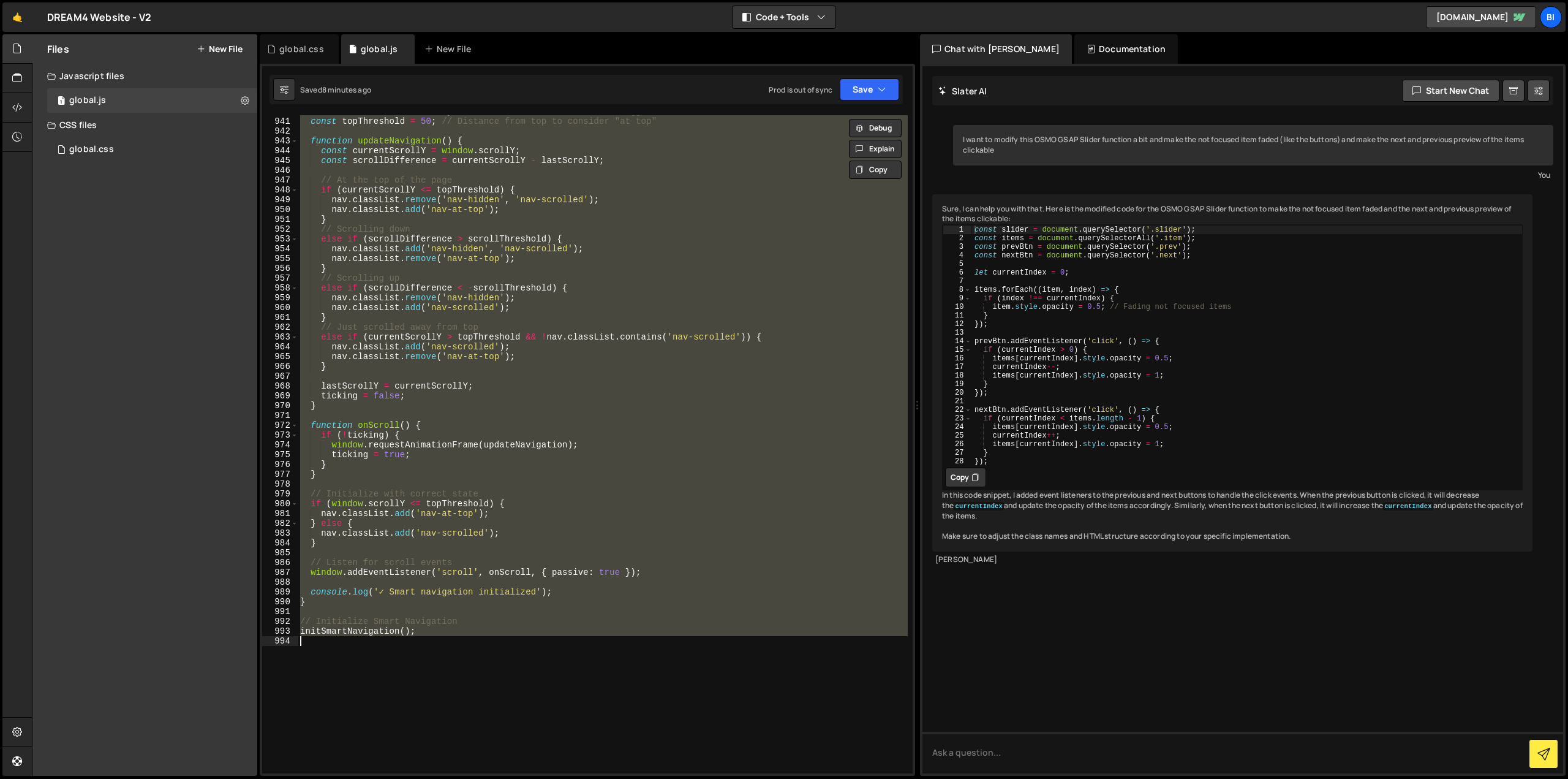
paste textarea
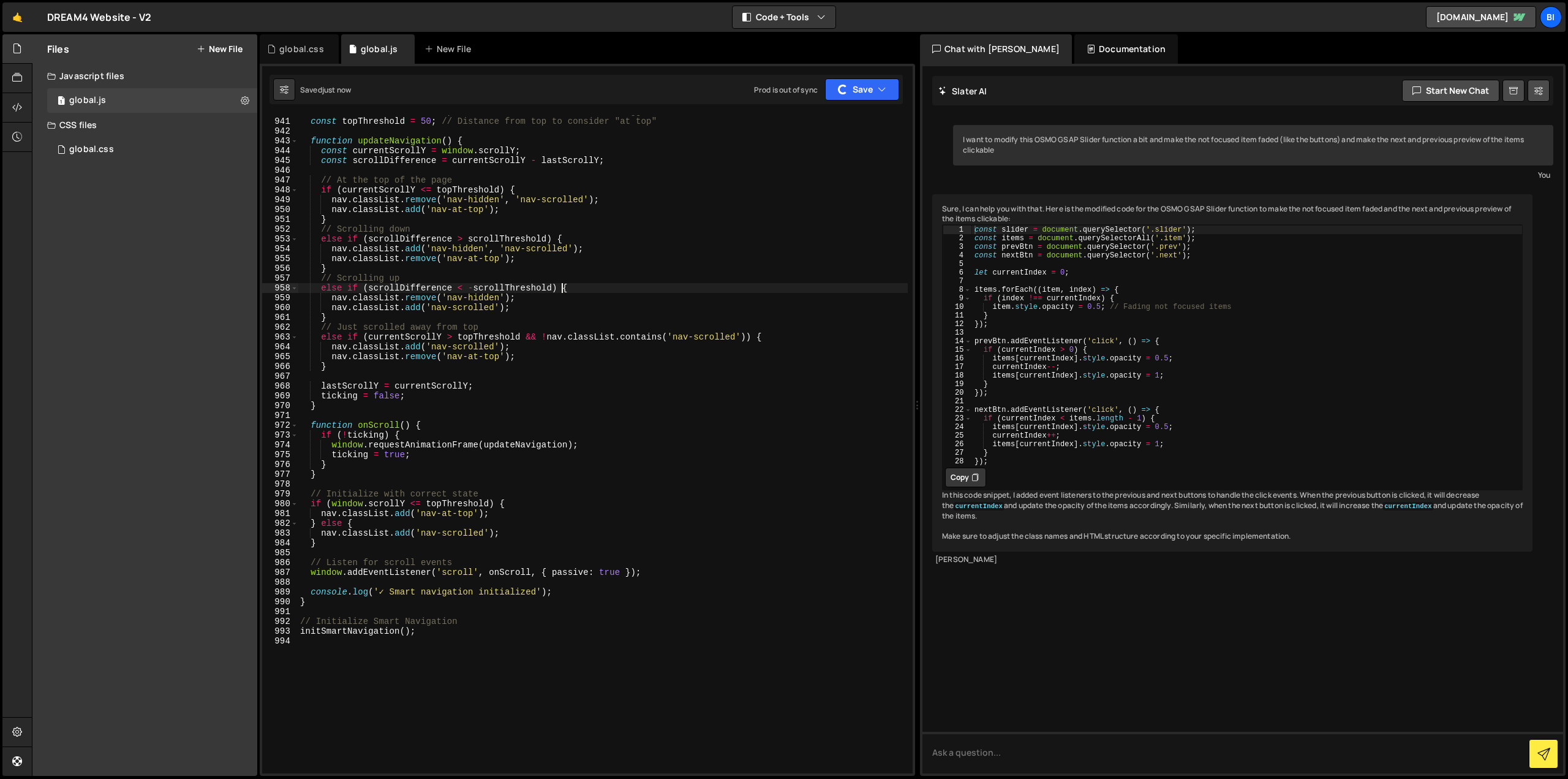
click at [580, 289] on div "const scrollThreshold = 10 ; // Minimum scroll distance to trigger hide/show co…" at bounding box center [602, 446] width 610 height 678
click at [151, 266] on div "Files New File Javascript files 1 global.js 0 CSS files global.css 0 Copy share…" at bounding box center [145, 405] width 225 height 741
click at [539, 328] on div "const scrollThreshold = 10 ; // Minimum scroll distance to trigger hide/show co…" at bounding box center [602, 446] width 610 height 678
type textarea "initSmartNavigation();"
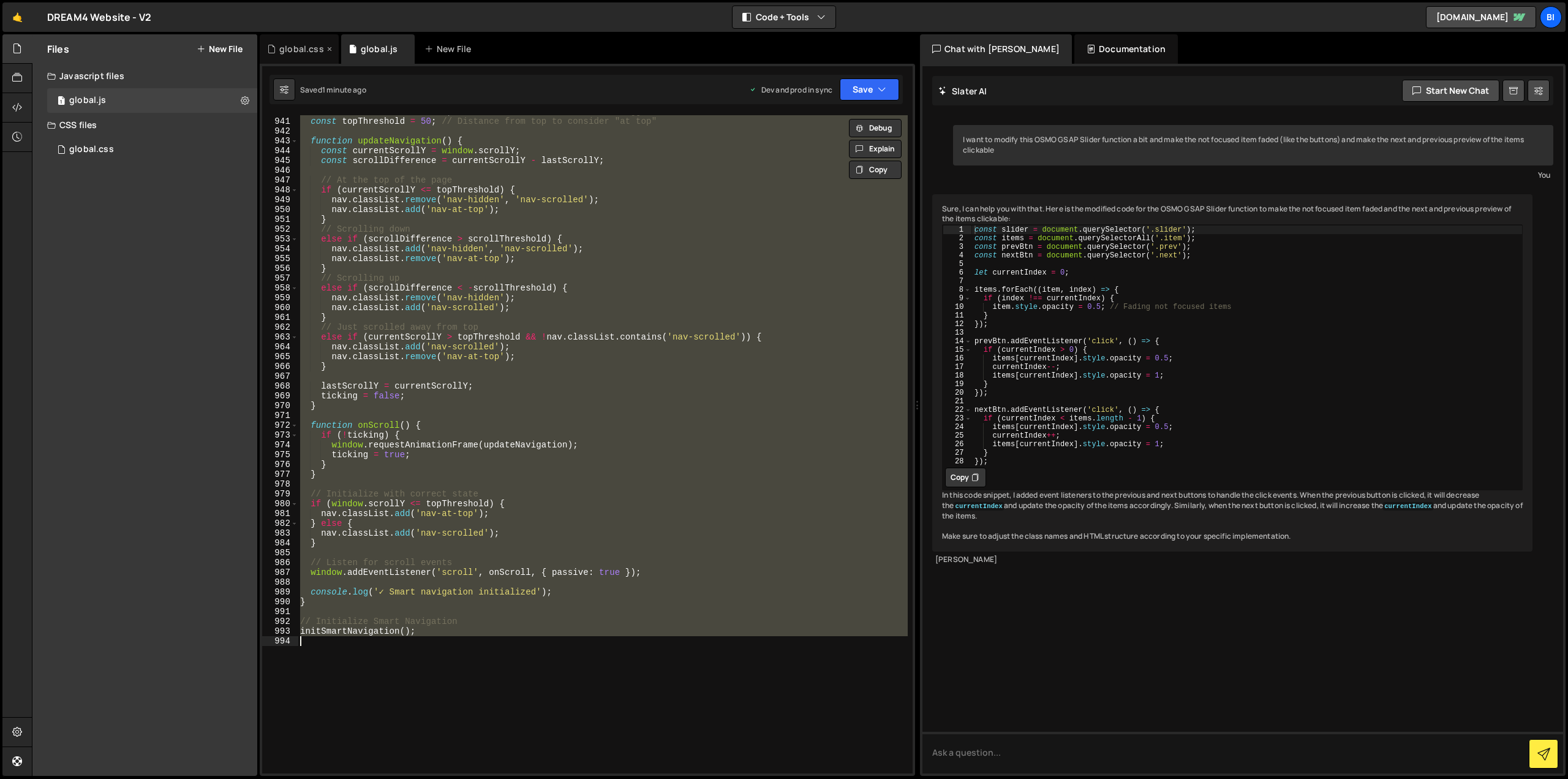
click at [280, 47] on div "global.css" at bounding box center [302, 49] width 45 height 12
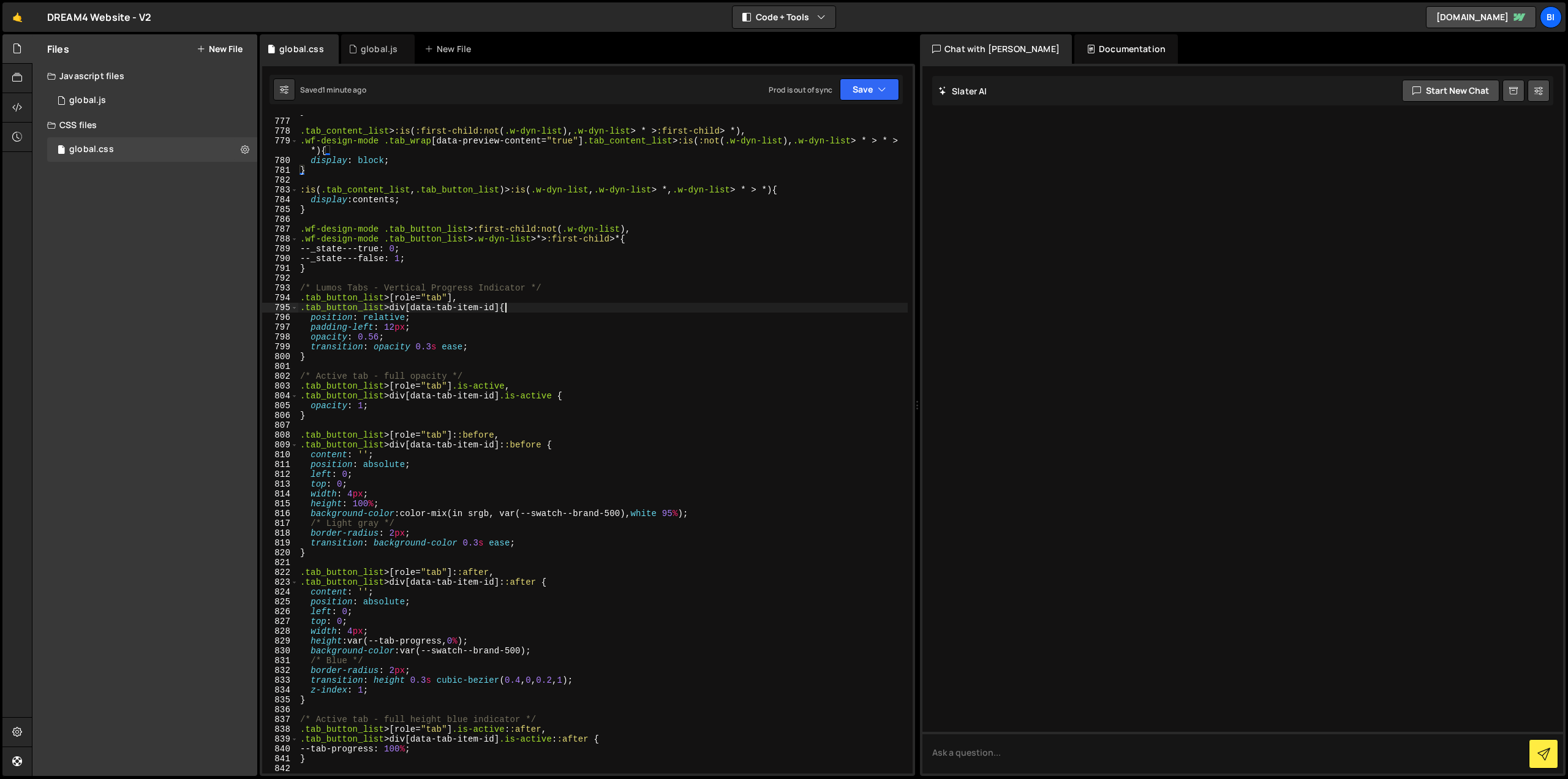
click at [544, 304] on div "} .tab_content_list > :is ( :first-child:not ( .w-dyn-list ), .w-dyn-list > * >…" at bounding box center [602, 446] width 610 height 678
type textarea "}"
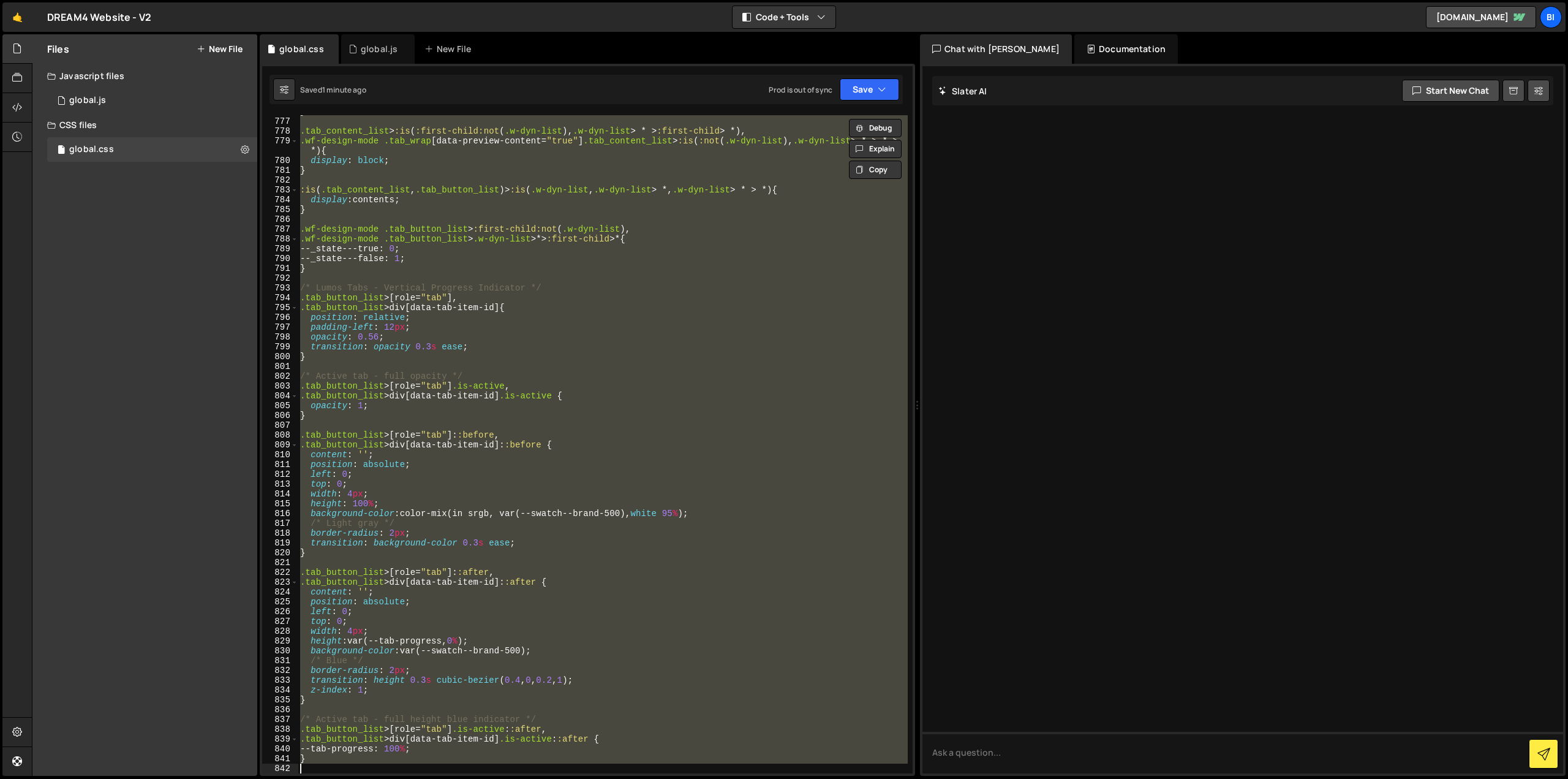
paste textarea
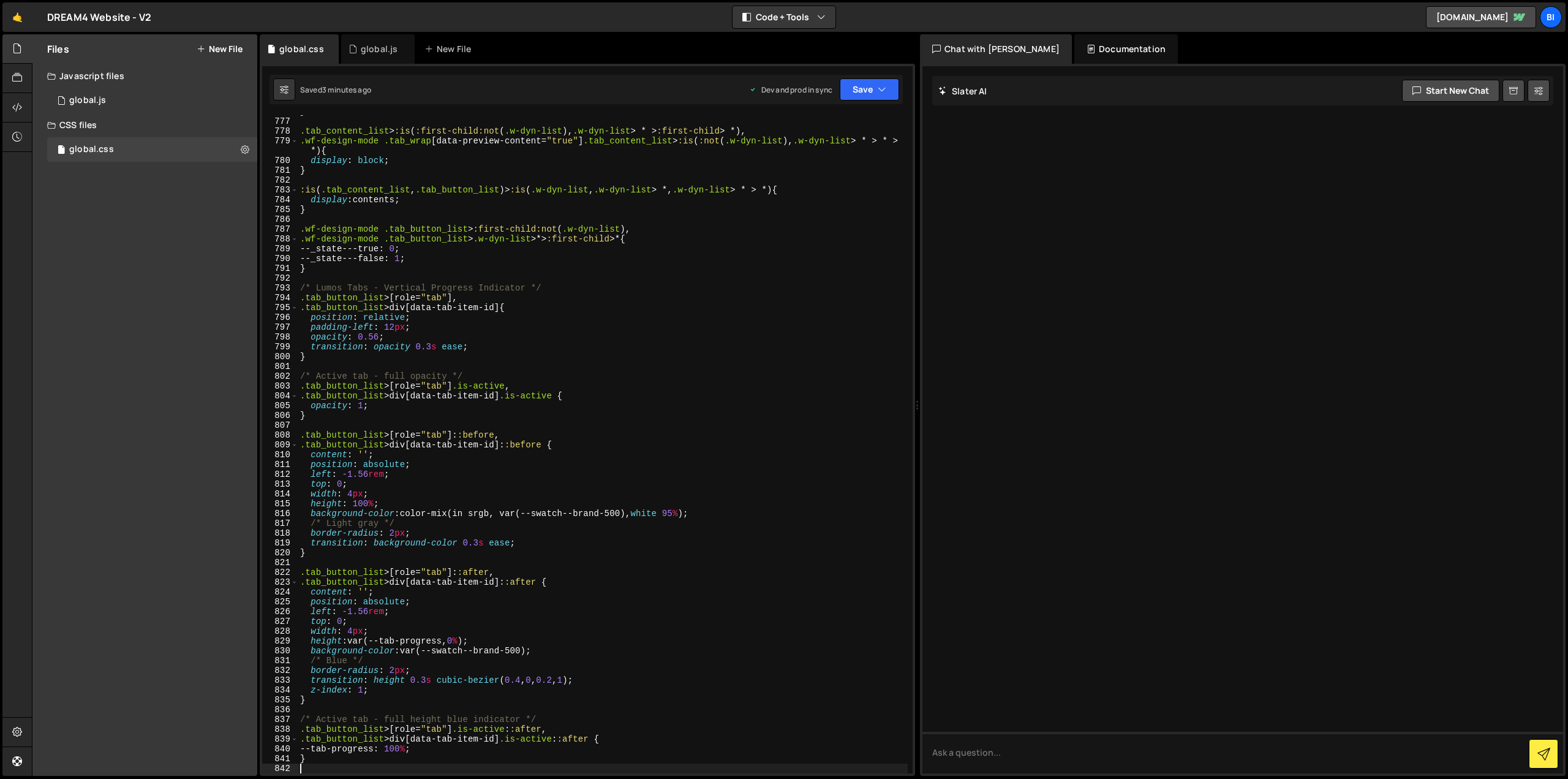
click at [381, 214] on div "} .tab_content_list > :is ( :first-child:not ( .w-dyn-list ), .w-dyn-list > * >…" at bounding box center [602, 446] width 610 height 678
type textarea "}"
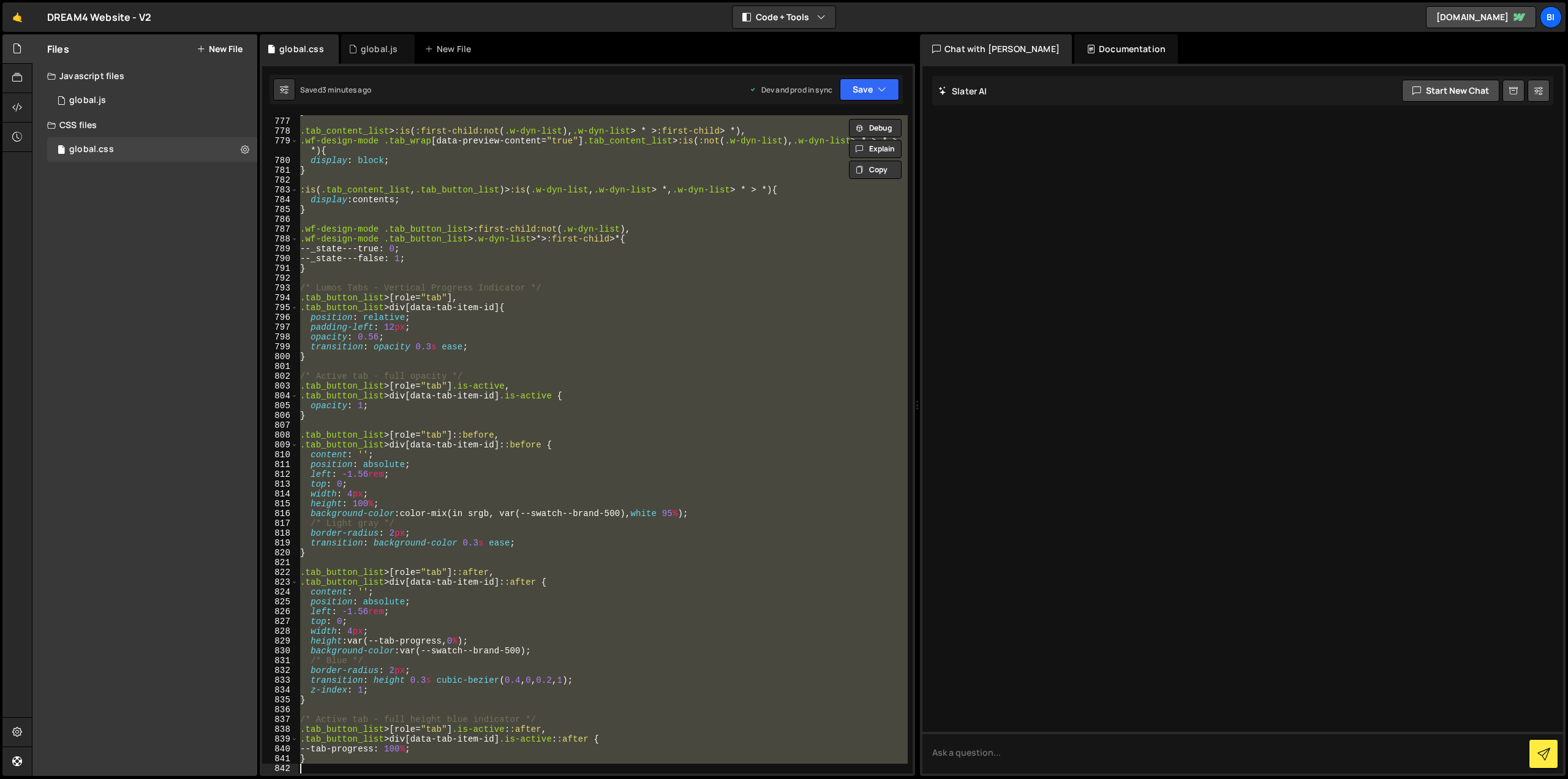
paste textarea
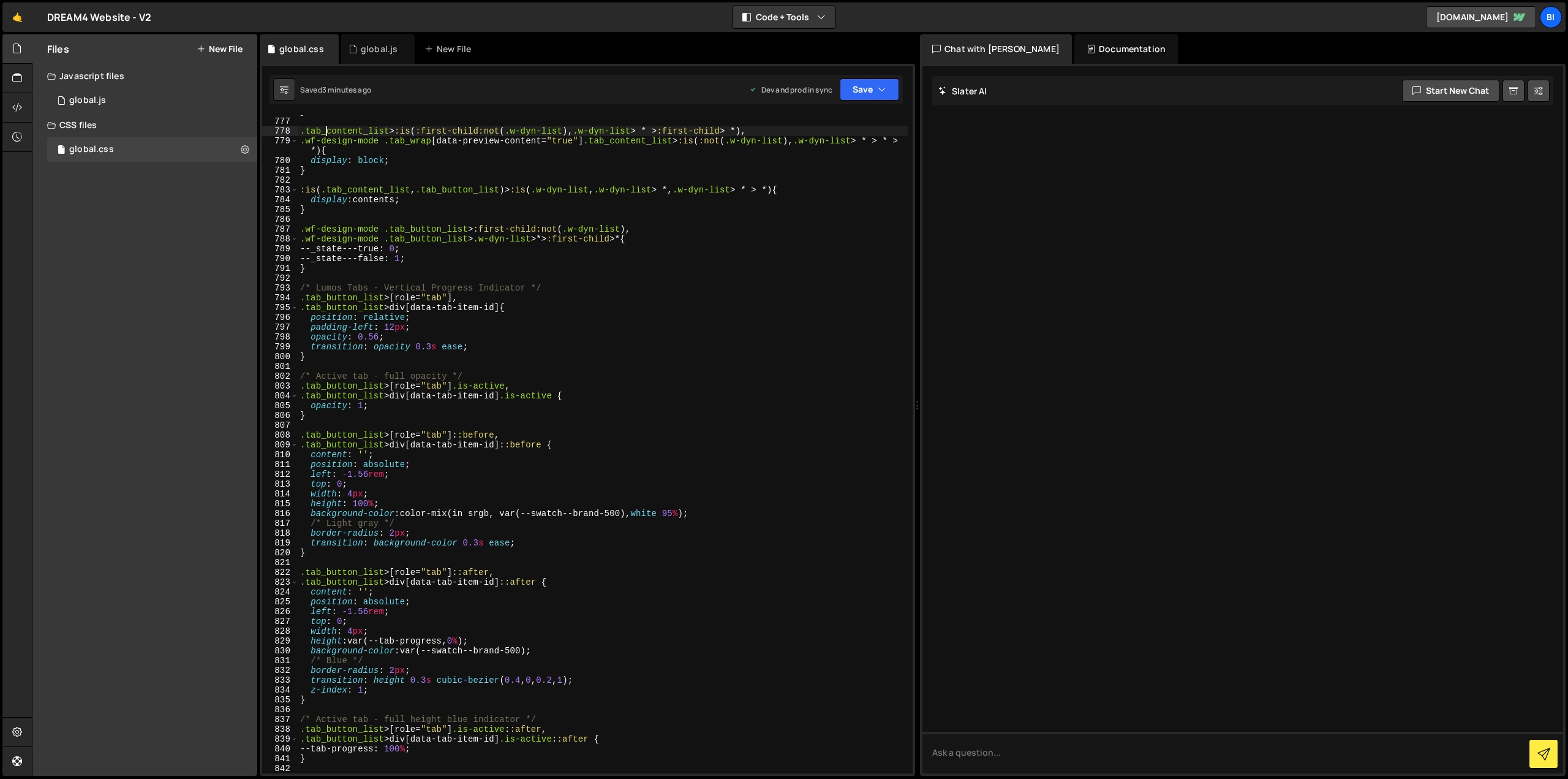
click at [325, 127] on div "} .tab_content_list > :is ( :first-child:not ( .w-dyn-list ), .w-dyn-list > * >…" at bounding box center [602, 446] width 610 height 678
type textarea ".tab_content_list> :is(:first-child:not(.w-dyn-list), .w-dyn-list > * > :first-…"
click at [367, 57] on div "global.js" at bounding box center [378, 49] width 73 height 29
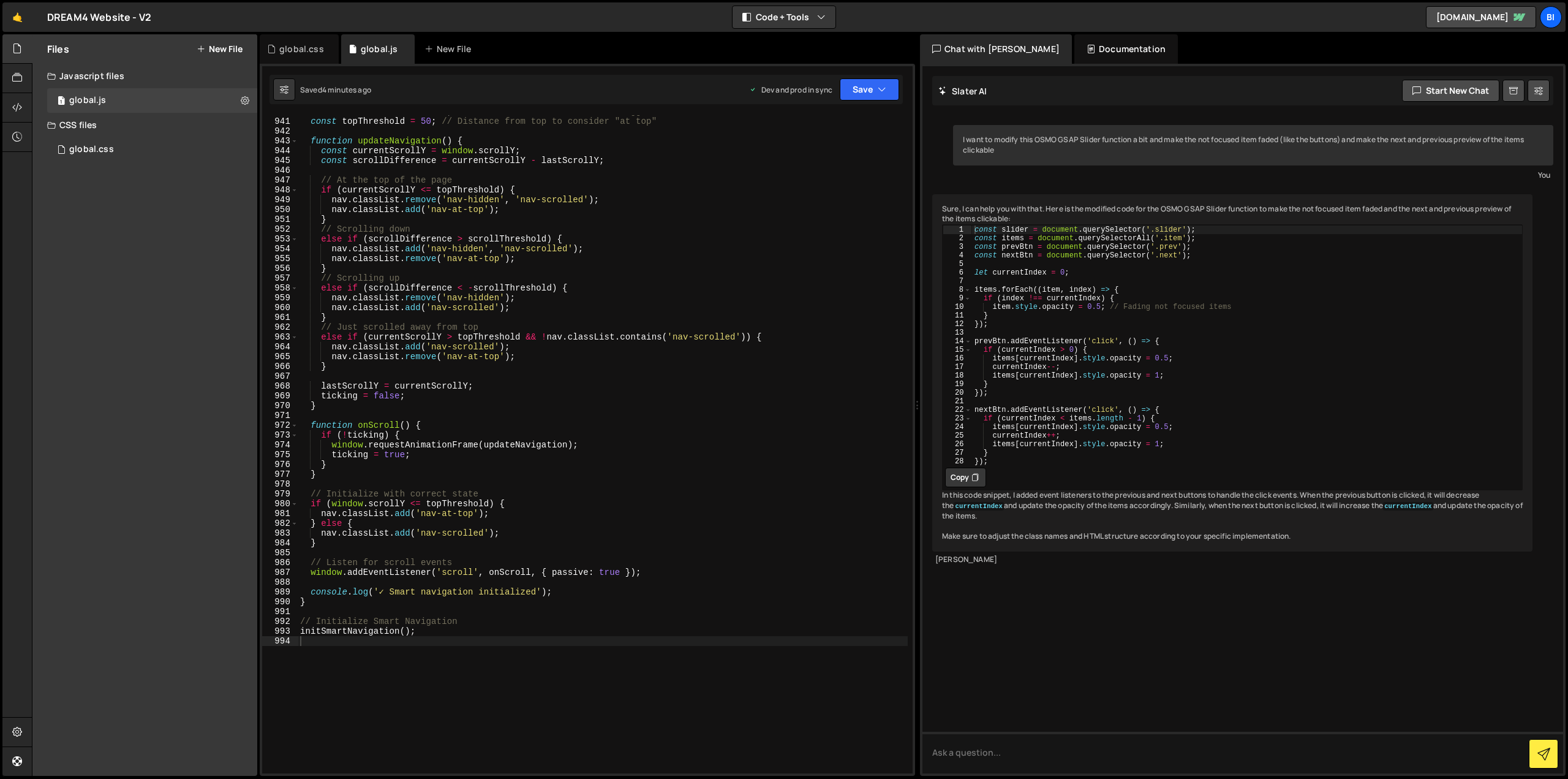
click at [469, 292] on div "const scrollThreshold = 10 ; // Minimum scroll distance to trigger hide/show co…" at bounding box center [602, 446] width 610 height 678
type textarea "initSmartNavigation();"
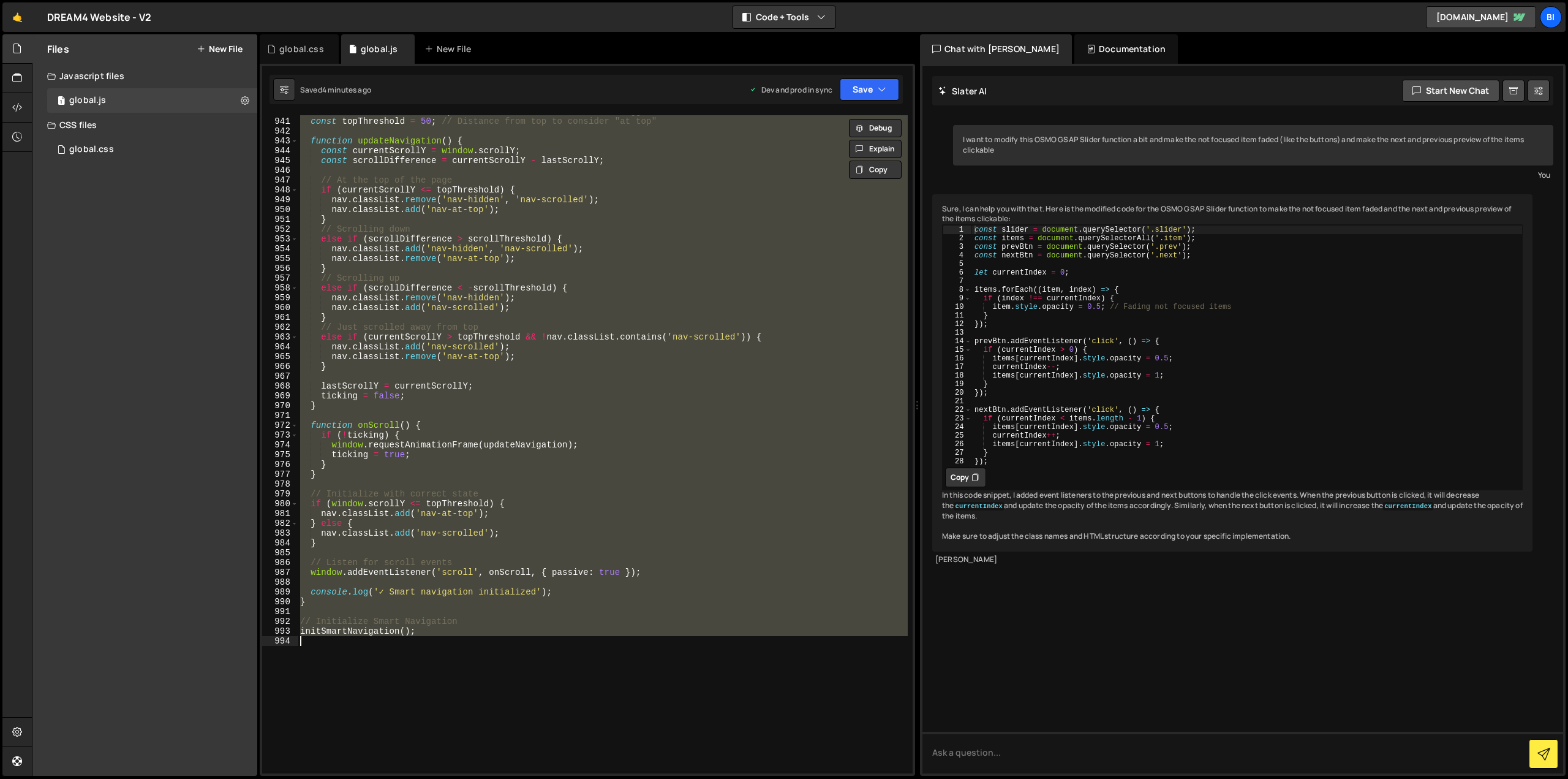
paste textarea
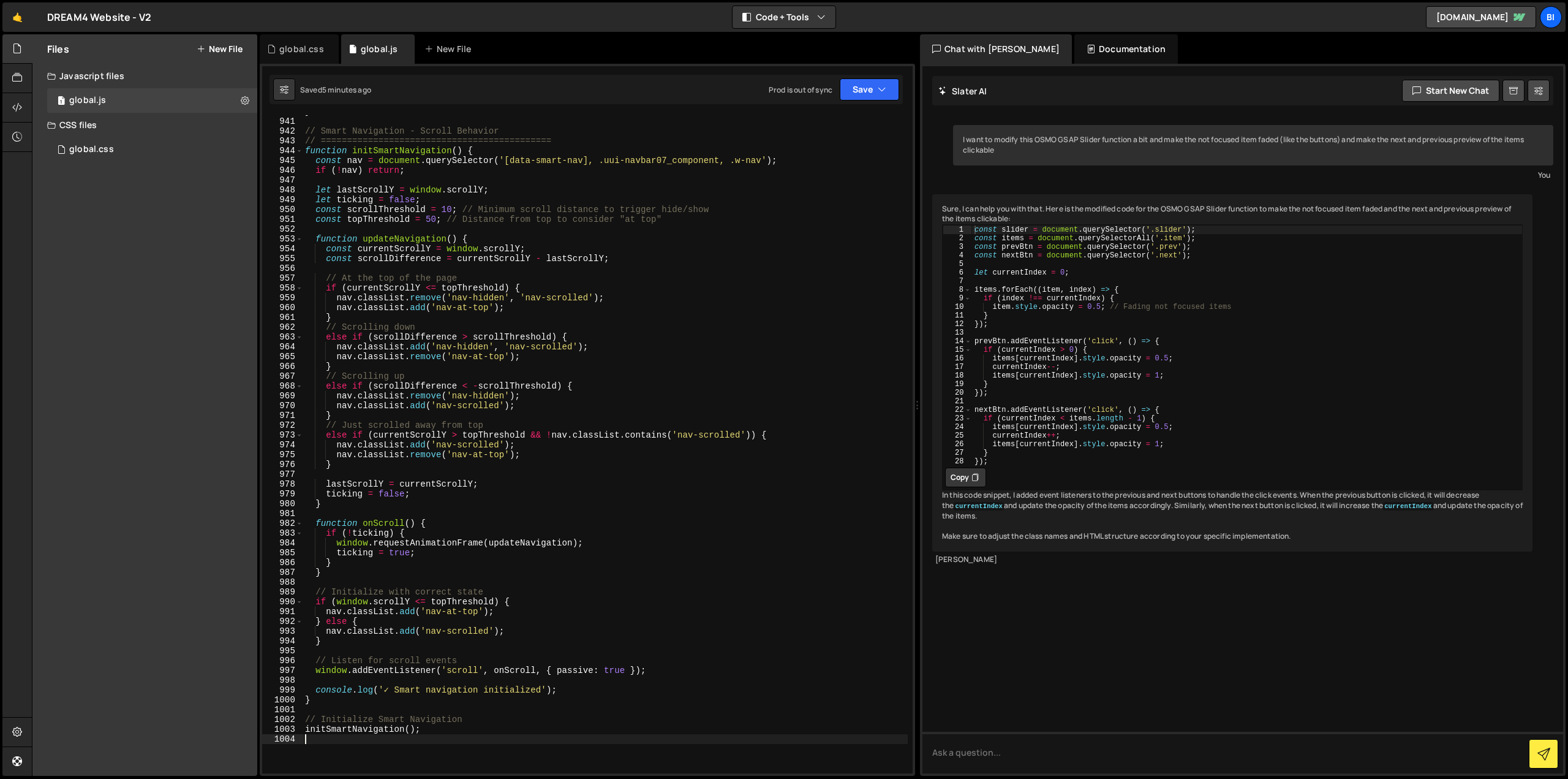
click at [399, 238] on div "} // Smart Navigation - Scroll Behavior // ====================================…" at bounding box center [605, 446] width 605 height 678
type textarea "initSmartNavigation();"
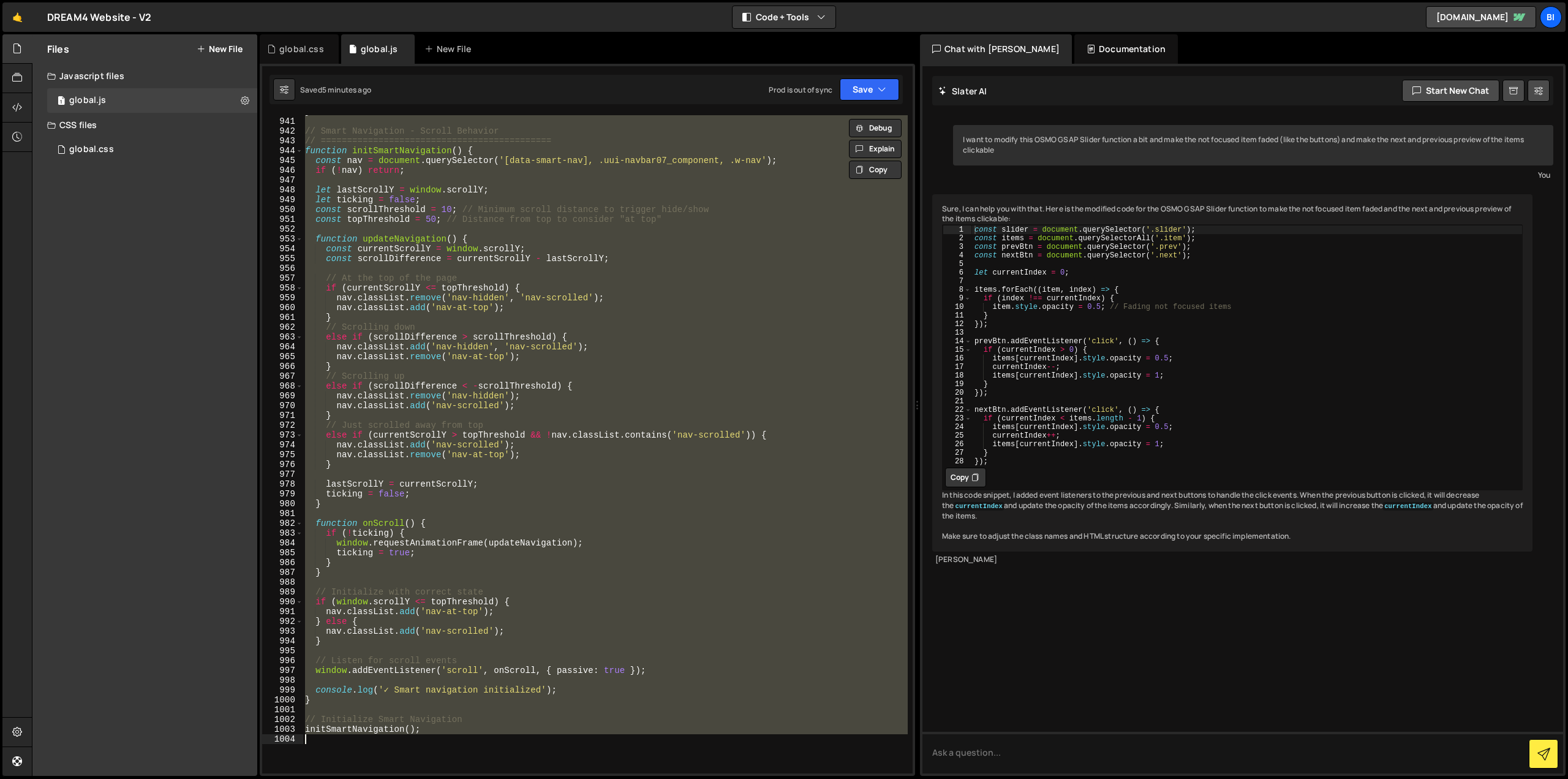
paste textarea
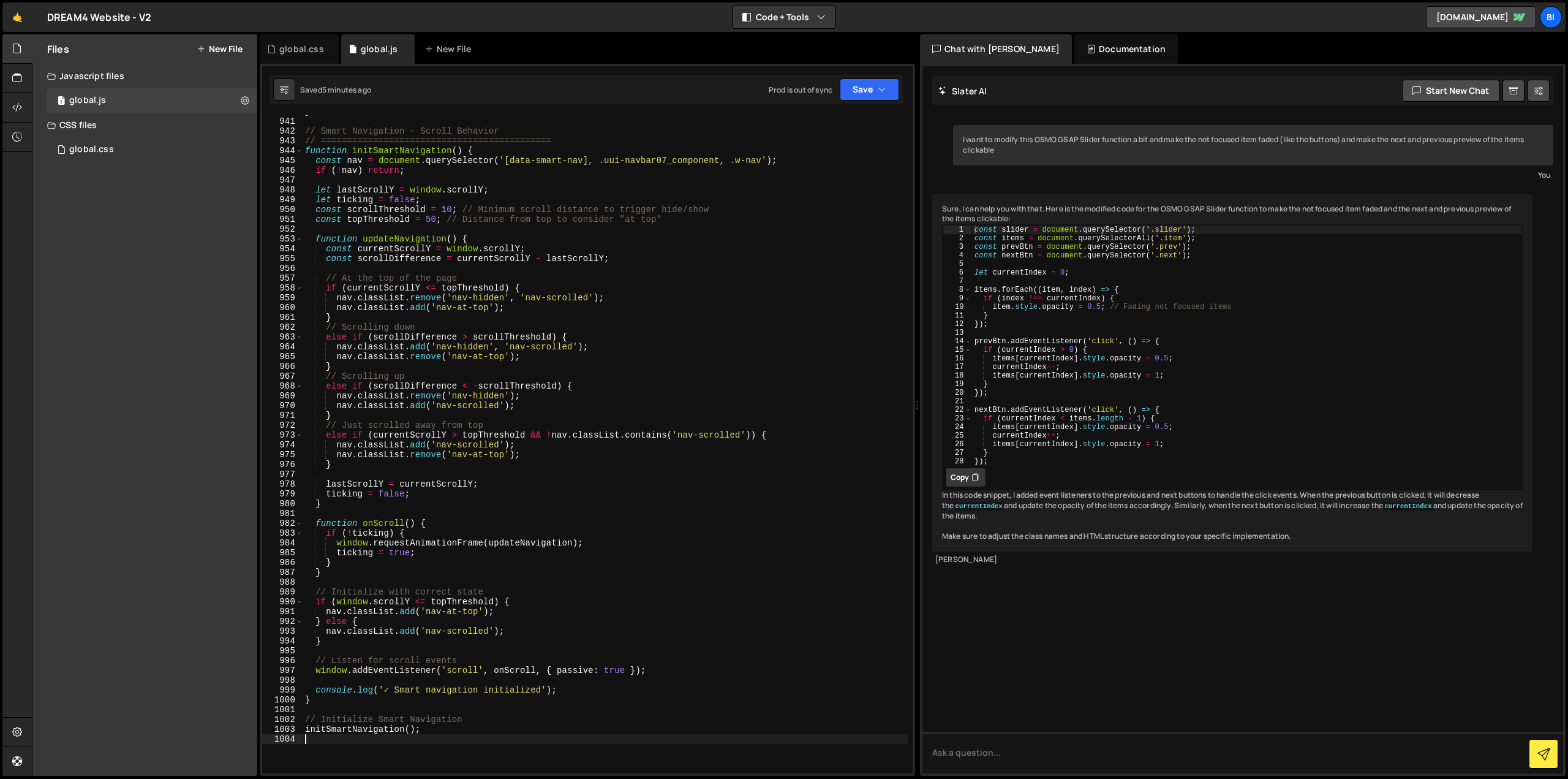
click at [310, 64] on div "1 Type cmd + s to save your Javascript file. הההההההההההההההההההההההההההההההההה…" at bounding box center [587, 419] width 655 height 712
click at [297, 51] on div "global.css" at bounding box center [302, 49] width 45 height 12
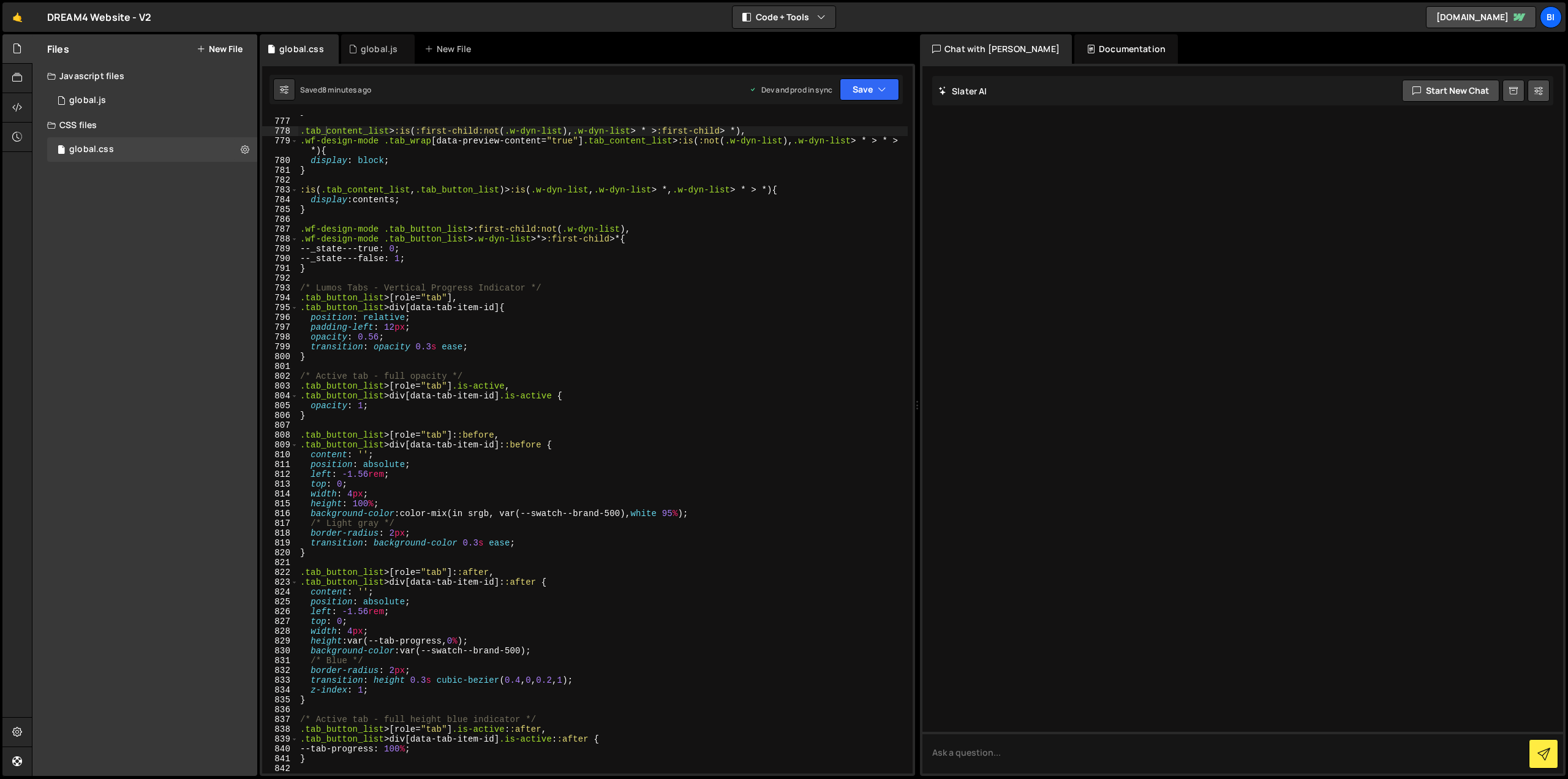
click at [450, 317] on div "} .tab_content_list > :is ( :first-child:not ( .w-dyn-list ), .w-dyn-list > * >…" at bounding box center [602, 446] width 610 height 678
type textarea "}"
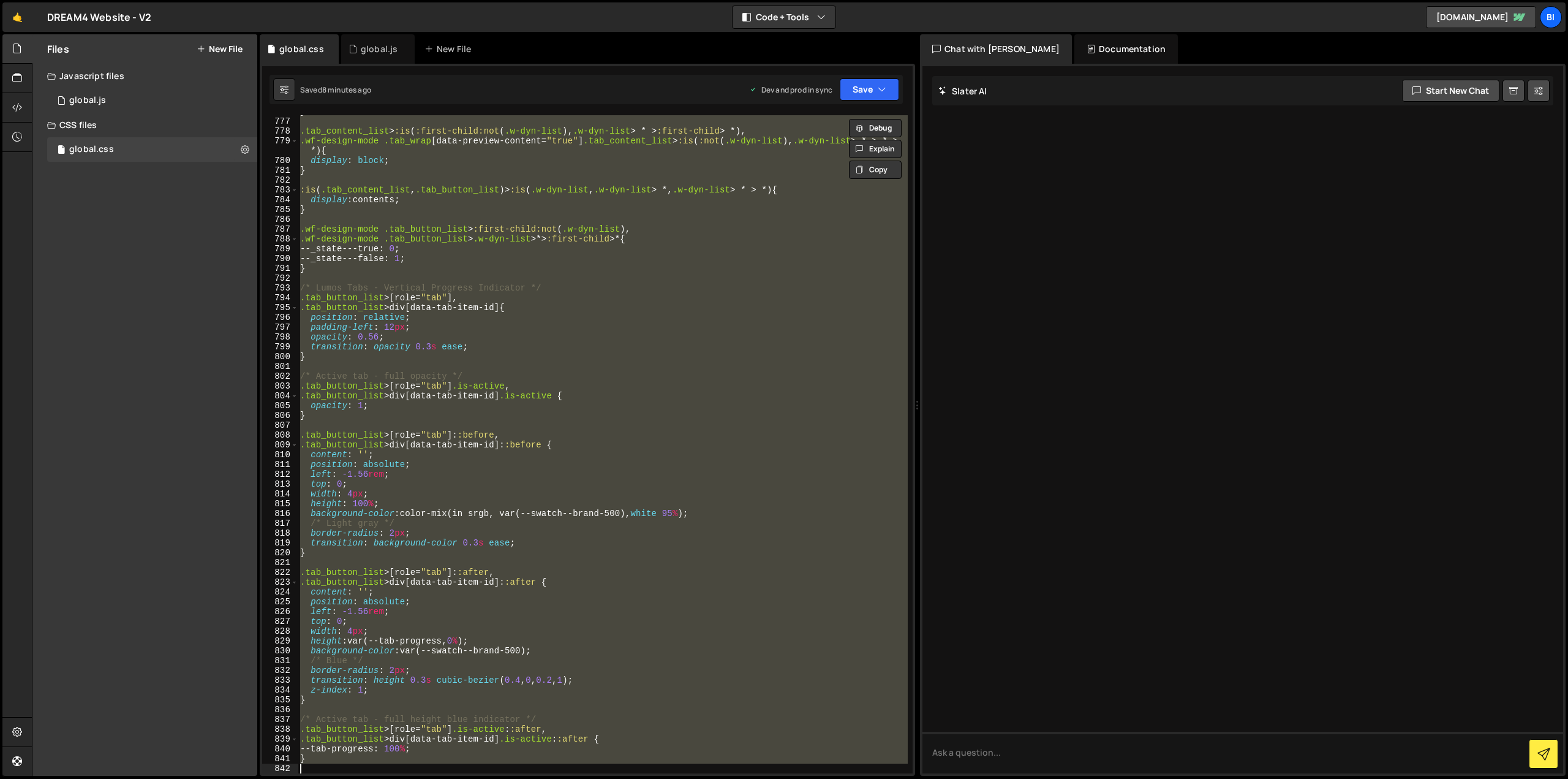
paste textarea
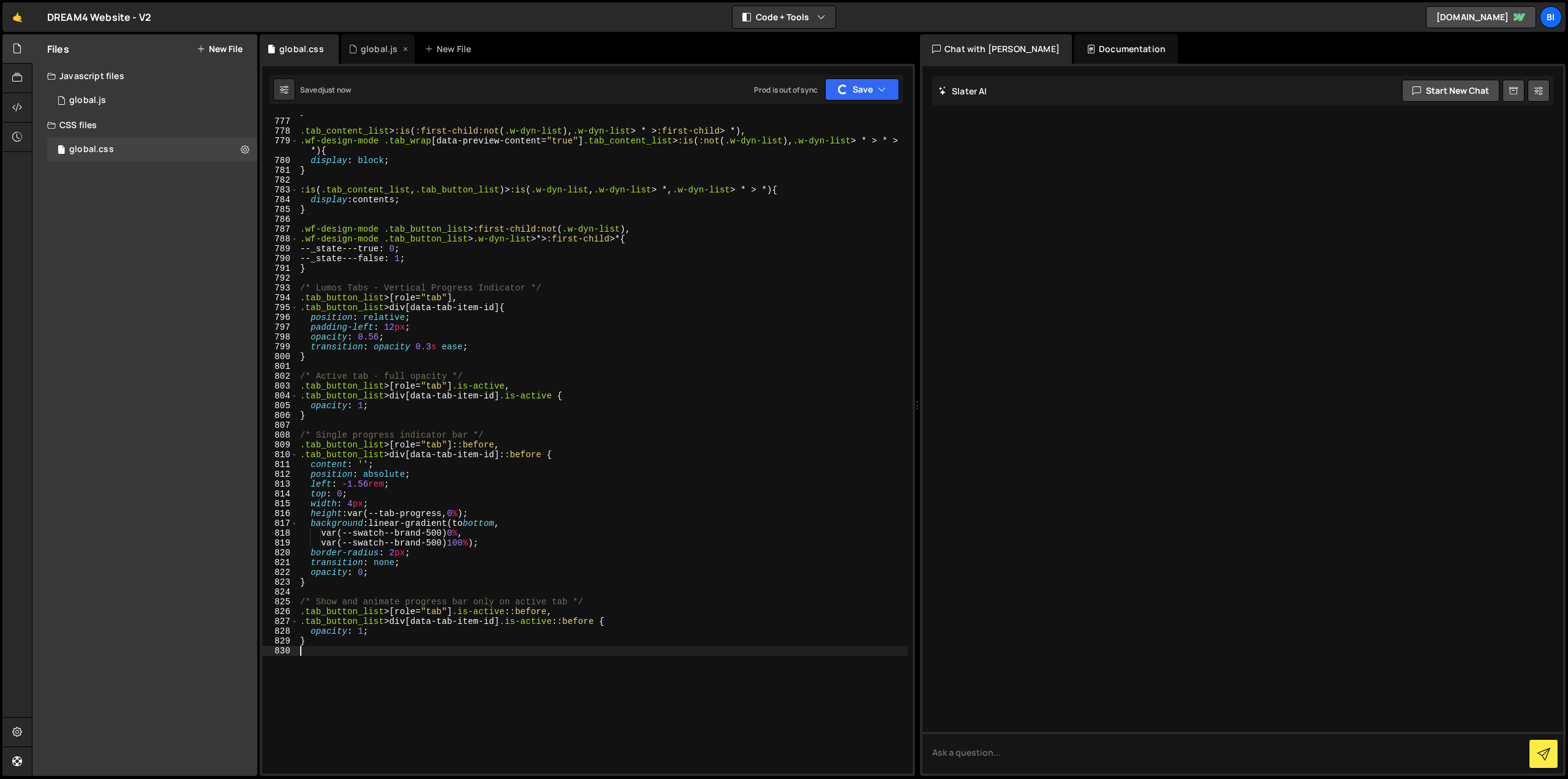
click at [358, 43] on div "global.js" at bounding box center [374, 49] width 52 height 12
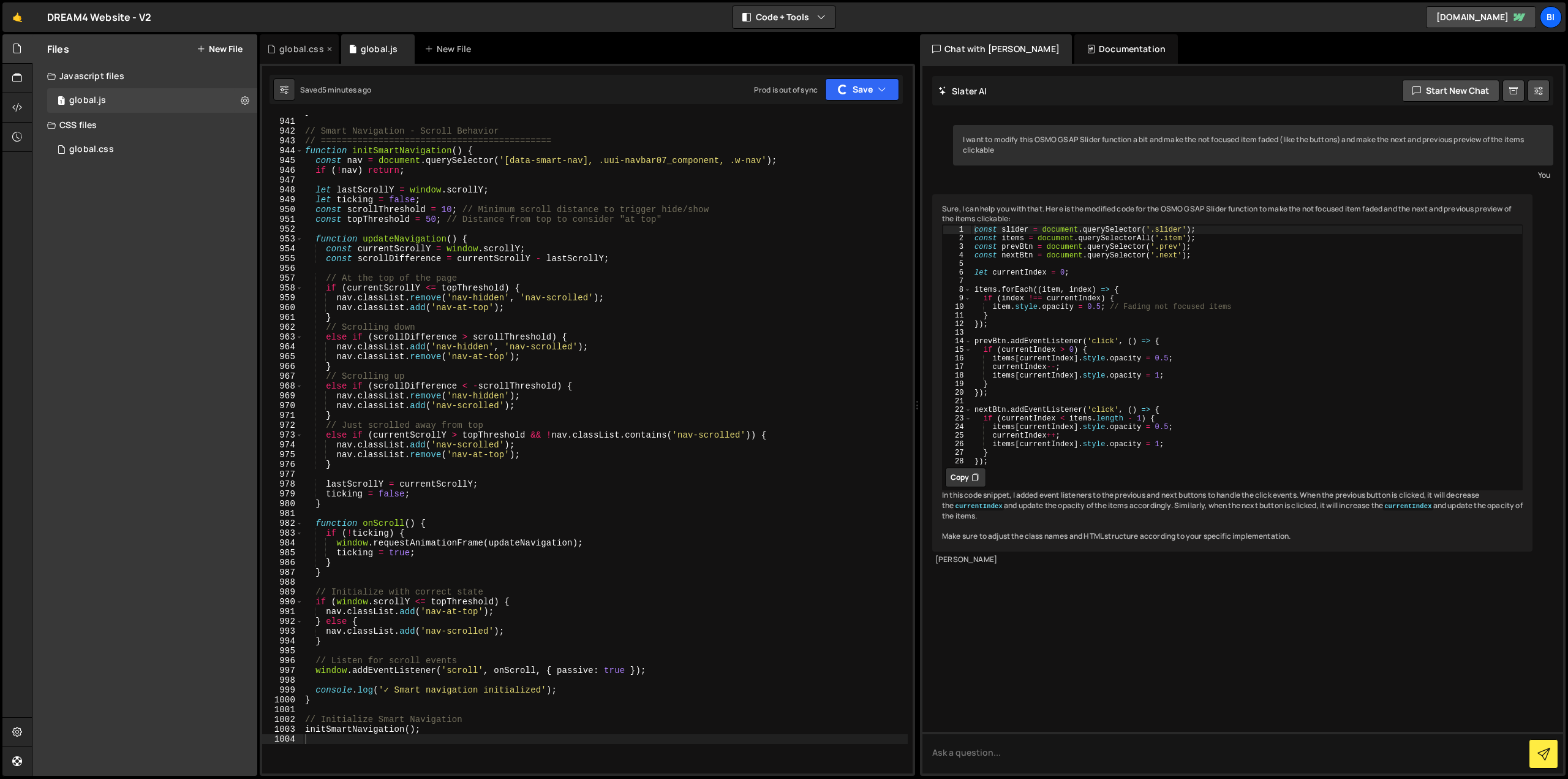
click at [300, 49] on div "global.css" at bounding box center [302, 49] width 45 height 12
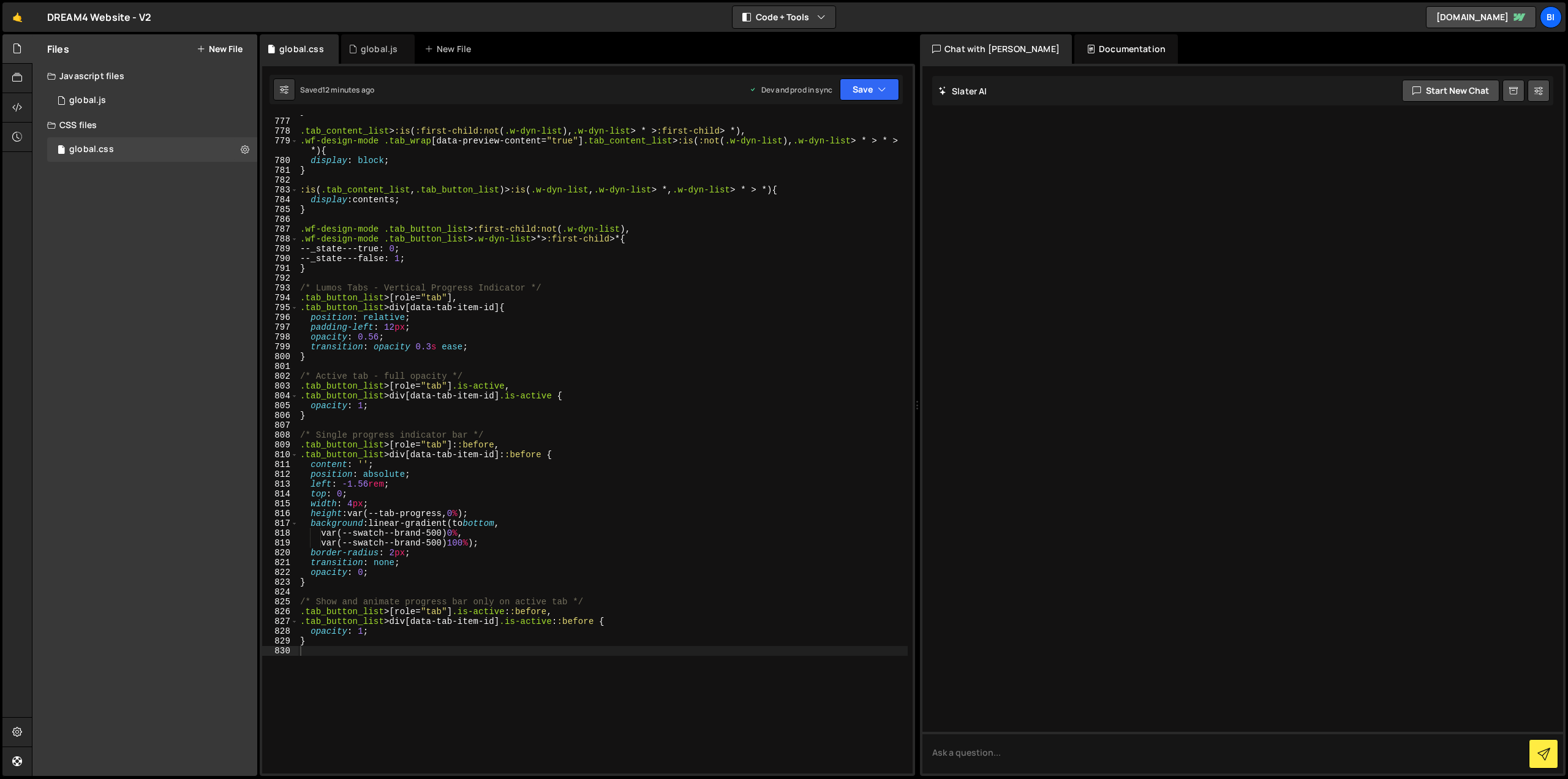
type textarea "--_state---false: 1;"
click at [365, 262] on div "} .tab_content_list > :is ( :first-child:not ( .w-dyn-list ), .w-dyn-list > * >…" at bounding box center [602, 446] width 610 height 678
click at [353, 50] on icon at bounding box center [353, 49] width 9 height 12
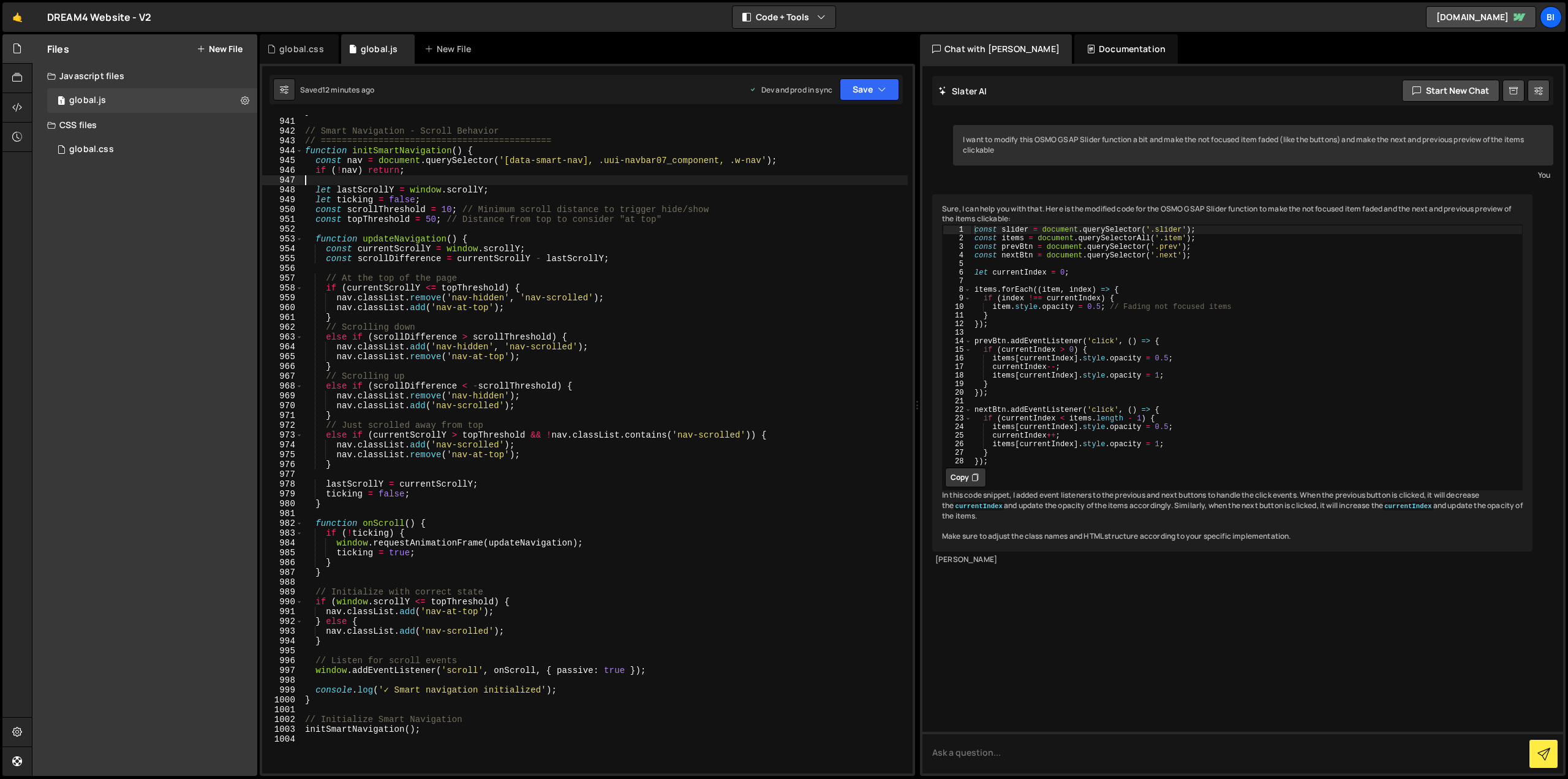
click at [405, 185] on div "} // Smart Navigation - Scroll Behavior // ====================================…" at bounding box center [605, 446] width 605 height 678
type textarea "initSmartNavigation();"
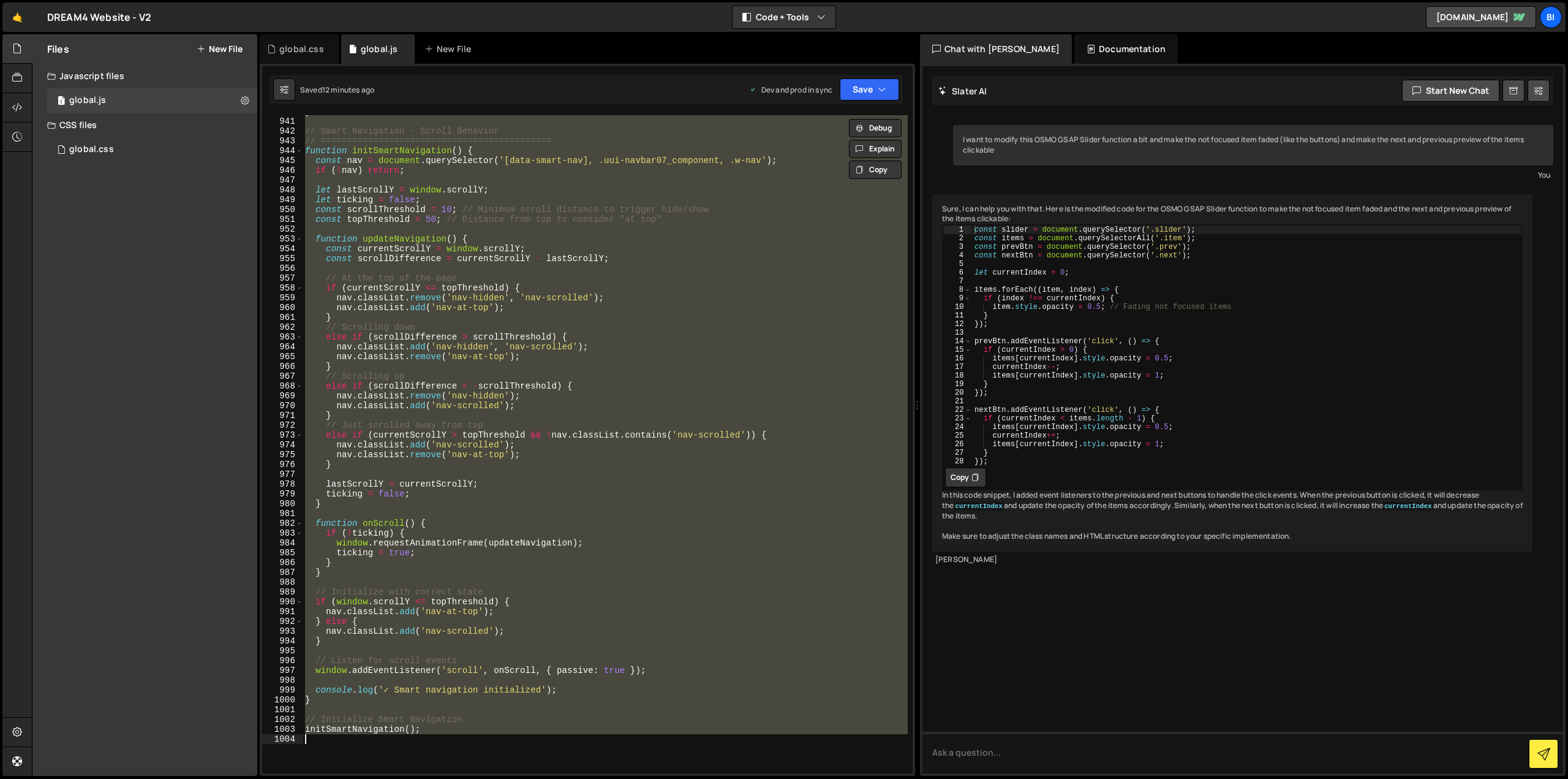
paste textarea
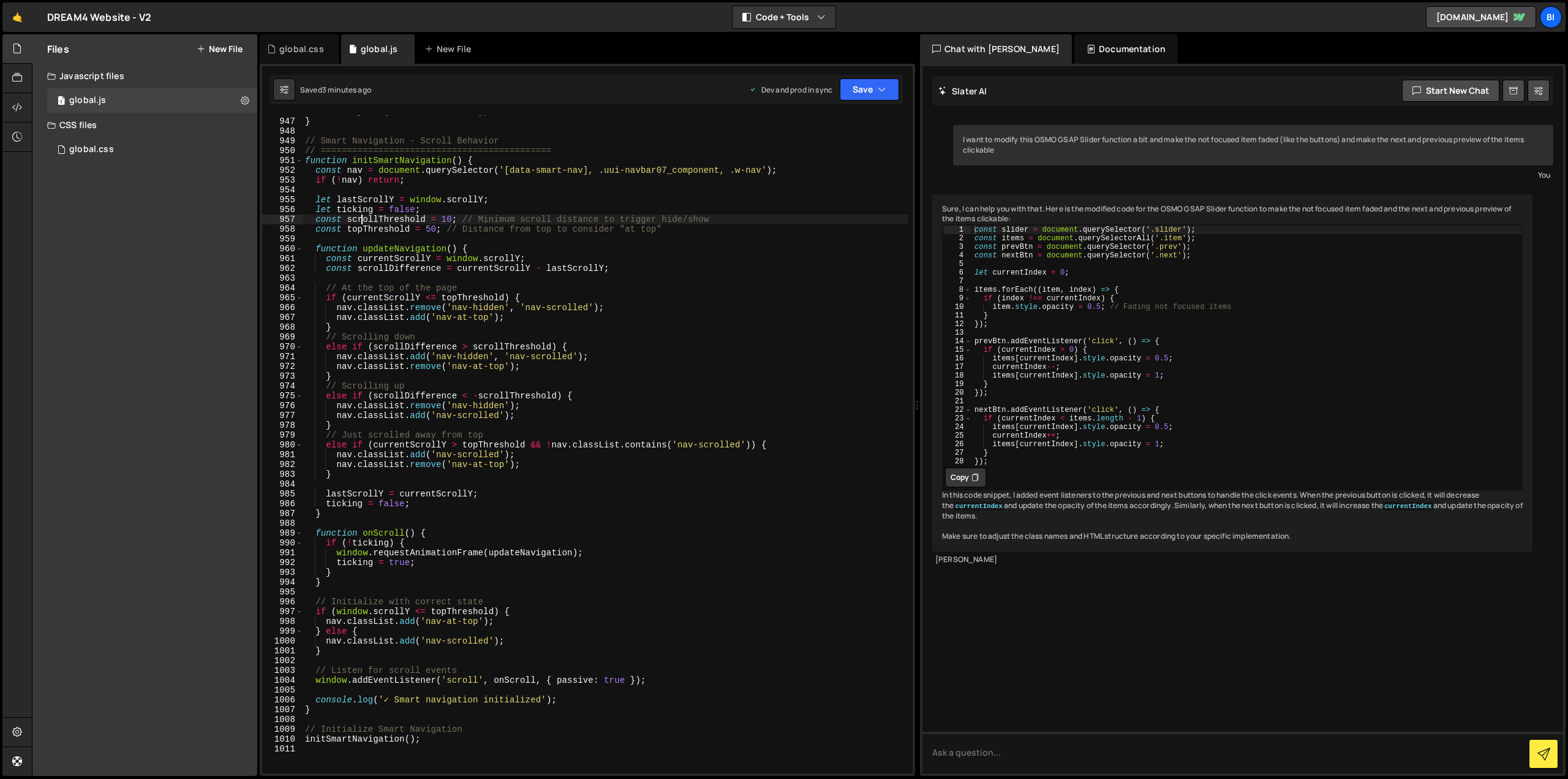
click at [361, 220] on div "new TabSystem ( '.tabs-container' ) ; } // Smart Navigation - Scroll Behavior /…" at bounding box center [605, 446] width 605 height 678
type textarea "const scrollThreshold = 10; // Minimum scroll distance to trigger hide/show"
drag, startPoint x: 299, startPoint y: 51, endPoint x: 315, endPoint y: 114, distance: 65.0
click at [299, 51] on div "global.css" at bounding box center [302, 49] width 45 height 12
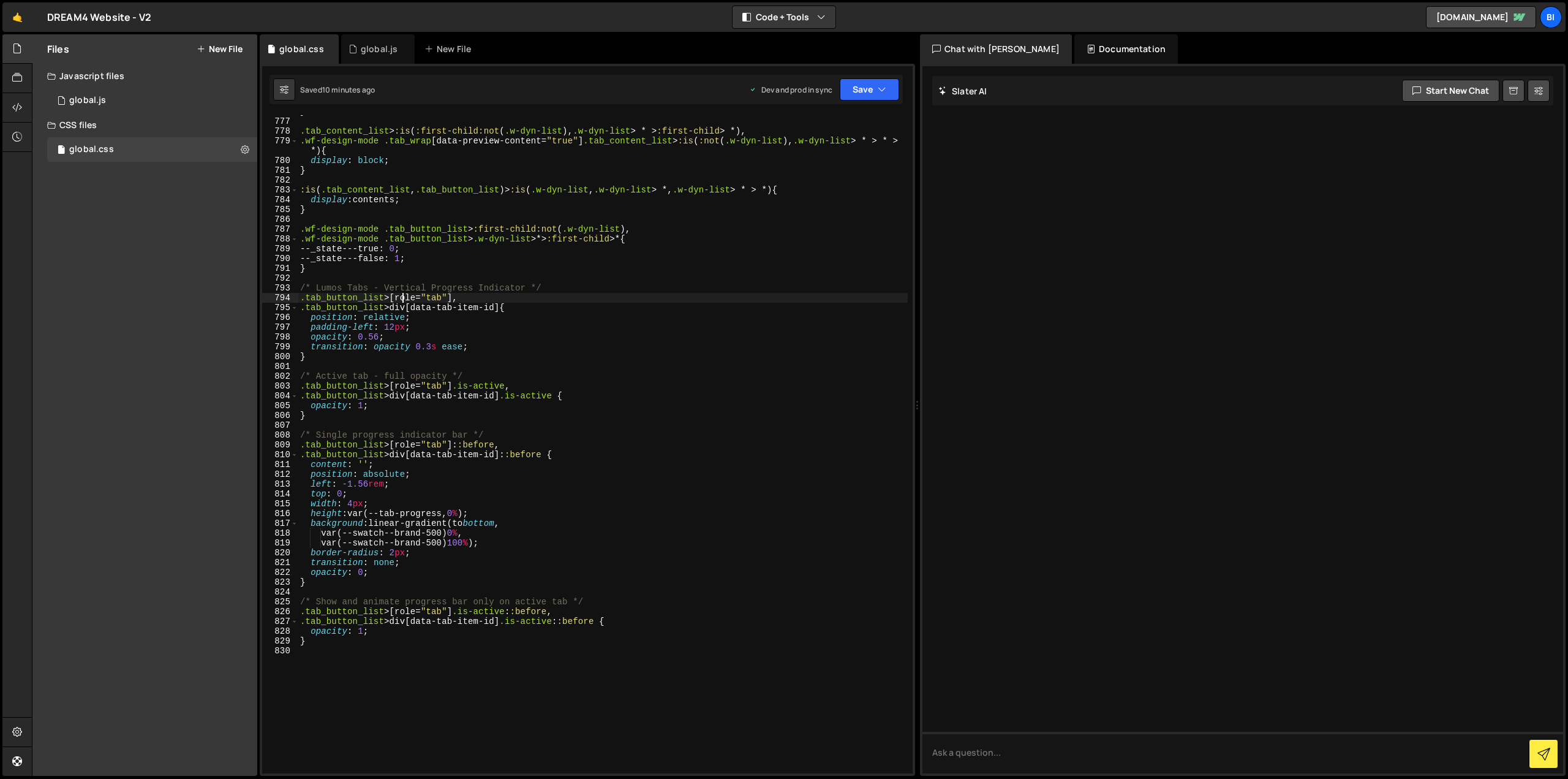
click at [401, 295] on div "} .tab_content_list > :is ( :first-child:not ( .w-dyn-list ), .w-dyn-list > * >…" at bounding box center [602, 446] width 610 height 678
type textarea "}"
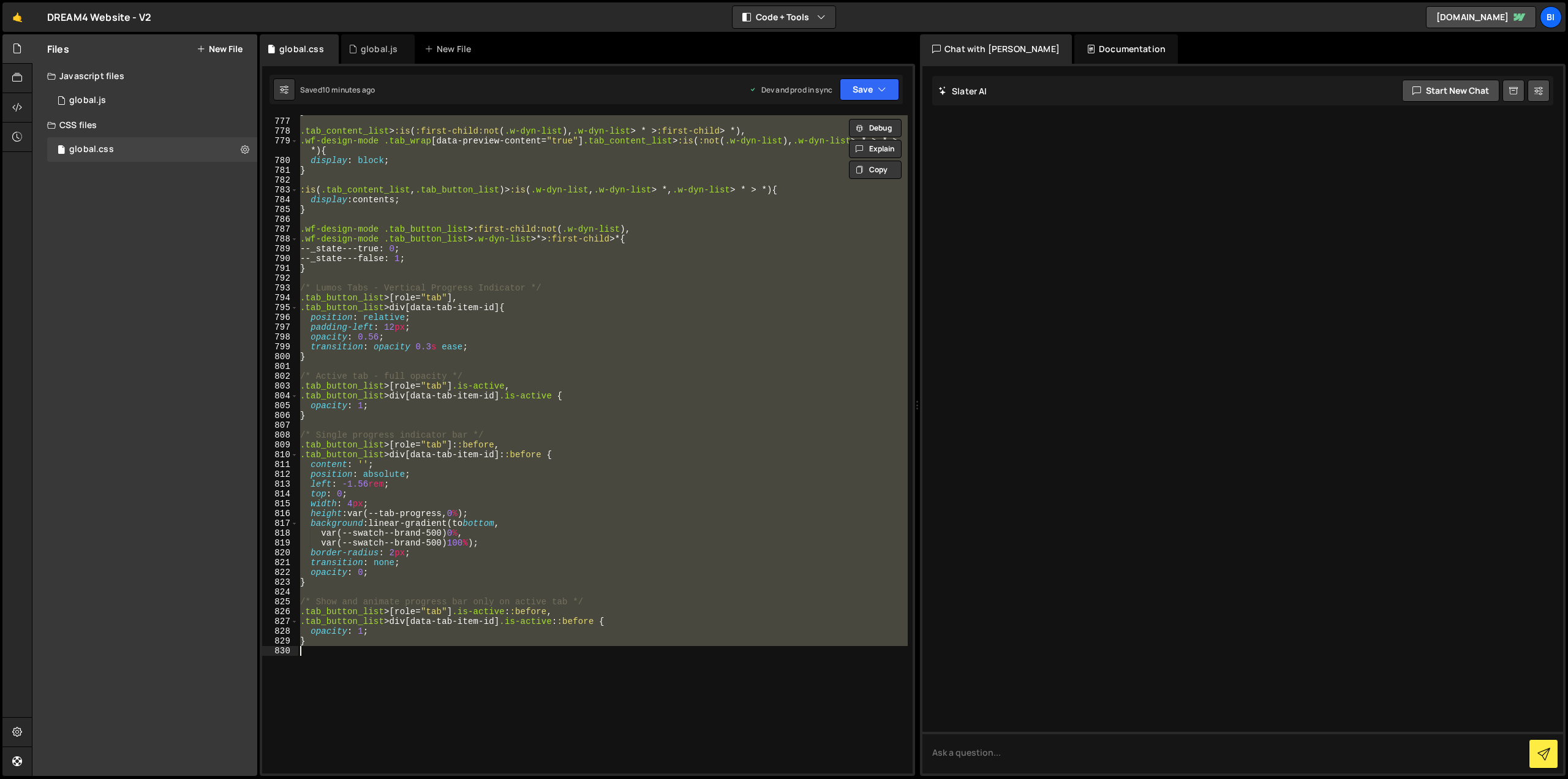
paste textarea
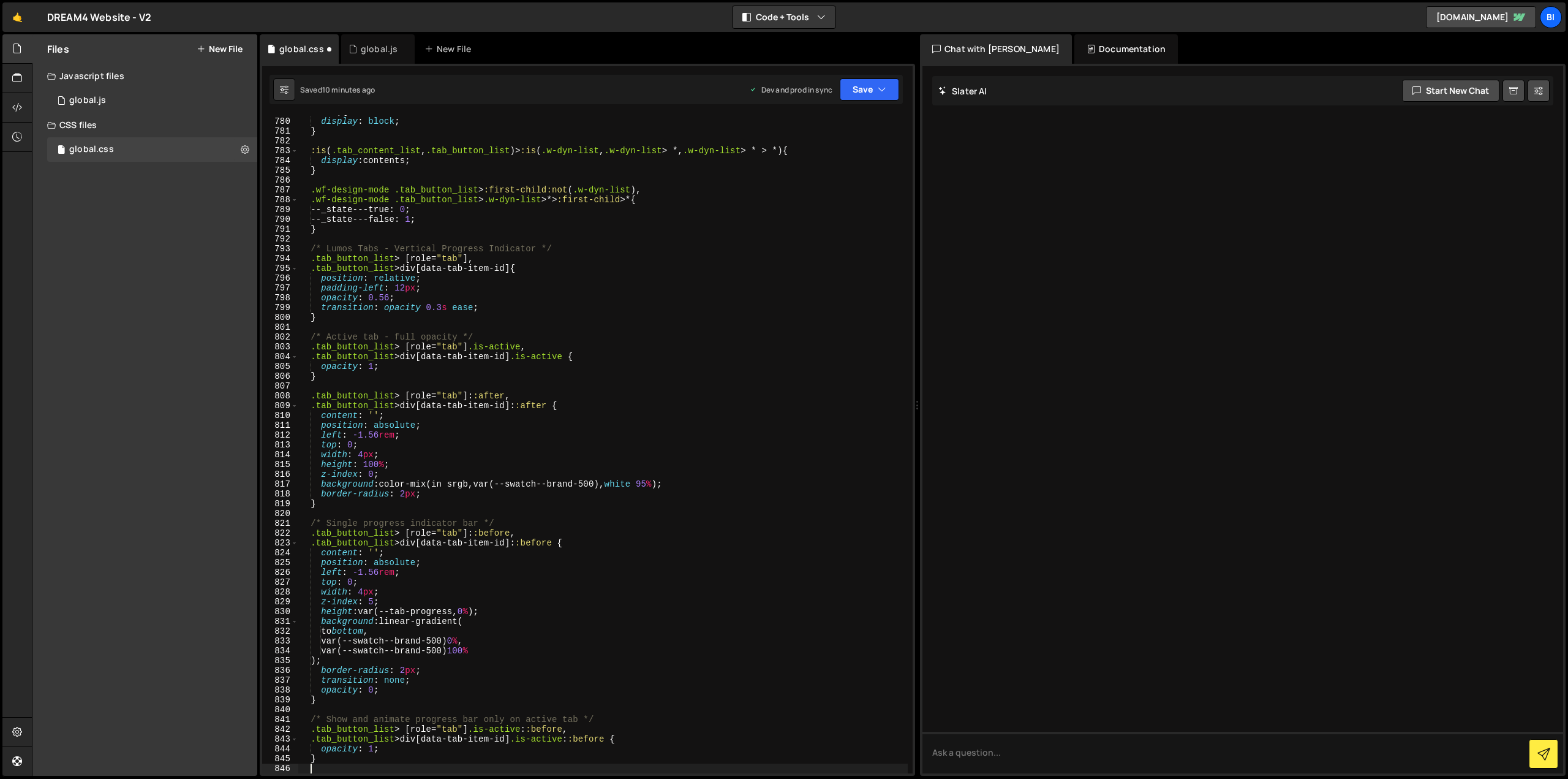
scroll to position [7705, 0]
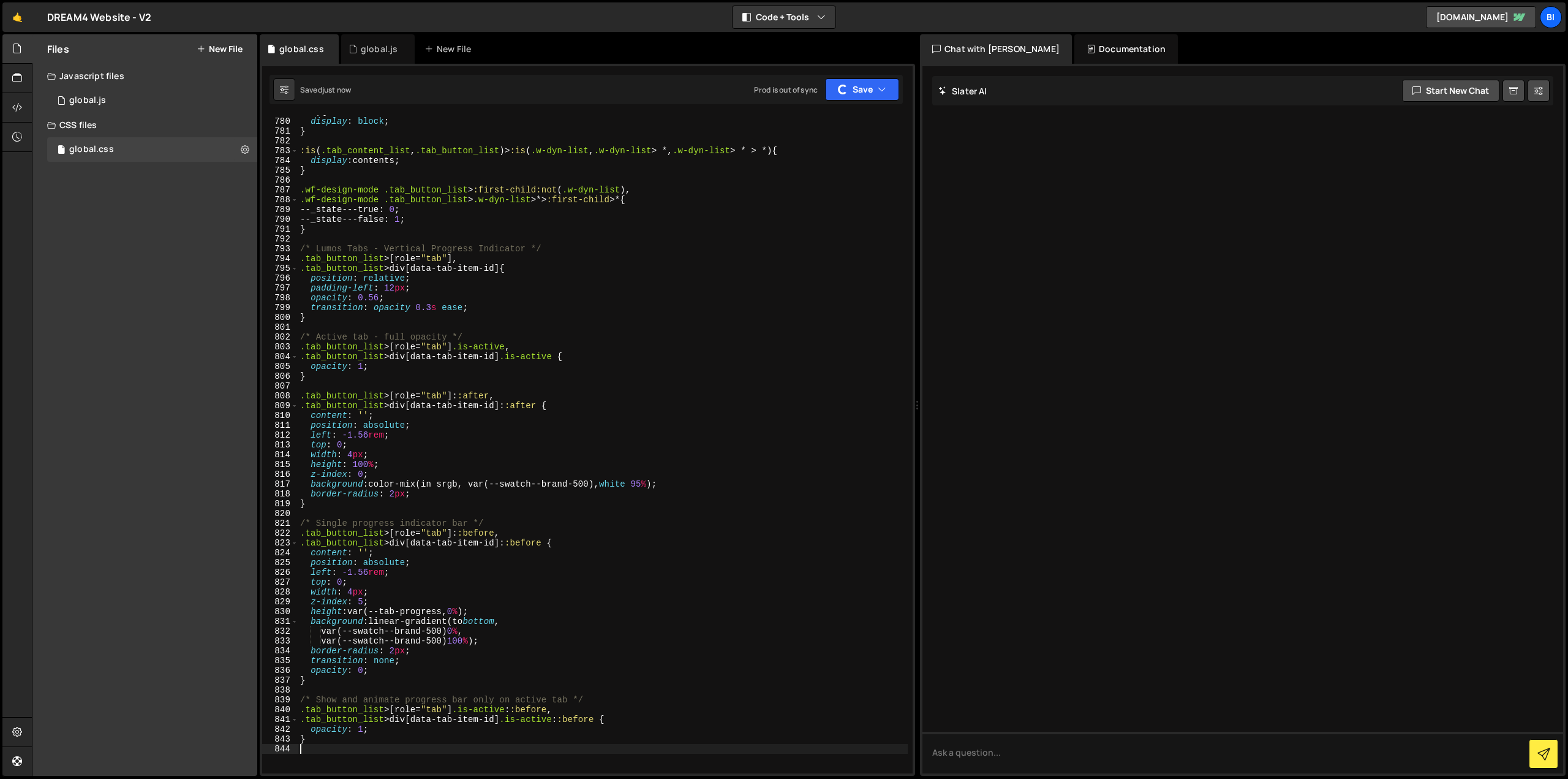
click at [465, 236] on div ".wf-design-mode .tab_wrap [ data-preview-content = " true " ] .tab_content_list…" at bounding box center [602, 440] width 610 height 688
click at [445, 298] on div ".wf-design-mode .tab_wrap [ data-preview-content = " true " ] .tab_content_list…" at bounding box center [602, 440] width 610 height 688
type textarea "}"
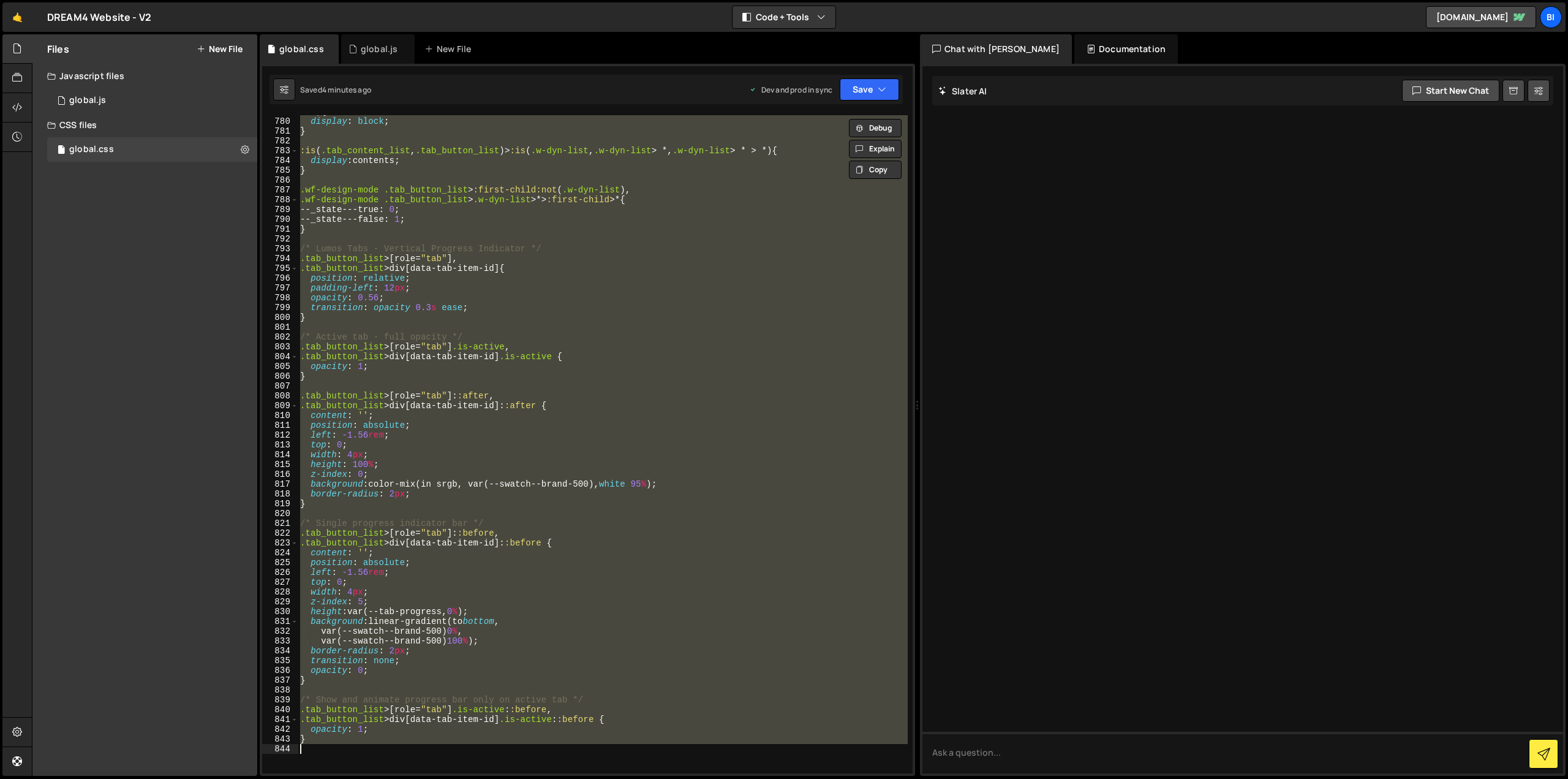
paste textarea
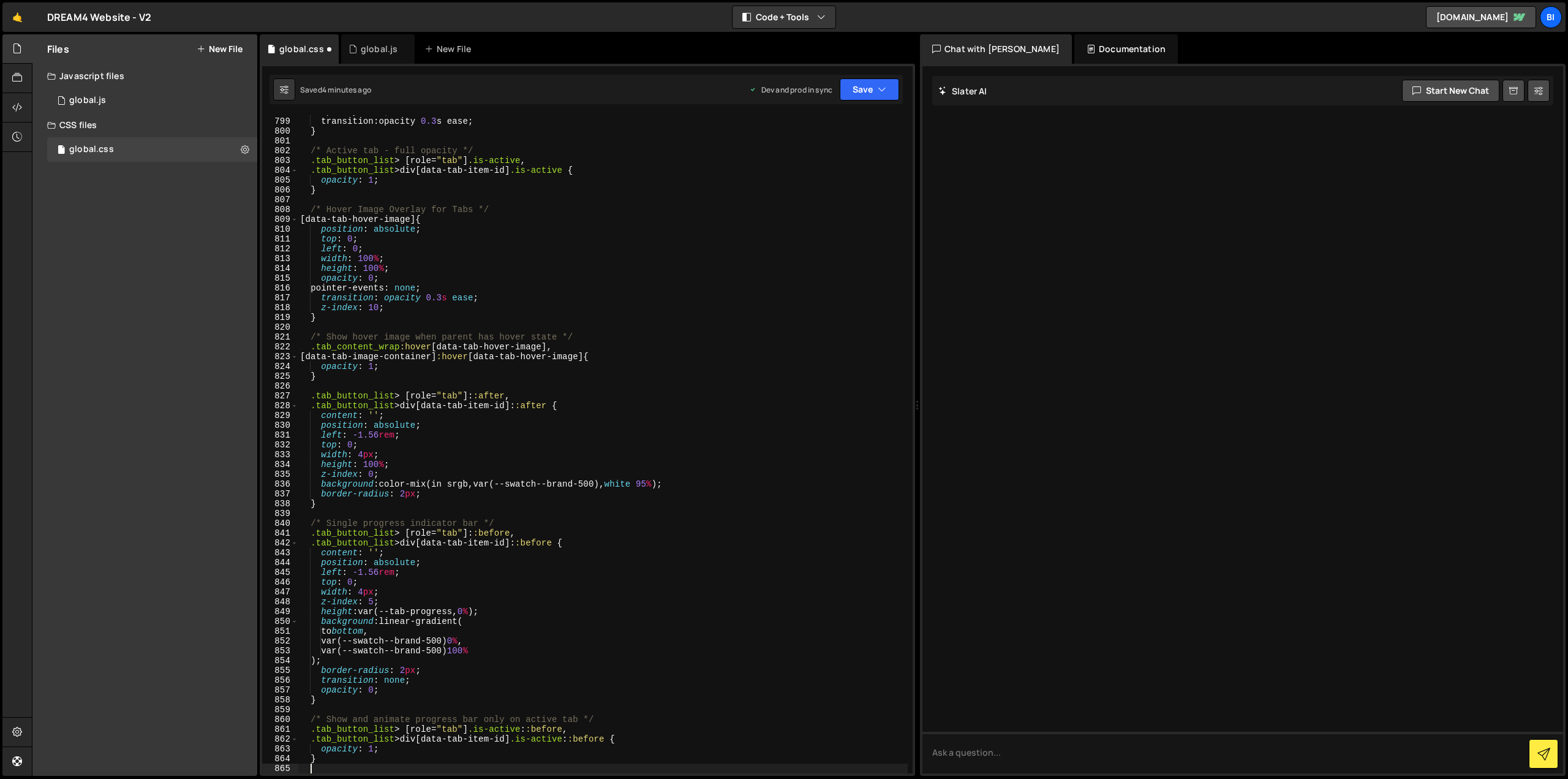
scroll to position [7891, 0]
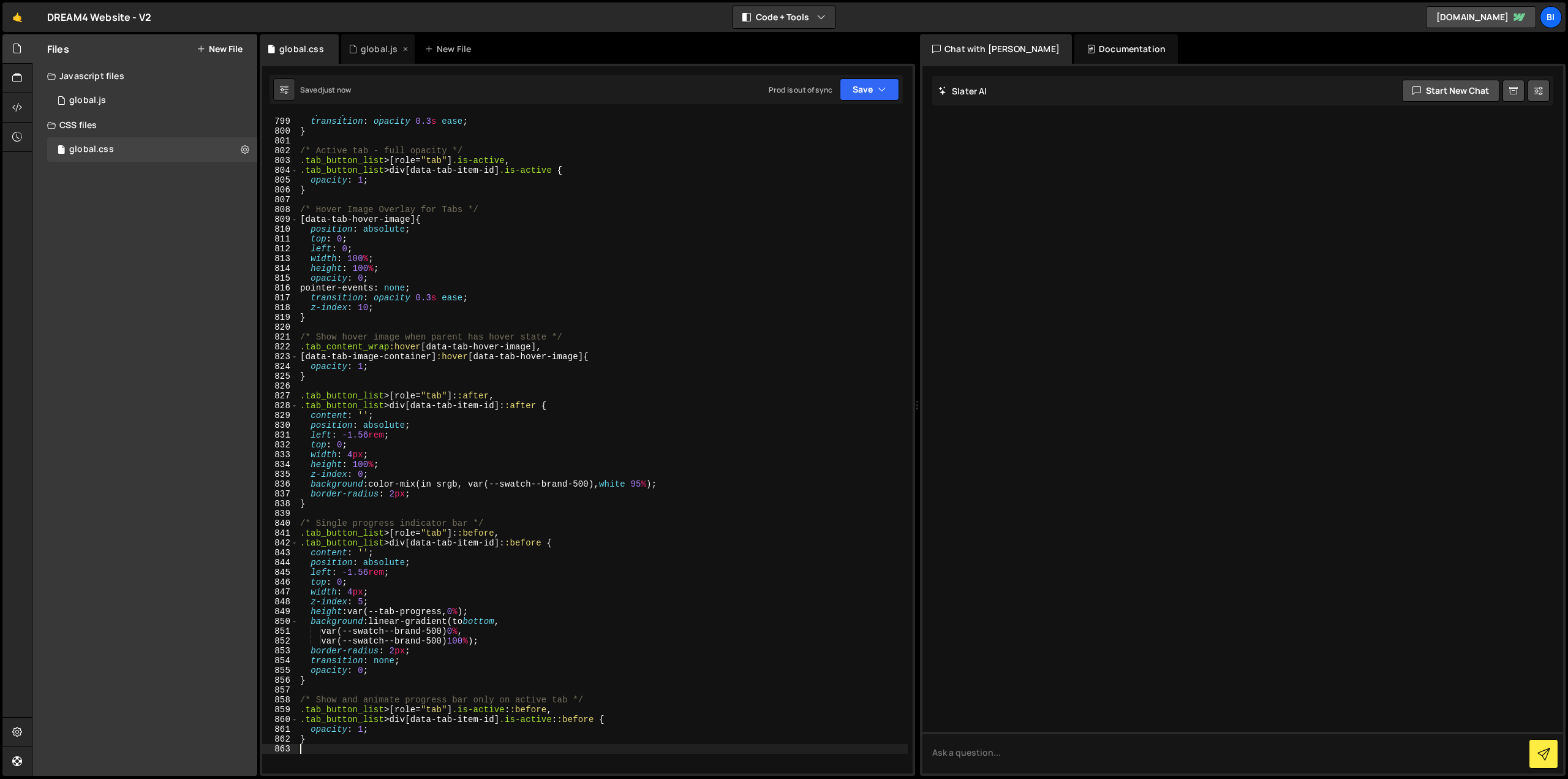
click at [392, 45] on div "global.js" at bounding box center [379, 49] width 37 height 12
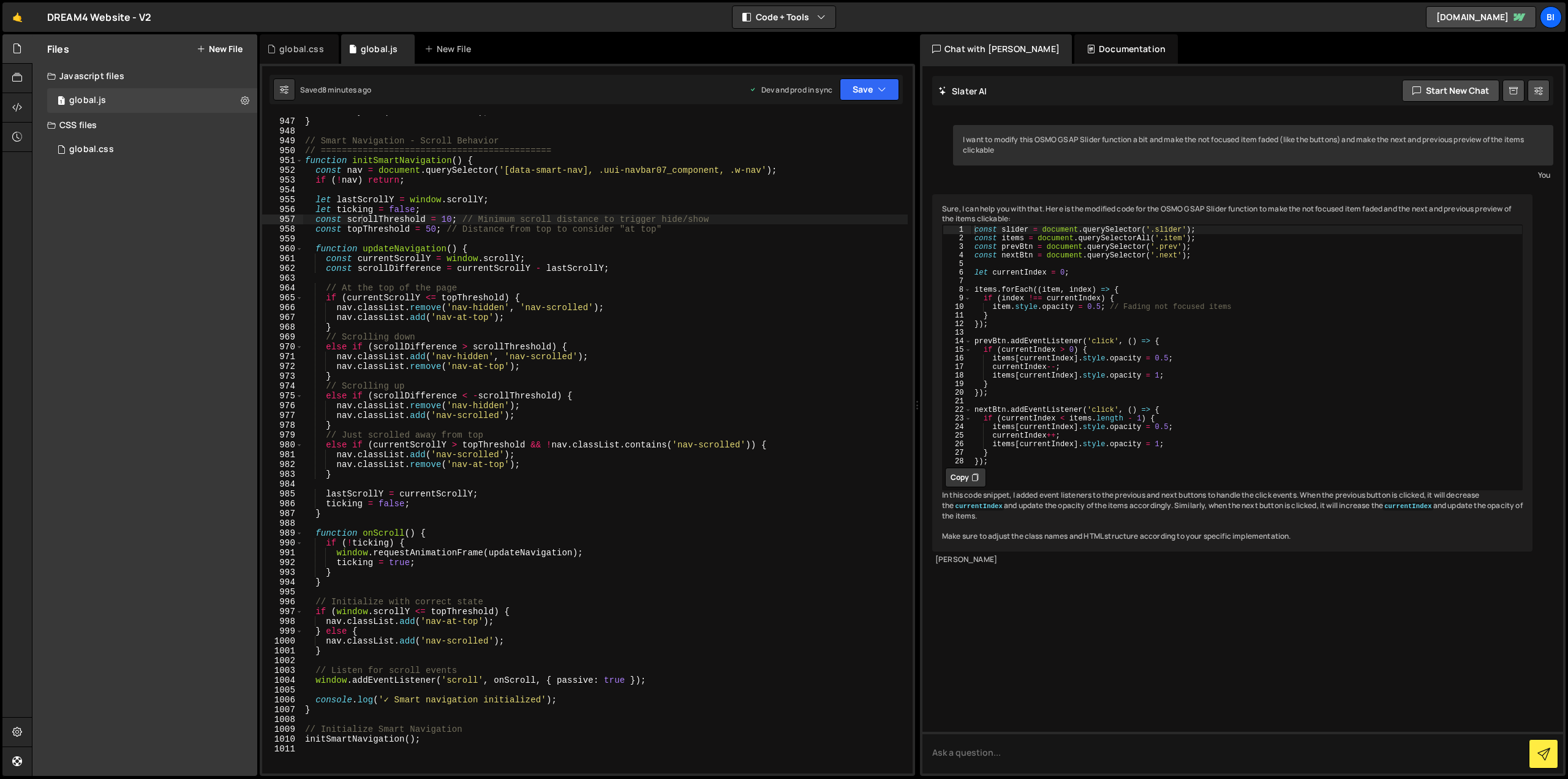
click at [434, 207] on div "new TabSystem ( '.tabs-container' ) ; } // Smart Navigation - Scroll Behavior /…" at bounding box center [605, 446] width 605 height 678
type textarea "initSmartNavigation();"
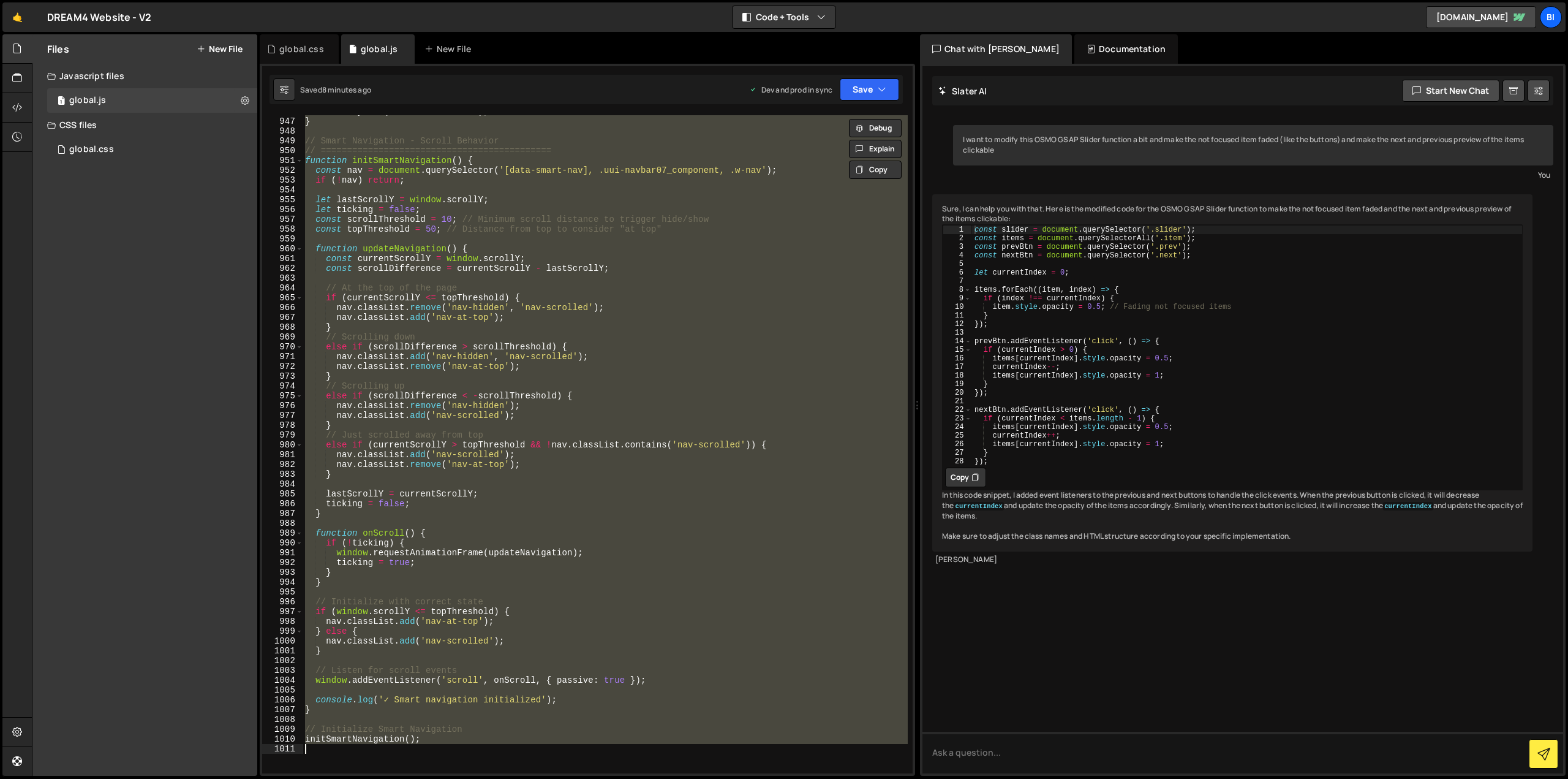
paste textarea
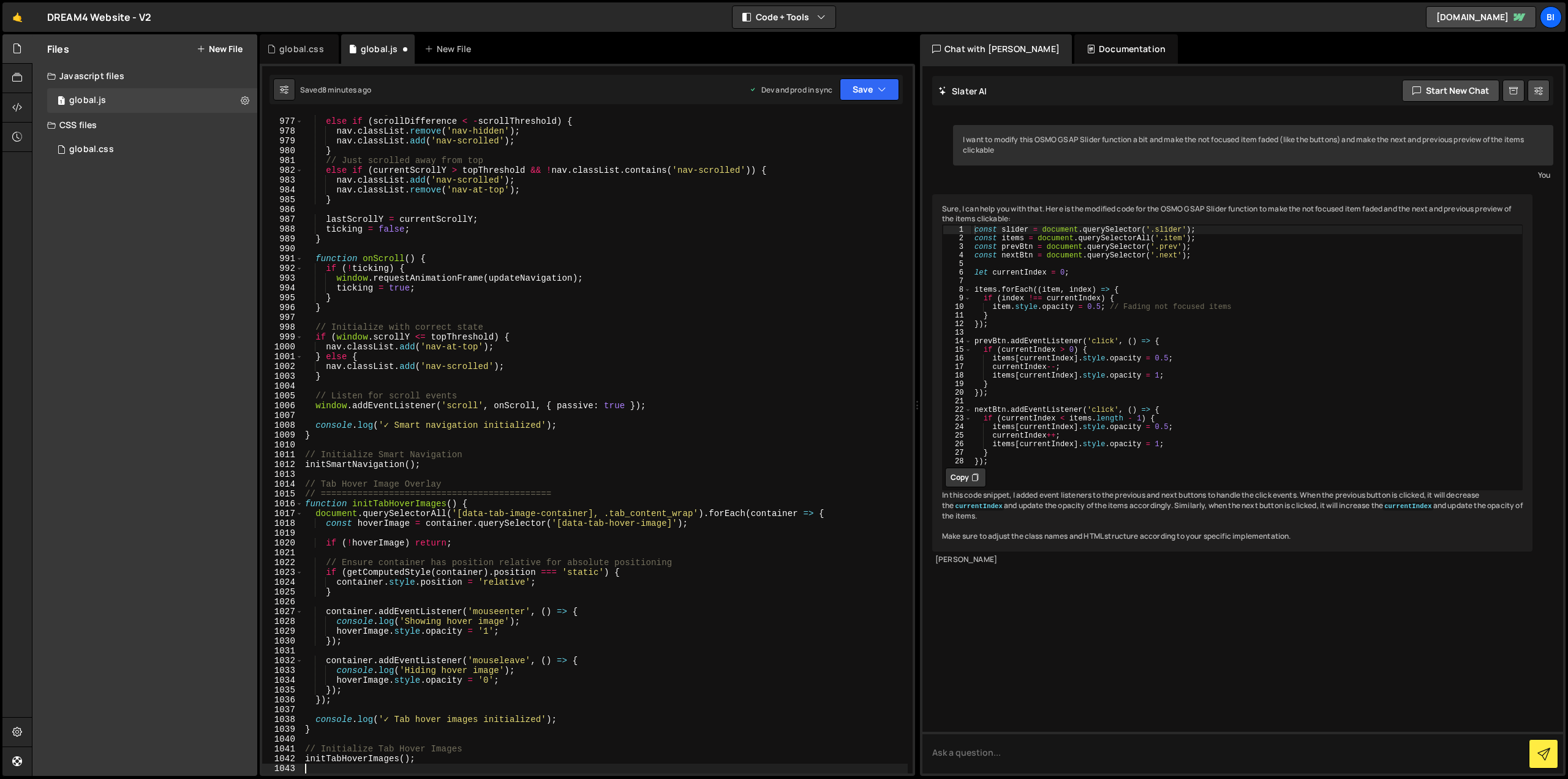
scroll to position [9568, 0]
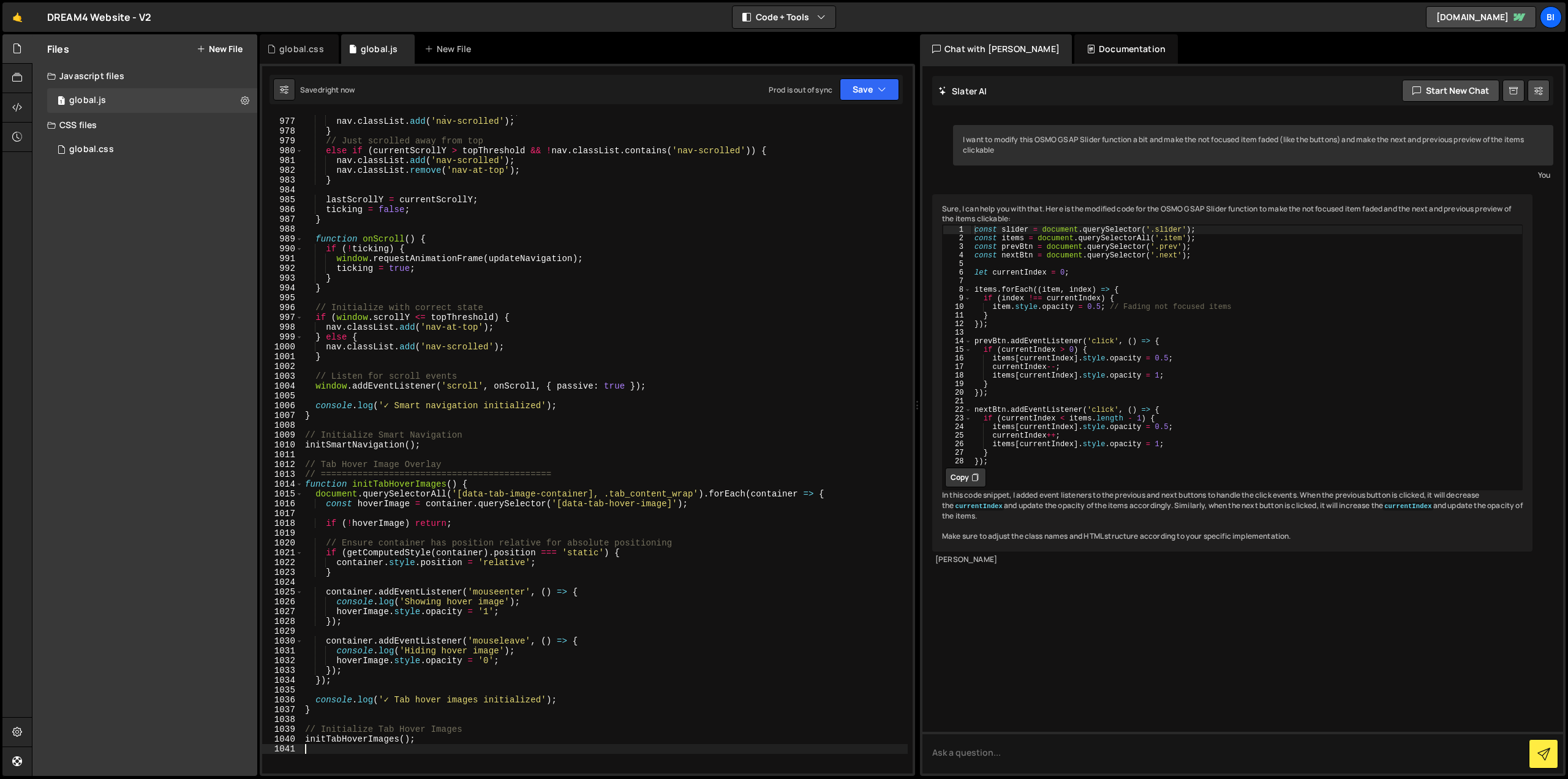
click at [470, 205] on div "nav . classList . remove ( 'nav-hidden' ) ; nav . classList . add ( 'nav-scroll…" at bounding box center [605, 446] width 605 height 678
click at [458, 236] on div "nav . classList . remove ( 'nav-hidden' ) ; nav . classList . add ( 'nav-scroll…" at bounding box center [605, 446] width 605 height 678
type textarea "initTabHoverImages();"
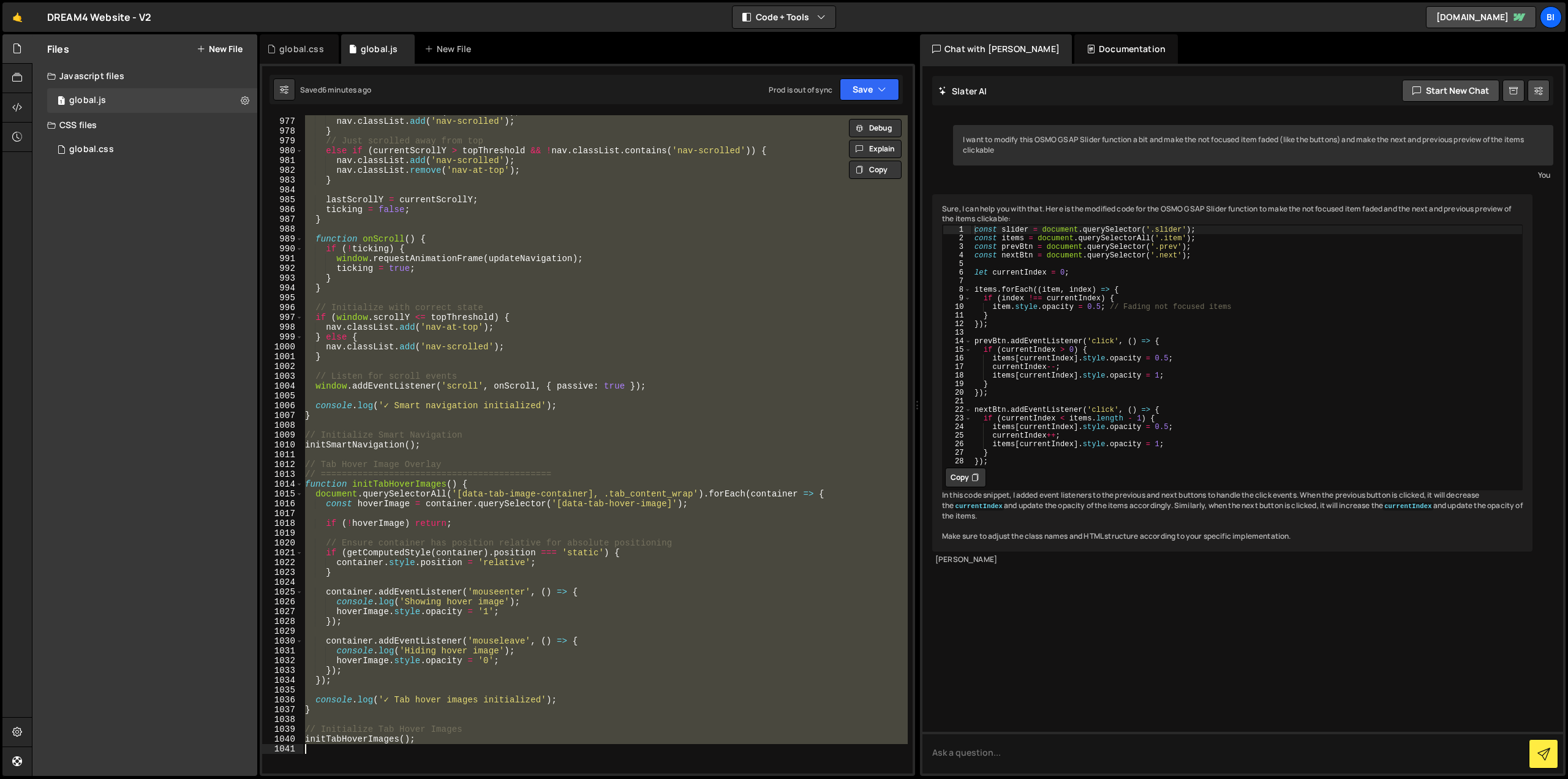
paste textarea
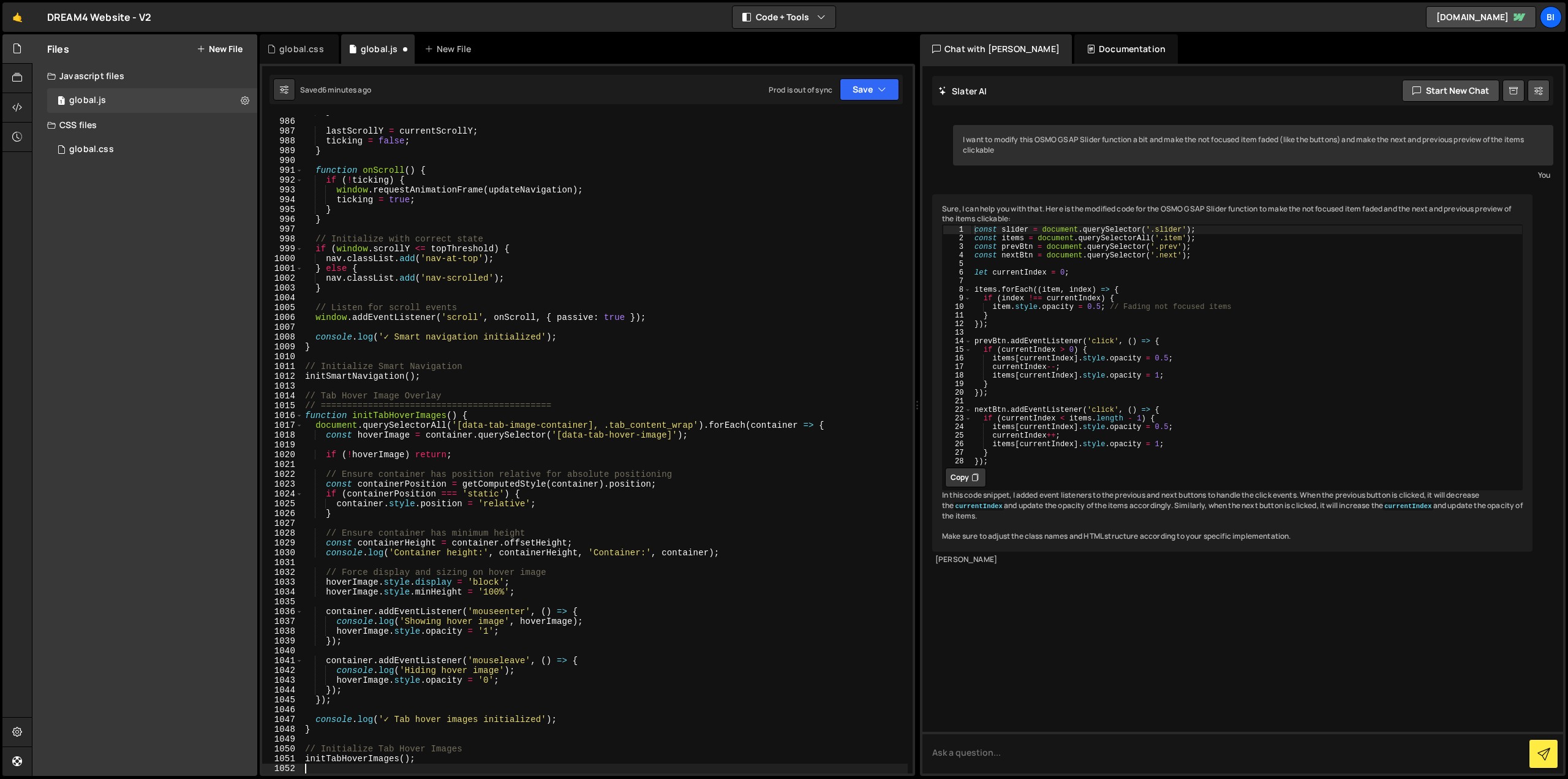
scroll to position [9656, 0]
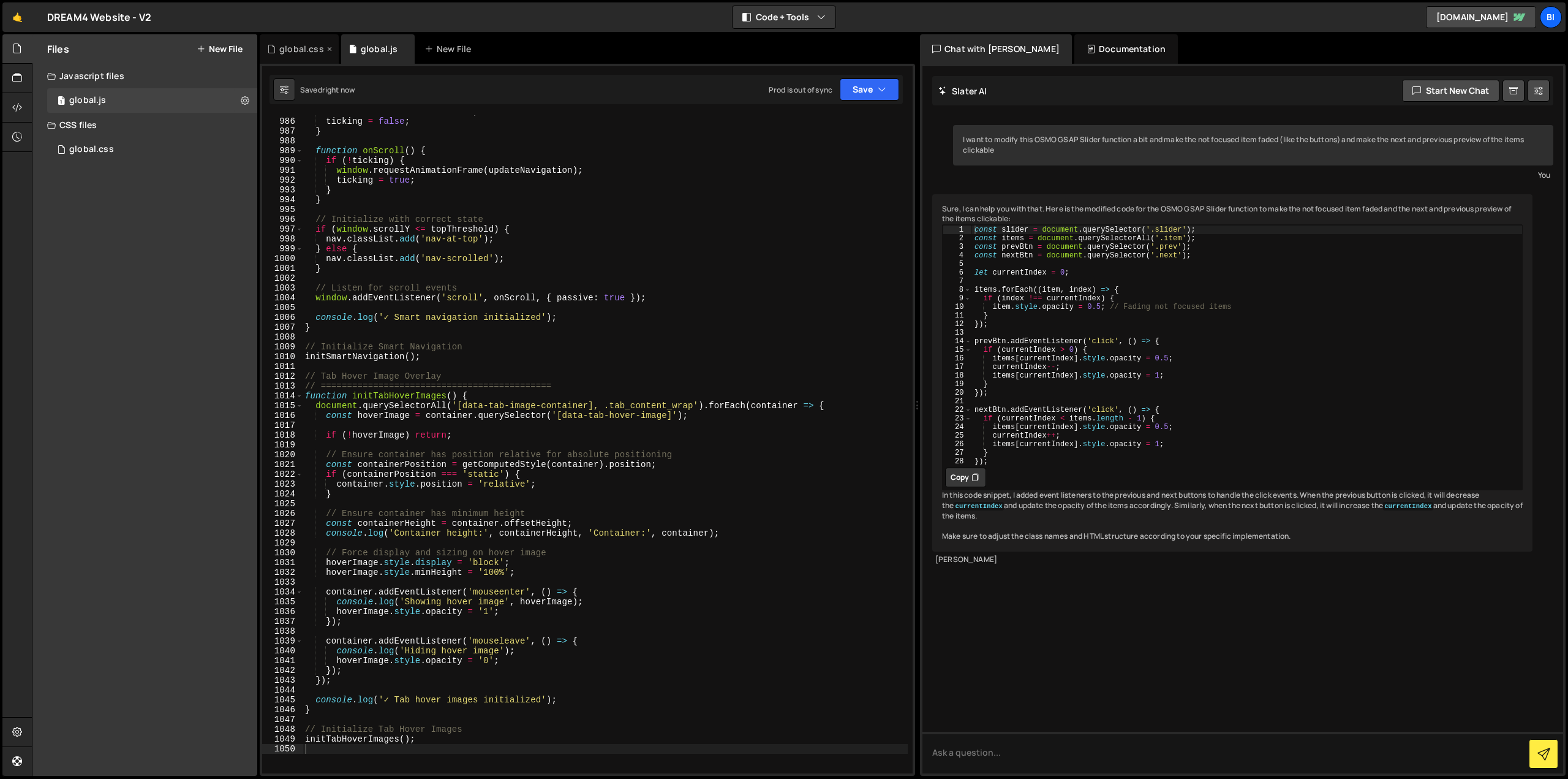
click at [304, 54] on div "global.css" at bounding box center [302, 49] width 45 height 12
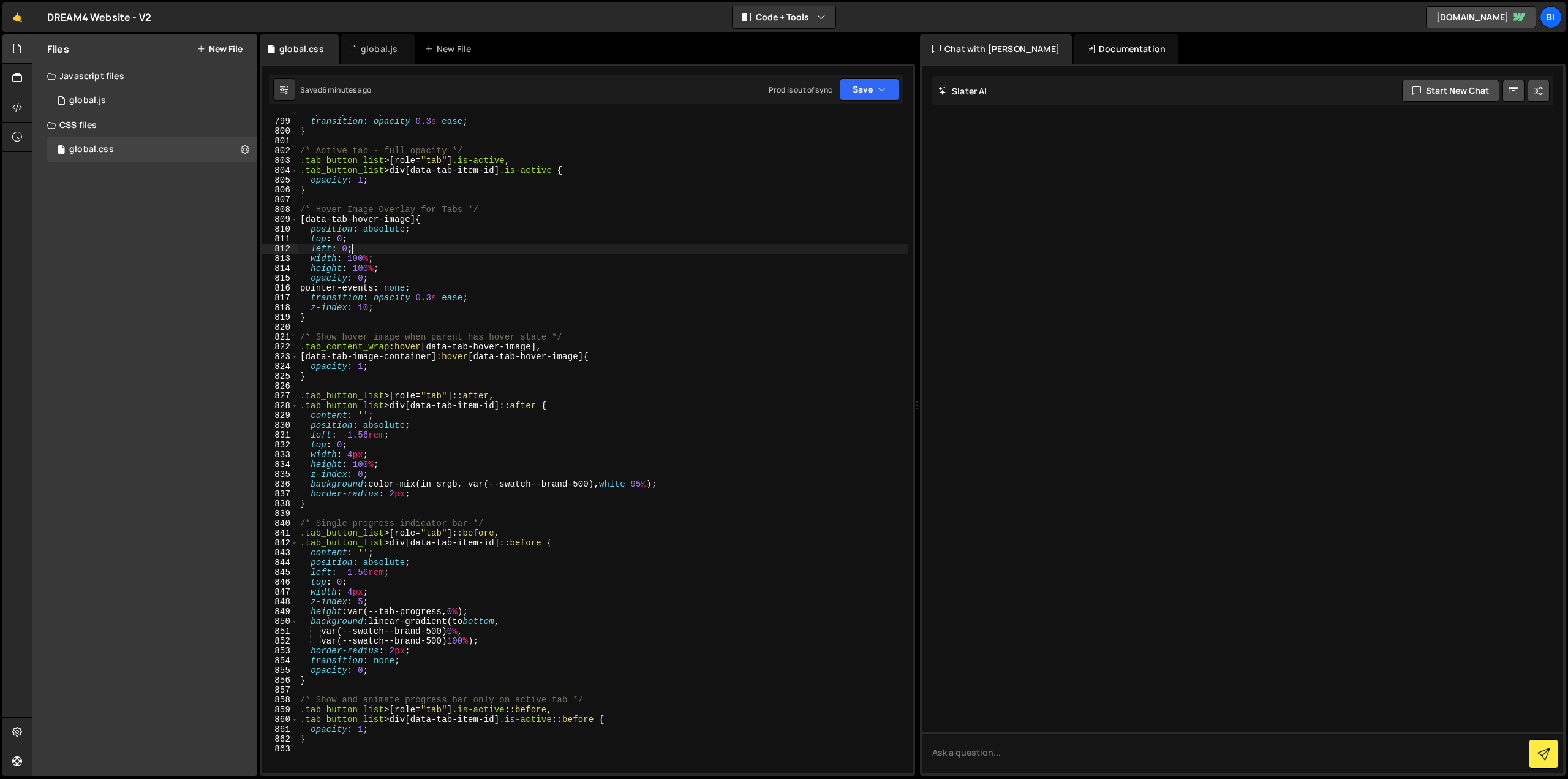
click at [391, 251] on div "opacity : 0.56 ; transition : opacity 0.3 s ease ; } /* Active tab - full opaci…" at bounding box center [602, 446] width 610 height 678
type textarea "}"
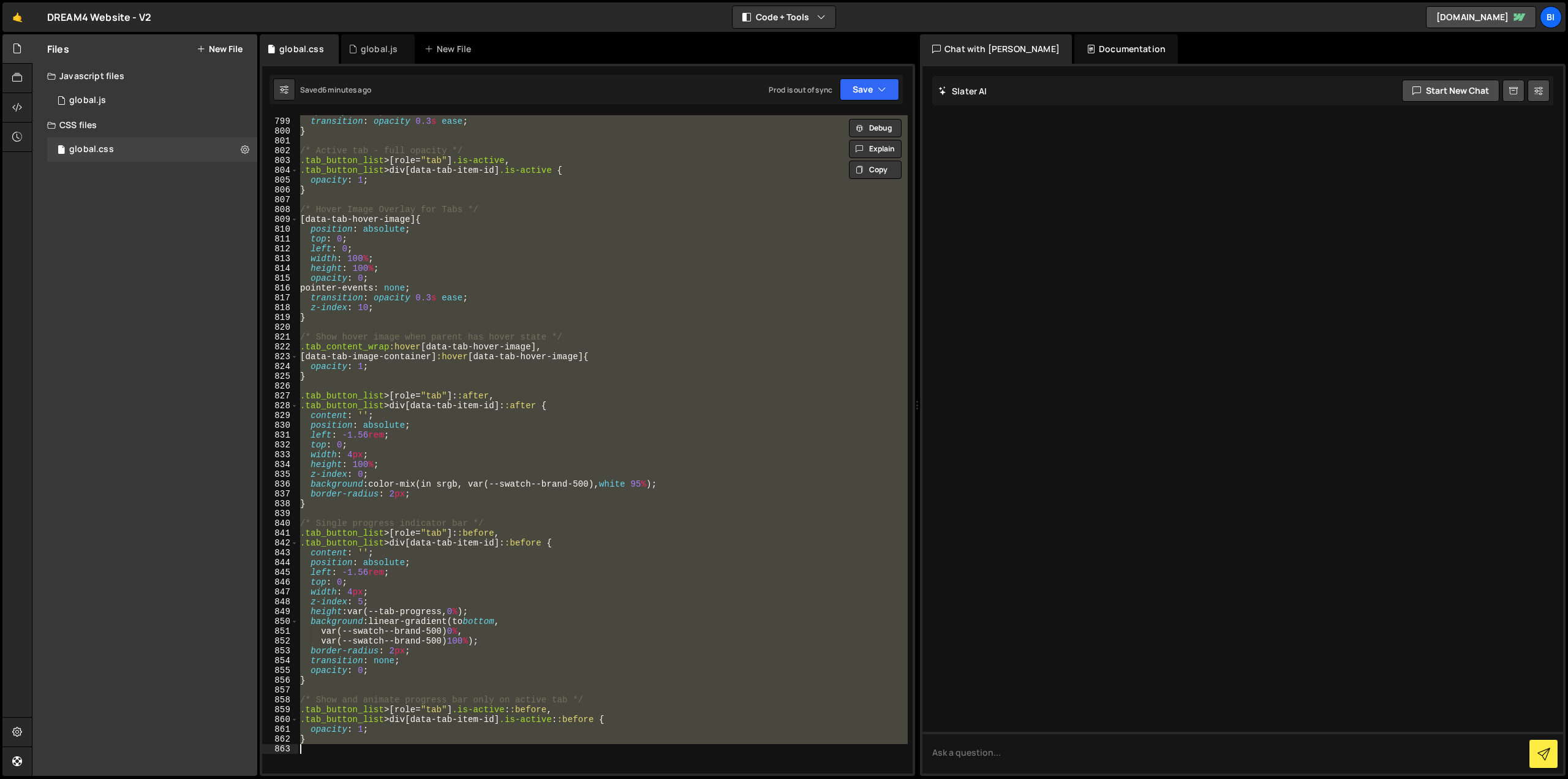
paste textarea
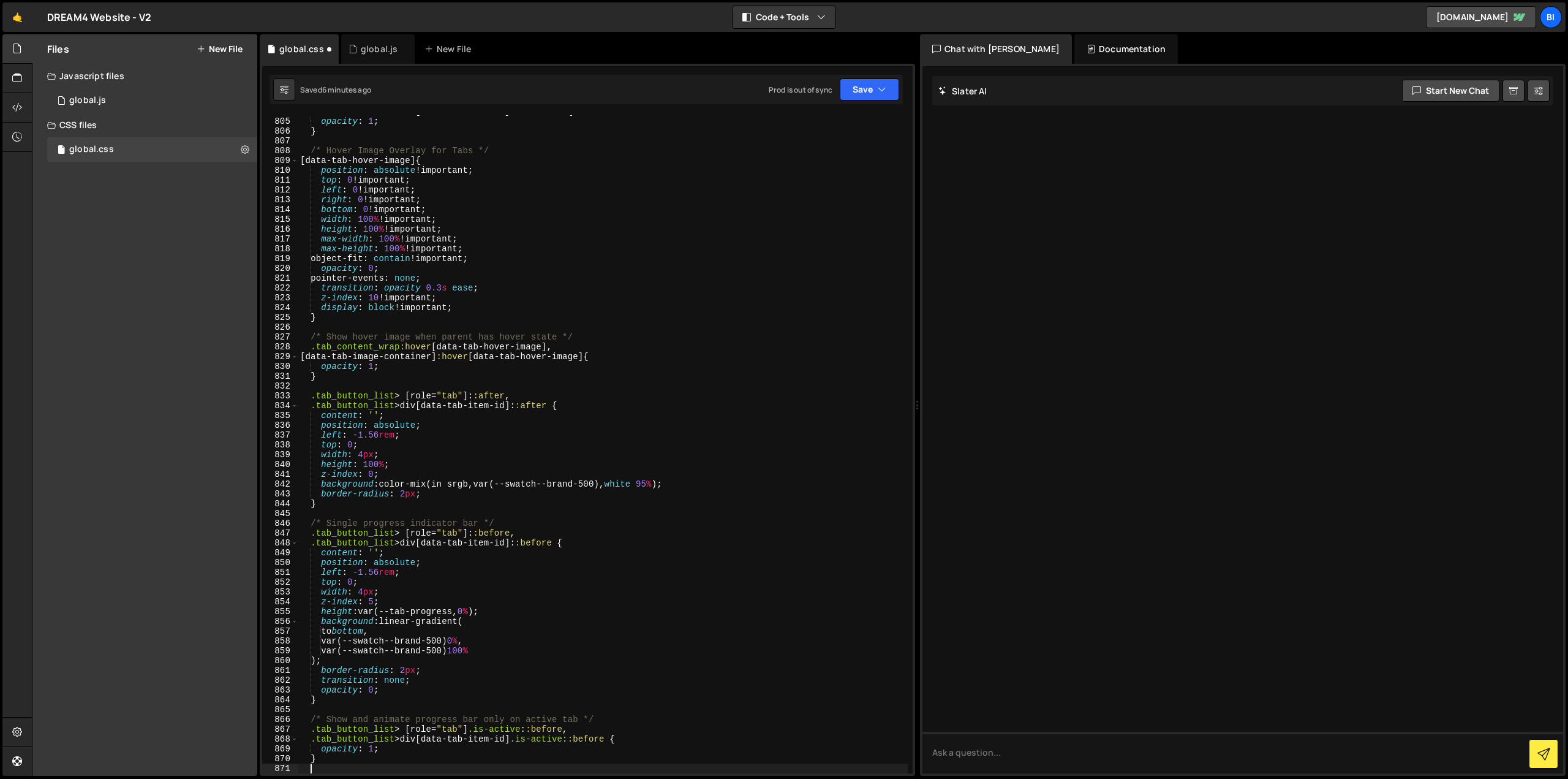
scroll to position [7950, 0]
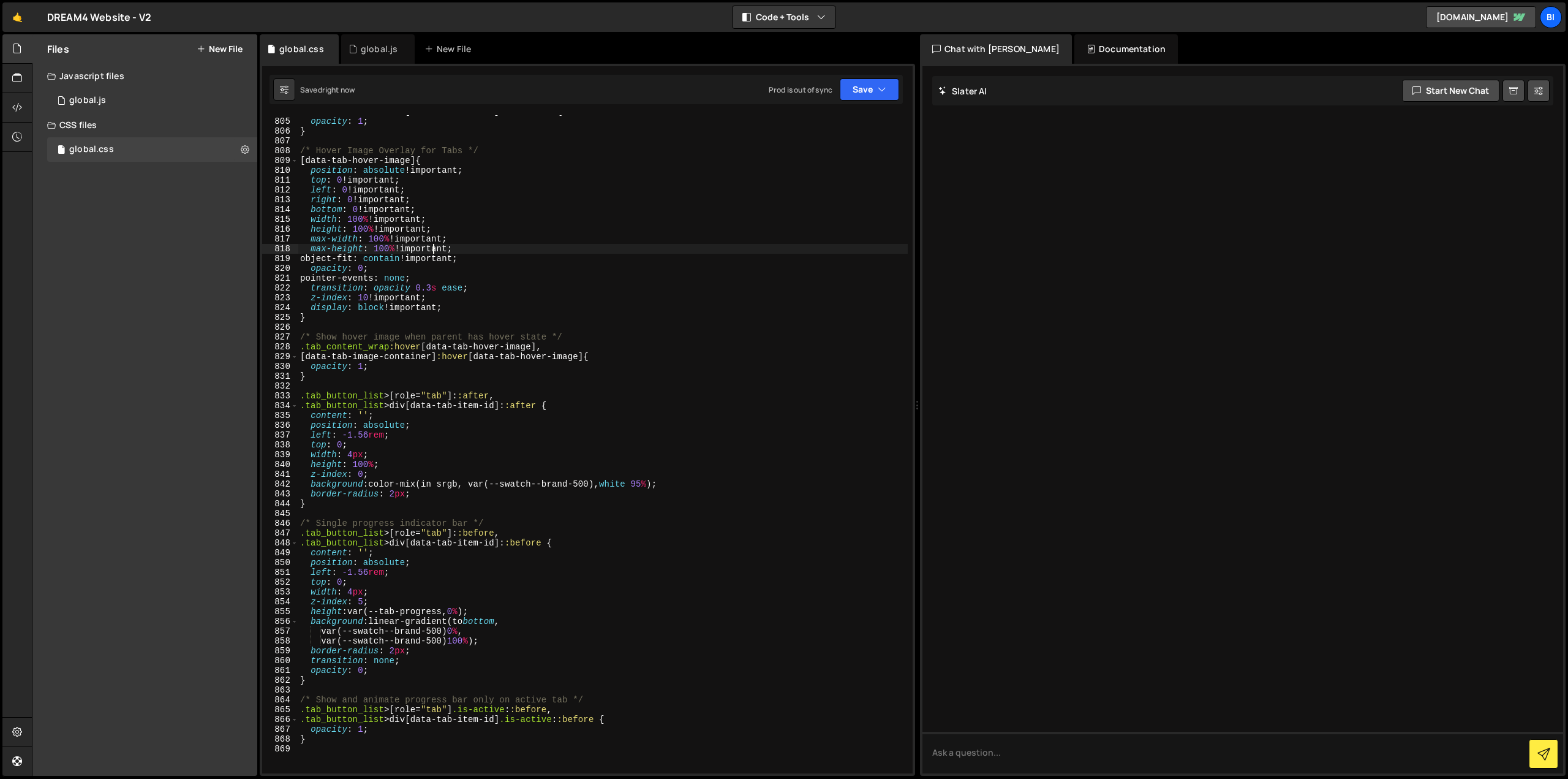
click at [436, 251] on div ".tab_button_list > div [ data-tab-item-id ] .is-active { opacity : 1 ; } /* Hov…" at bounding box center [602, 446] width 610 height 678
drag, startPoint x: 384, startPoint y: 220, endPoint x: 370, endPoint y: 166, distance: 55.8
click at [384, 220] on div ".tab_button_list > div [ data-tab-item-id ] .is-active { opacity : 1 ; } /* Hov…" at bounding box center [602, 446] width 610 height 678
type textarea "}"
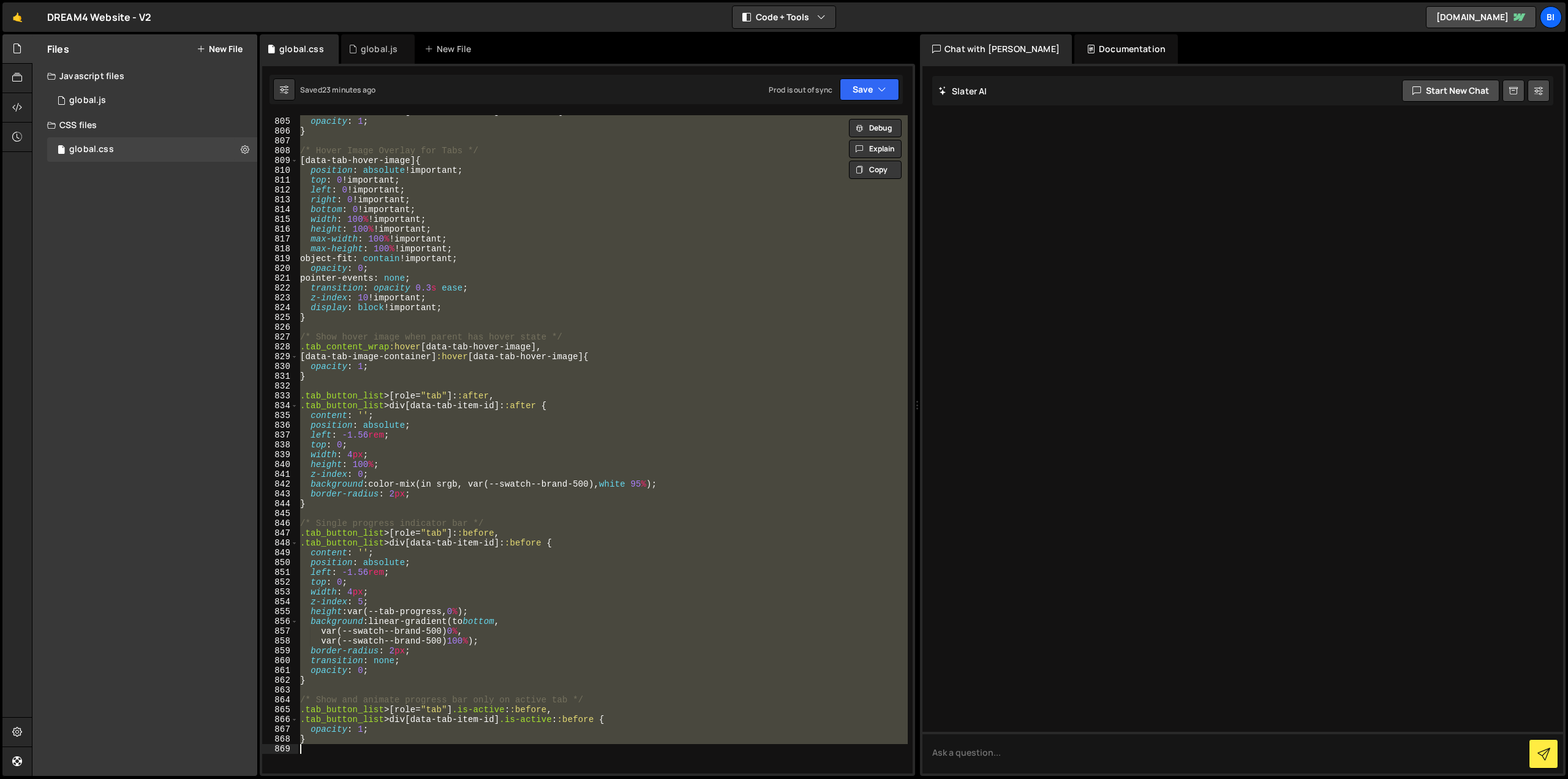
paste textarea
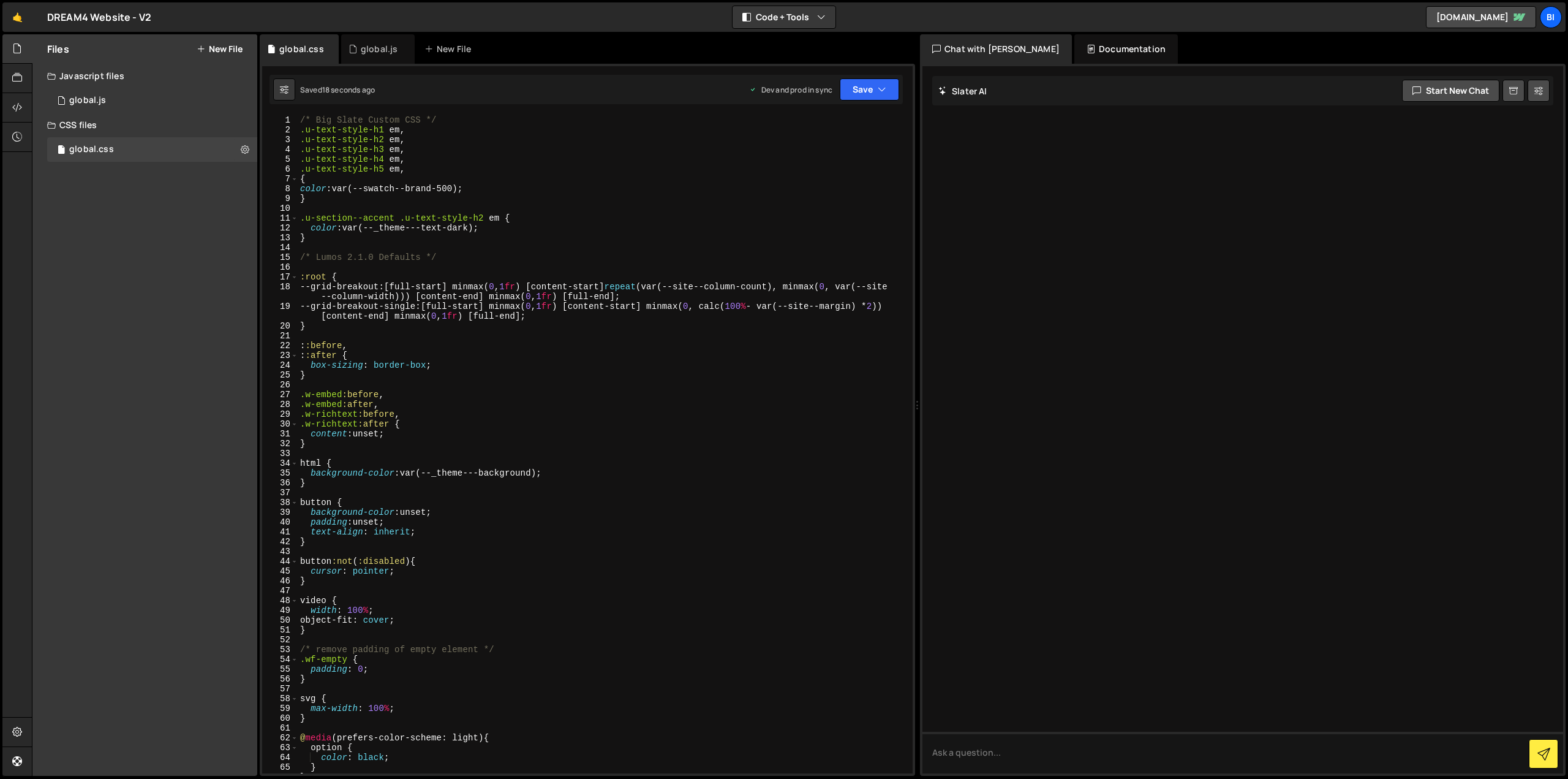
scroll to position [0, 0]
click at [442, 146] on div "/* Big Slate Custom CSS */ .u-text-style-h1 em , .u-text-style-h2 em , .u-text-…" at bounding box center [602, 455] width 610 height 678
click at [492, 159] on div "/* Big Slate Custom CSS */ .u-text-style-h1 em , .u-text-style-h2 em , .u-text-…" at bounding box center [602, 455] width 610 height 678
click at [515, 166] on div "/* Big Slate Custom CSS */ .u-text-style-h1 em , .u-text-style-h2 em , .u-text-…" at bounding box center [602, 455] width 610 height 678
type textarea ".u-text-style-h5 em,"
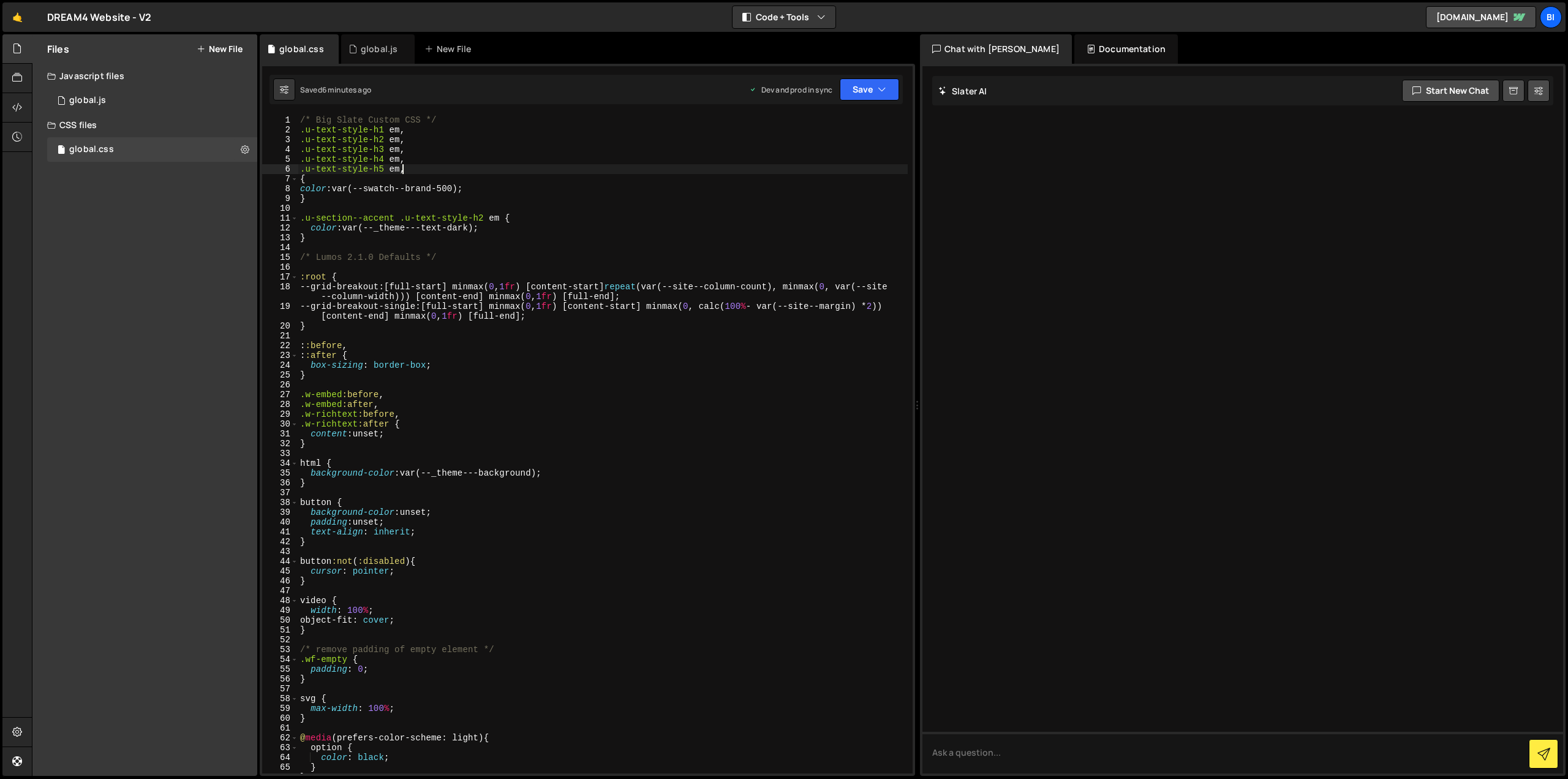
click at [413, 204] on div "/* Big Slate Custom CSS */ .u-text-style-h1 em , .u-text-style-h2 em , .u-text-…" at bounding box center [602, 455] width 610 height 678
type textarea "}"
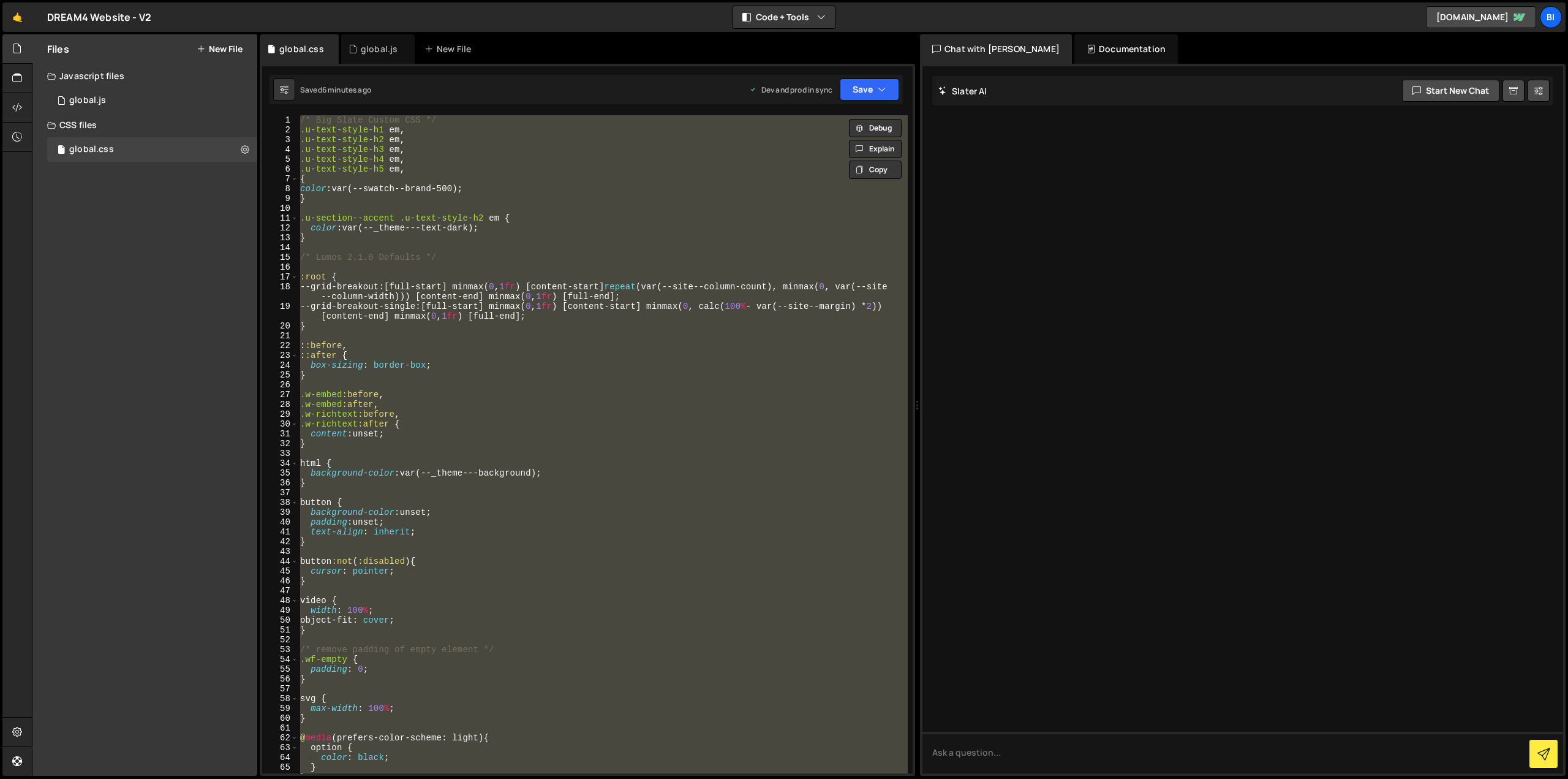
paste textarea
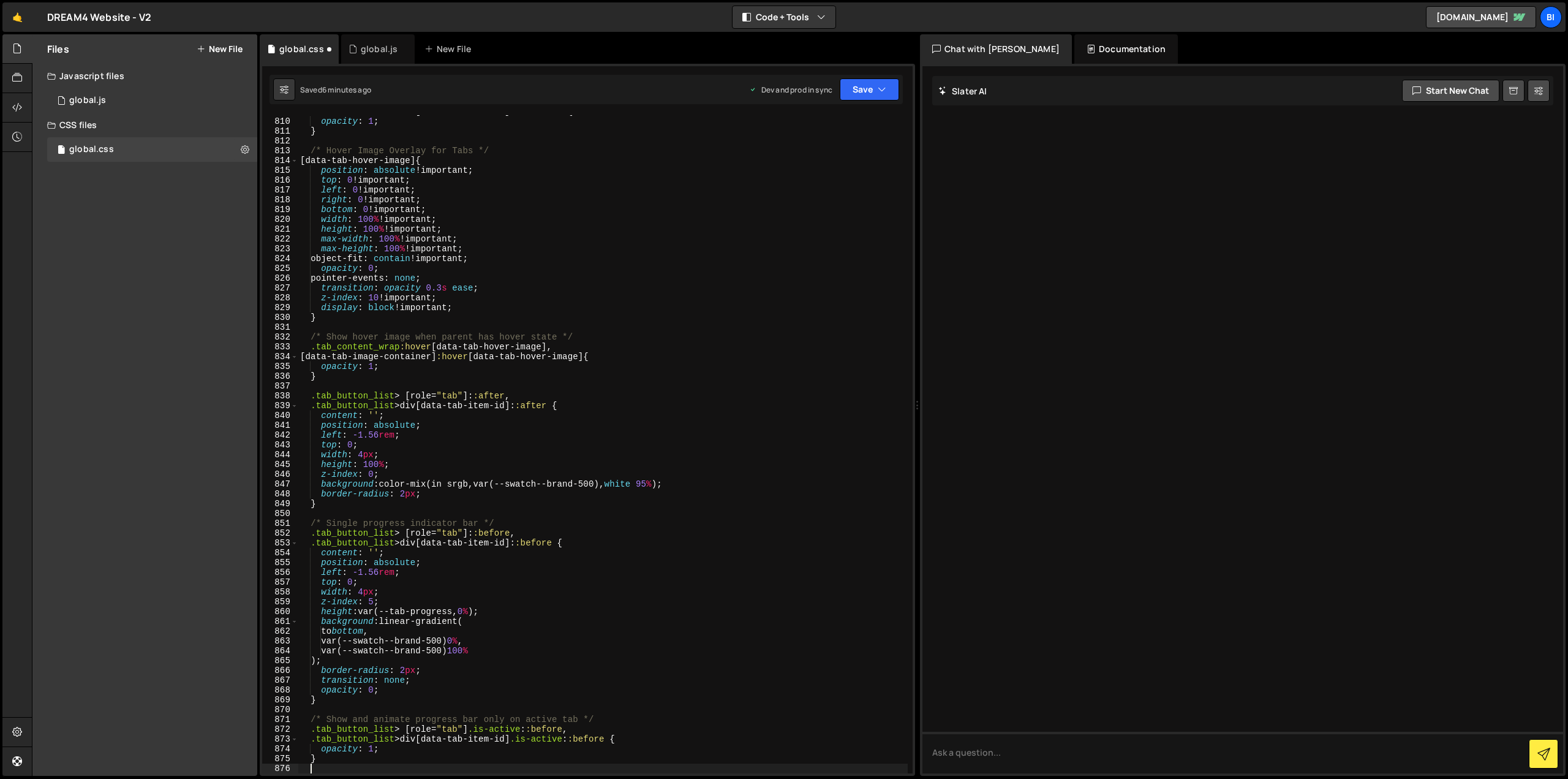
scroll to position [7999, 0]
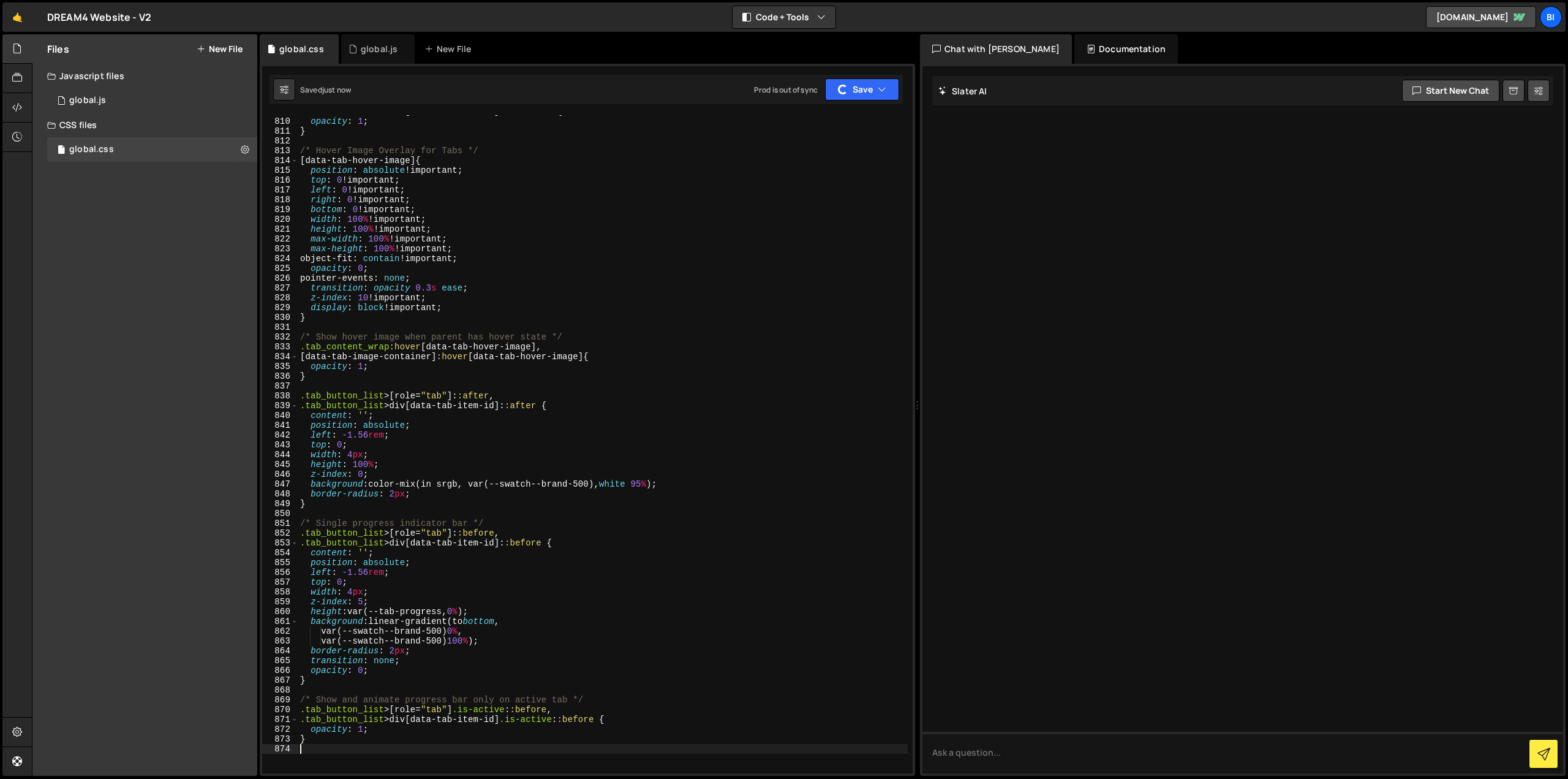
click at [411, 168] on div ".tab_button_list > div [ data-tab-item-id ] .is-active { opacity : 1 ; } /* Hov…" at bounding box center [602, 446] width 610 height 678
click at [361, 183] on div ".tab_button_list > div [ data-tab-item-id ] .is-active { opacity : 1 ; } /* Hov…" at bounding box center [602, 446] width 610 height 678
type textarea "}"
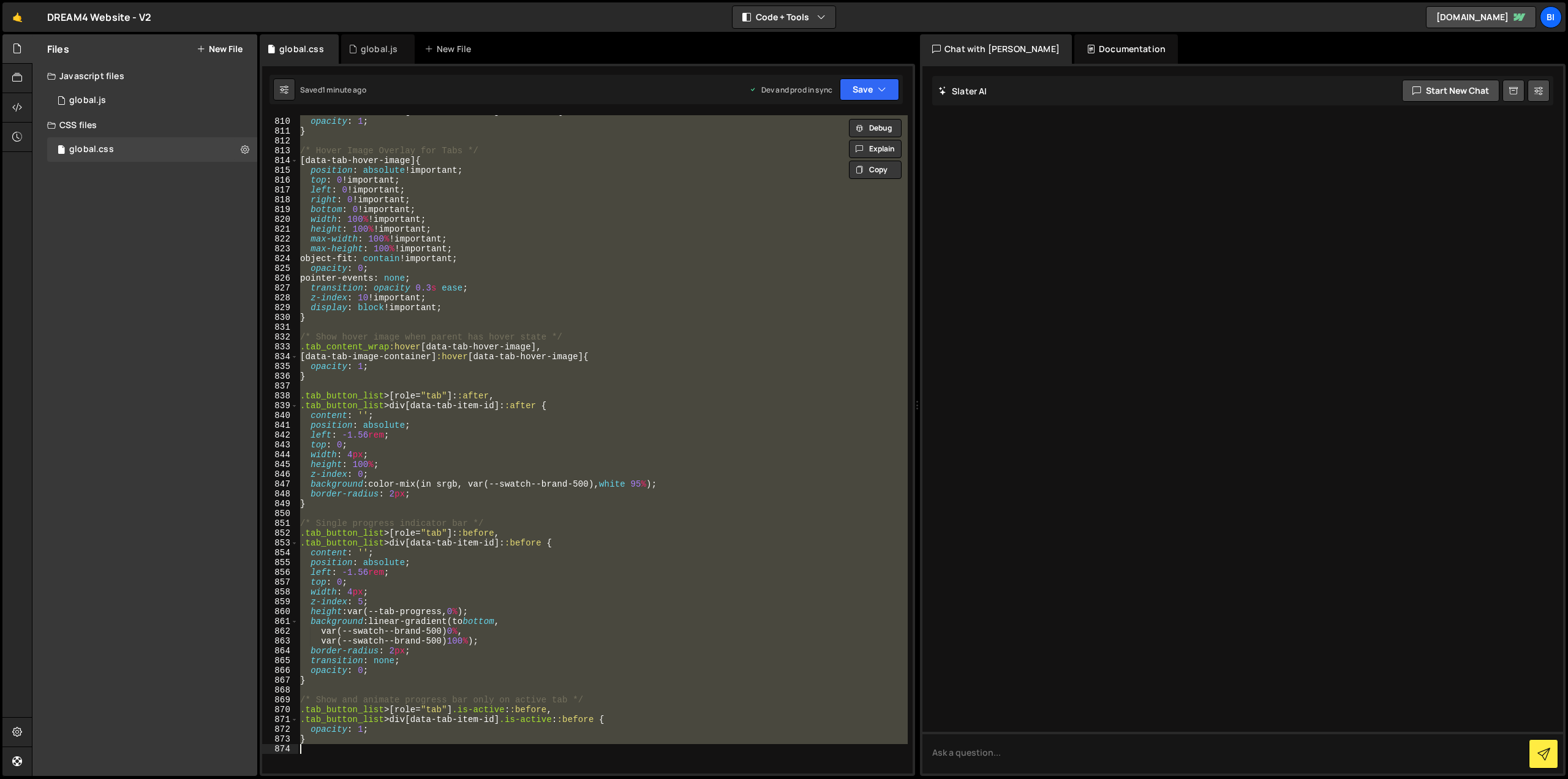
paste textarea
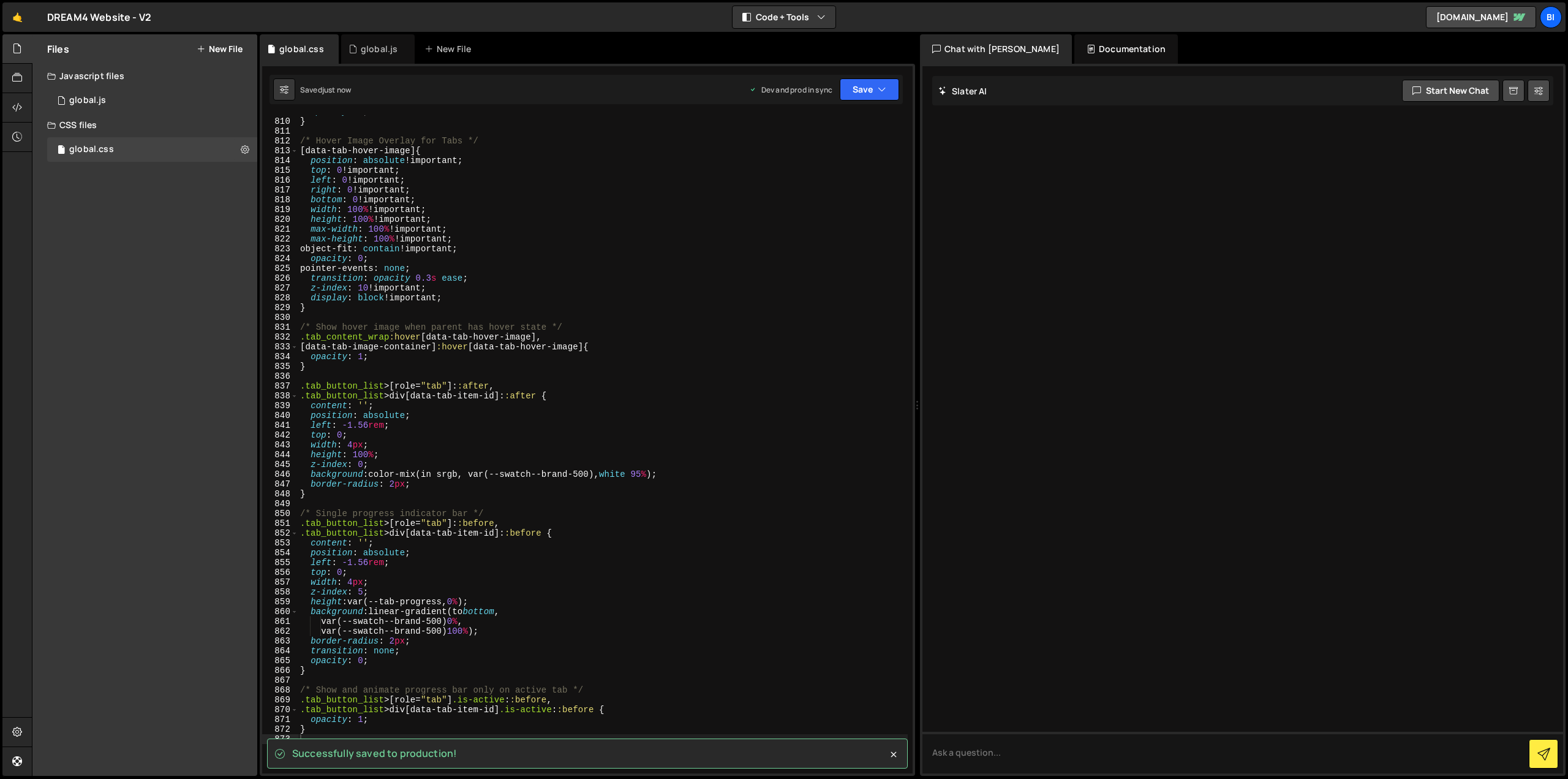
click at [769, 201] on div "opacity : 1 ; } /* Hover Image Overlay for Tabs */ [ data-tab-hover-image ] { p…" at bounding box center [602, 446] width 610 height 678
type textarea "bottom: 0 !important;"
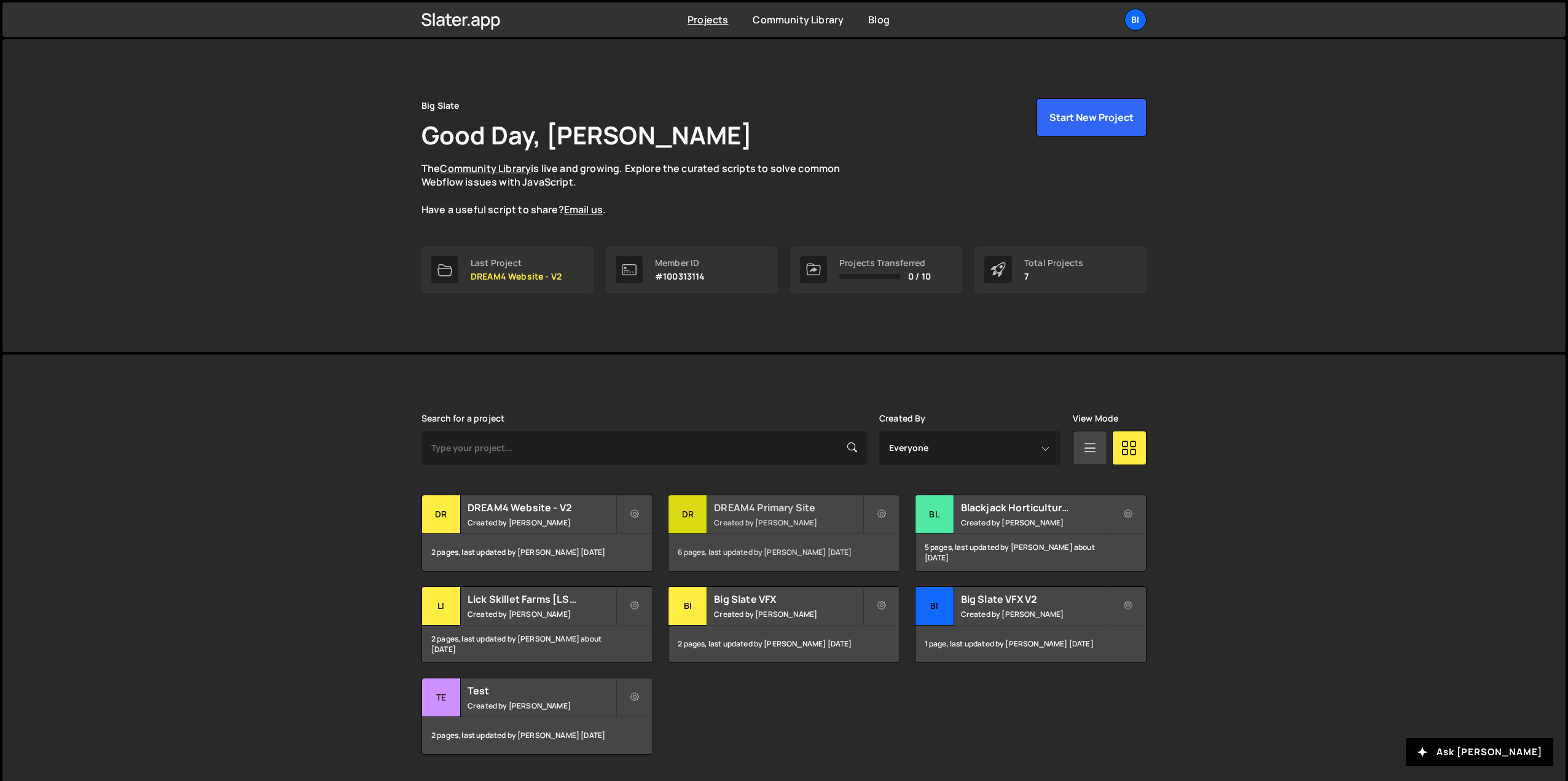
click at [748, 519] on small "Created by Nathan Anderson" at bounding box center [787, 522] width 148 height 10
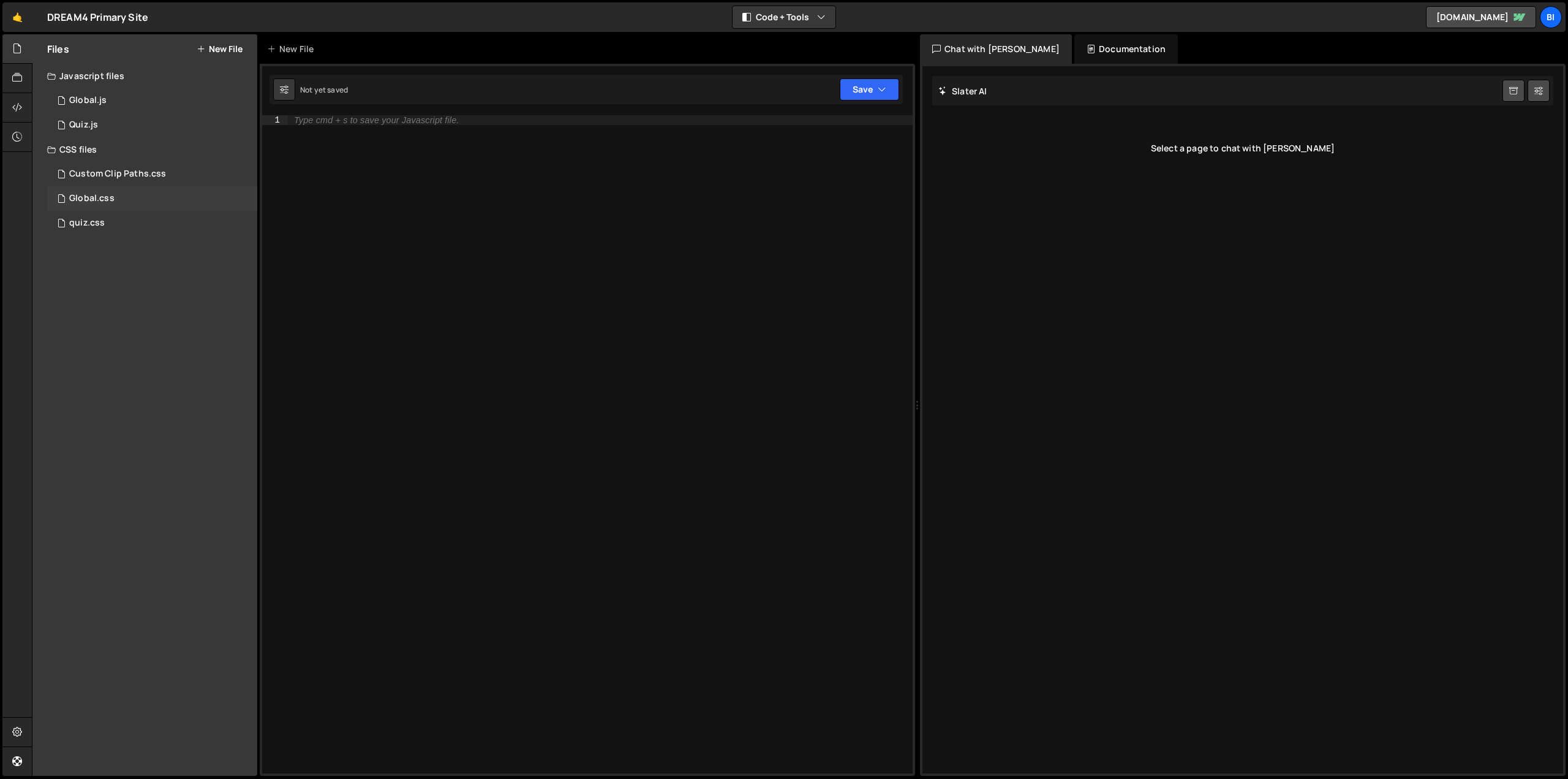
click at [190, 202] on div "Global.css 0" at bounding box center [153, 198] width 210 height 24
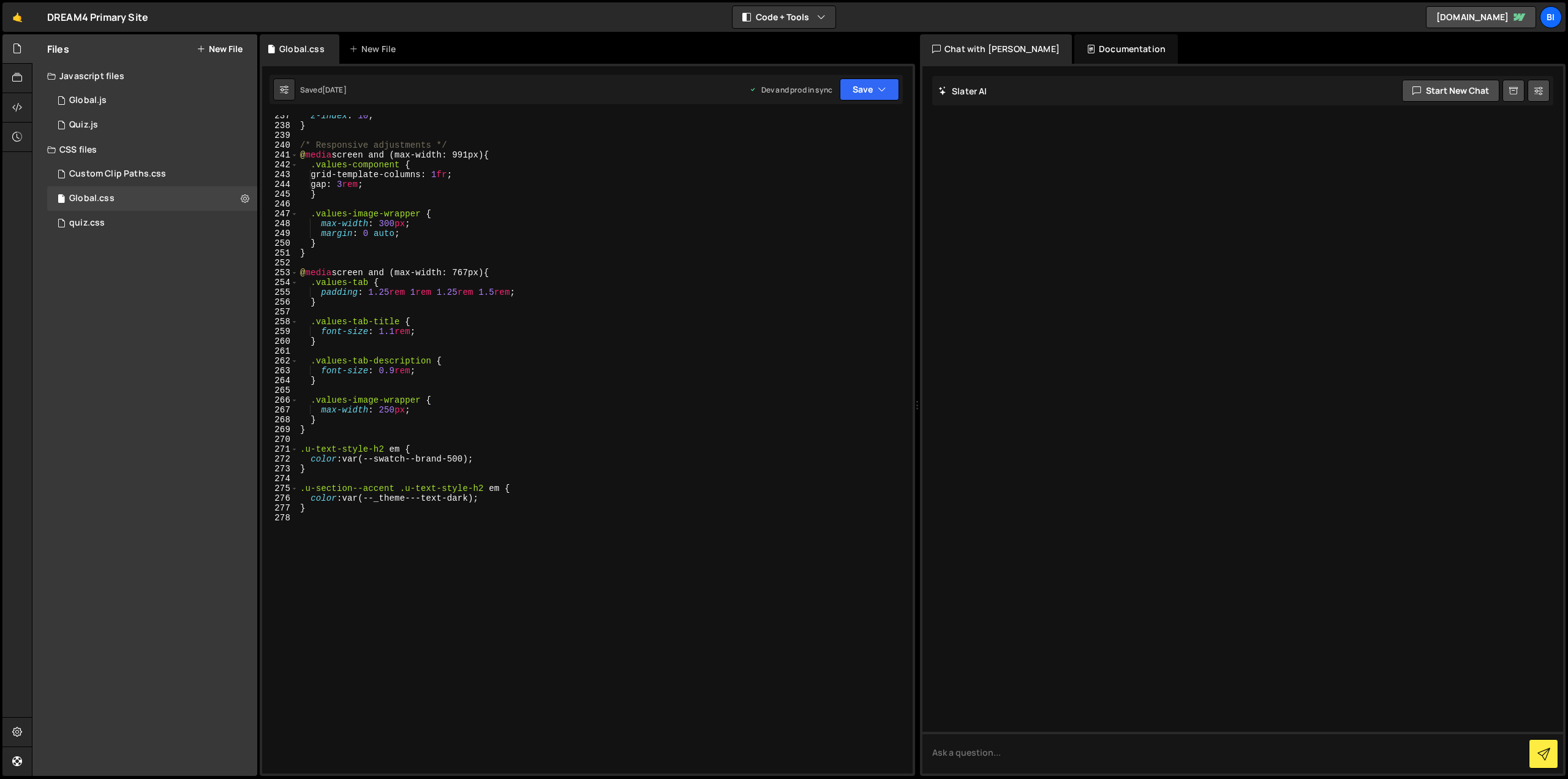
scroll to position [2245, 0]
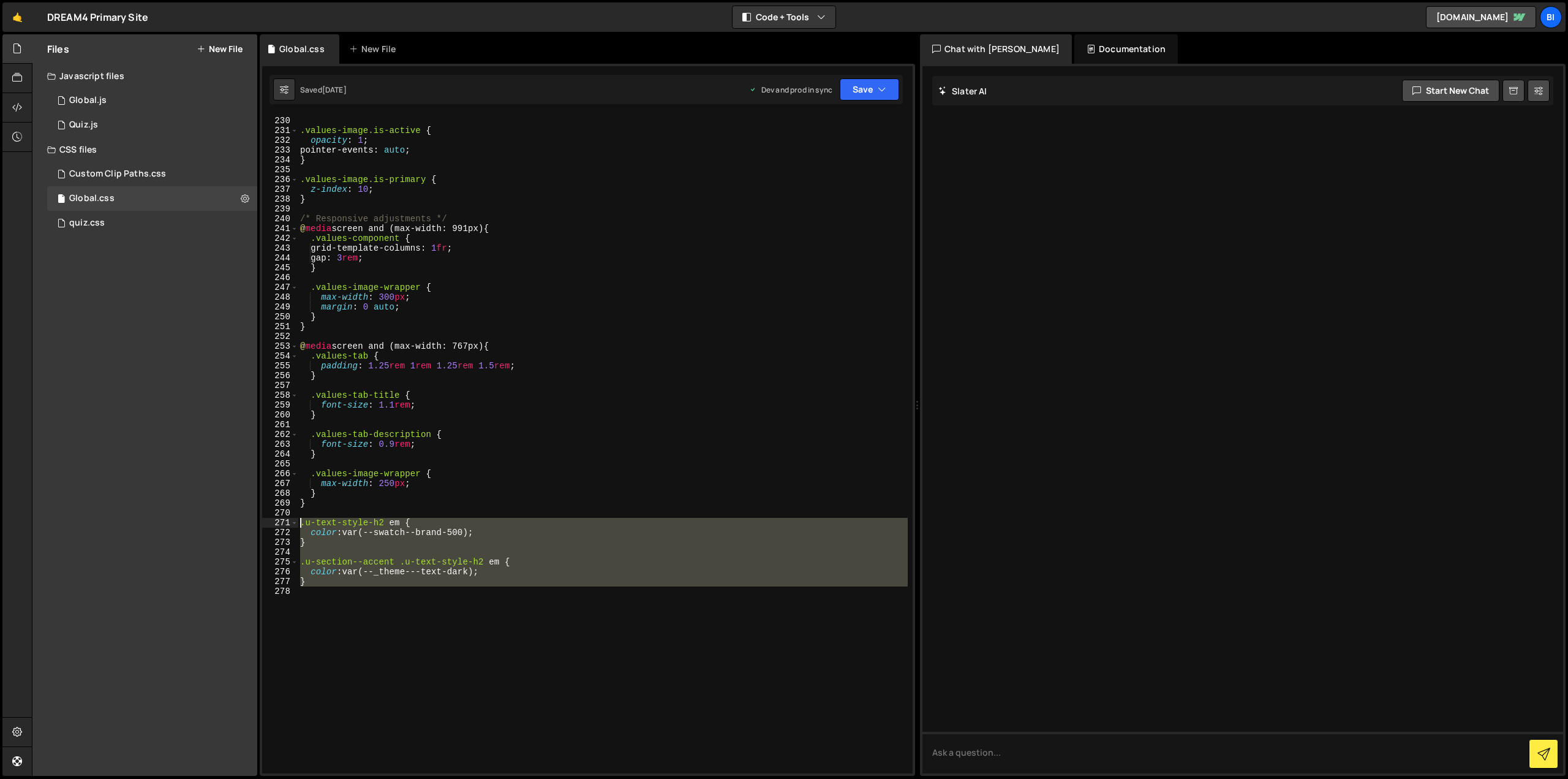
drag, startPoint x: 352, startPoint y: 619, endPoint x: 245, endPoint y: 525, distance: 142.4
click at [245, 525] on div "Files New File Javascript files 1 Global.js 0 1 Quiz.js 0 CSS files Custom Clip…" at bounding box center [800, 405] width 1536 height 742
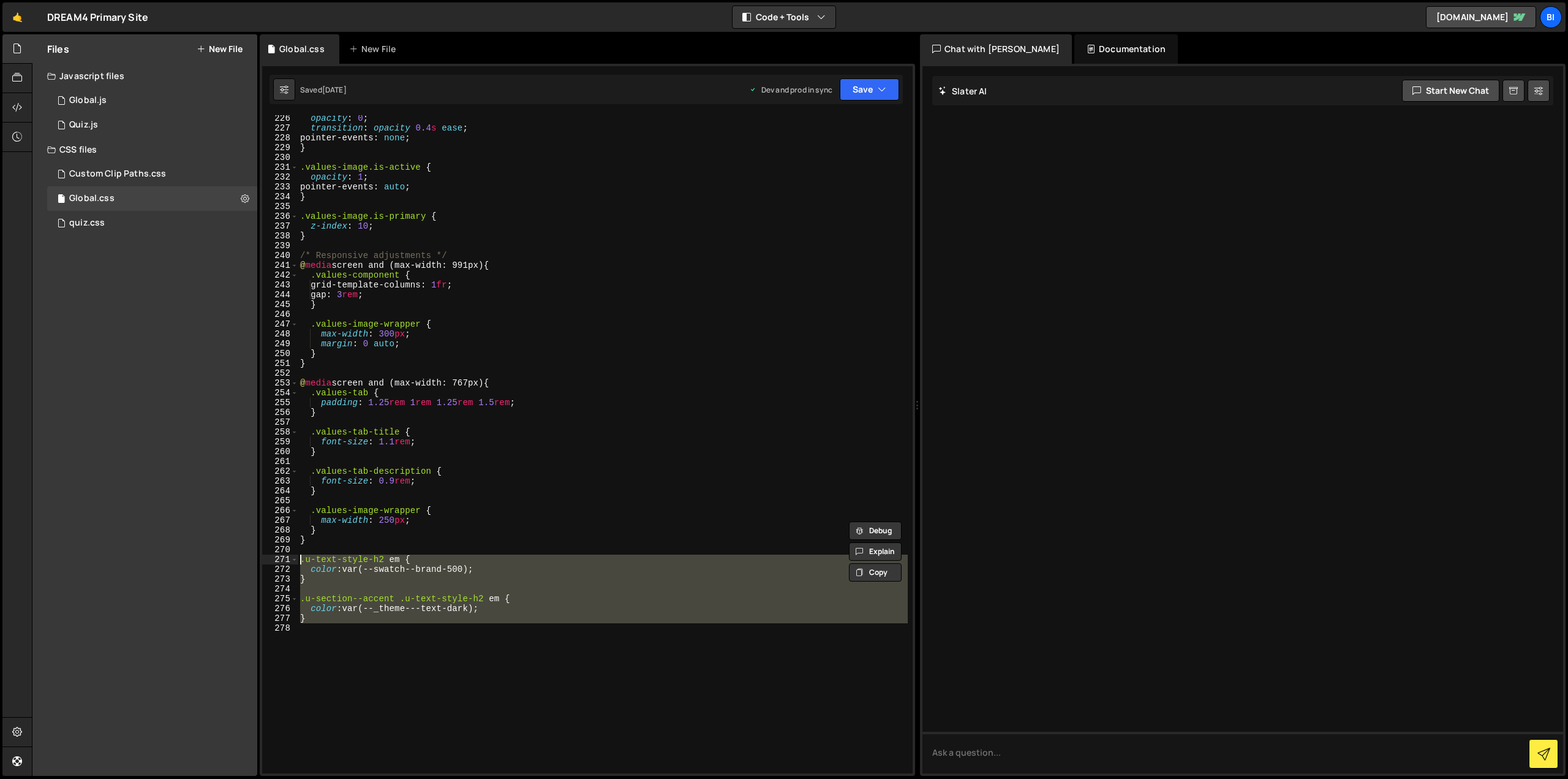
scroll to position [2391, 0]
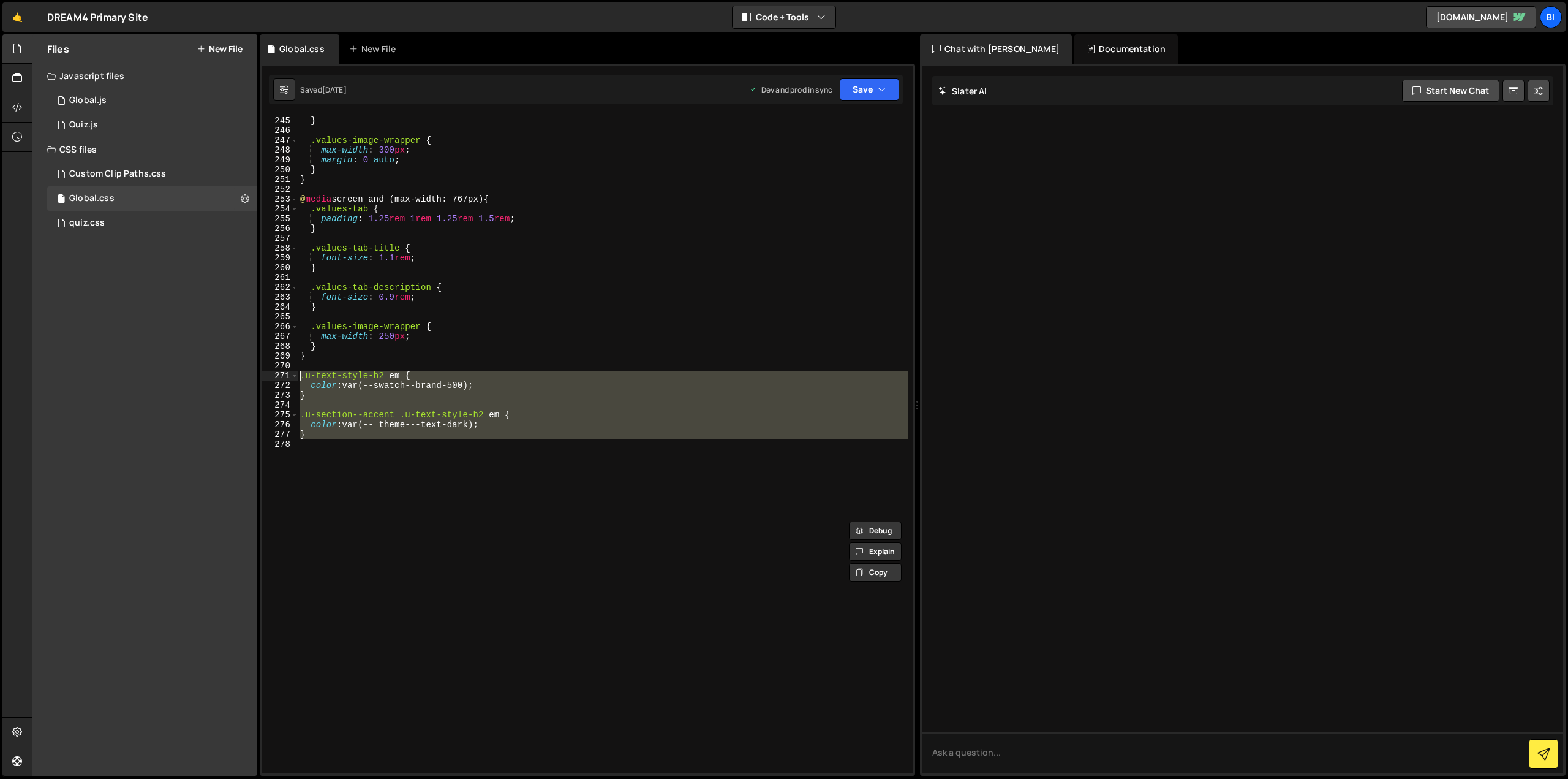
click at [521, 305] on div "gap : 3 rem ; } .values-image-wrapper { max-width : 300 px ; margin : 0 auto ; …" at bounding box center [602, 445] width 610 height 678
type textarea "}"
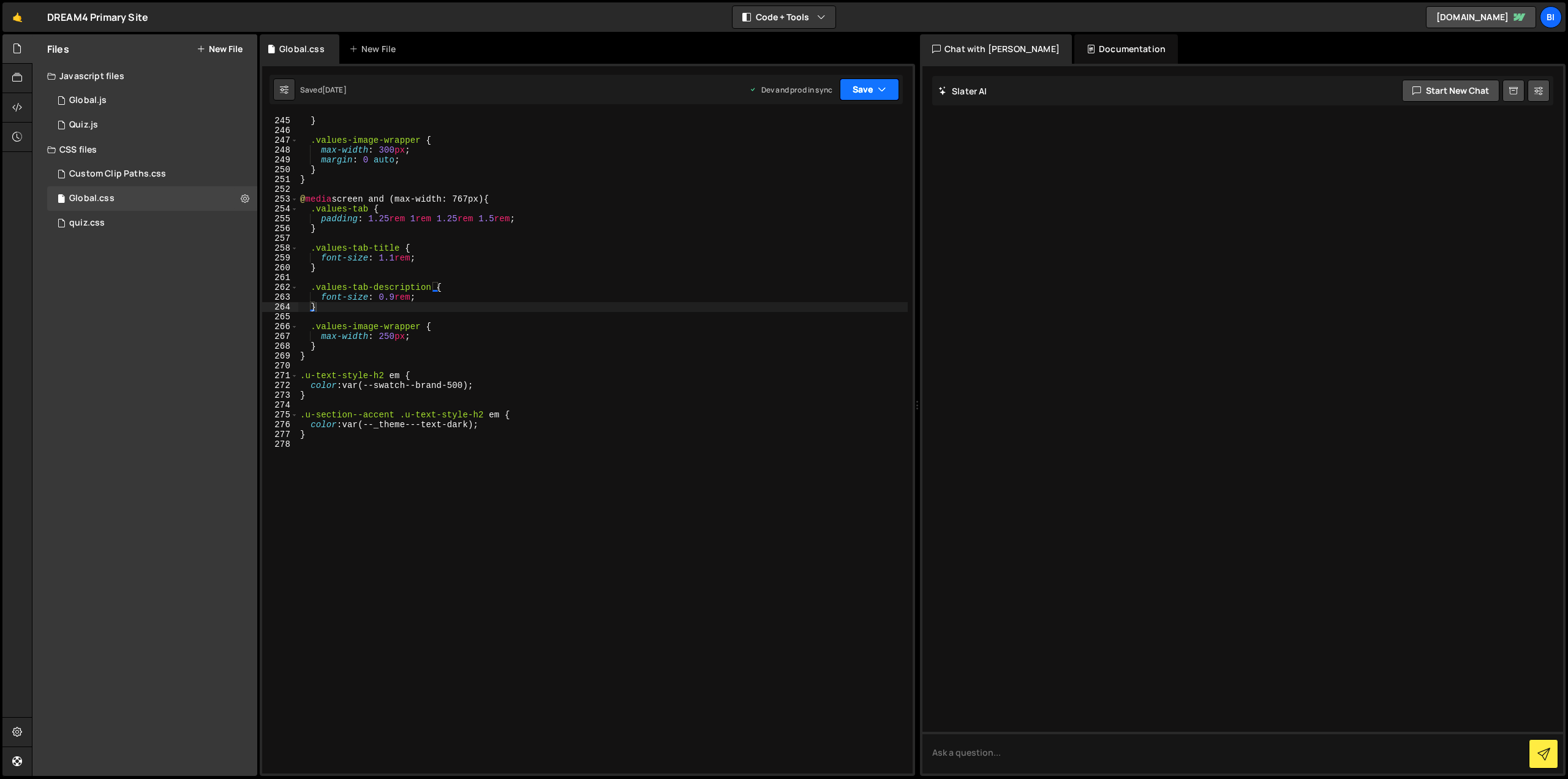
click at [866, 88] on button "Save" at bounding box center [869, 90] width 60 height 22
click at [806, 154] on div "Save to Production S" at bounding box center [828, 160] width 128 height 12
click at [850, 98] on button "Save" at bounding box center [862, 90] width 74 height 22
click at [845, 126] on div "Saved [DATE]" at bounding box center [828, 133] width 128 height 15
